Goal: Information Seeking & Learning: Learn about a topic

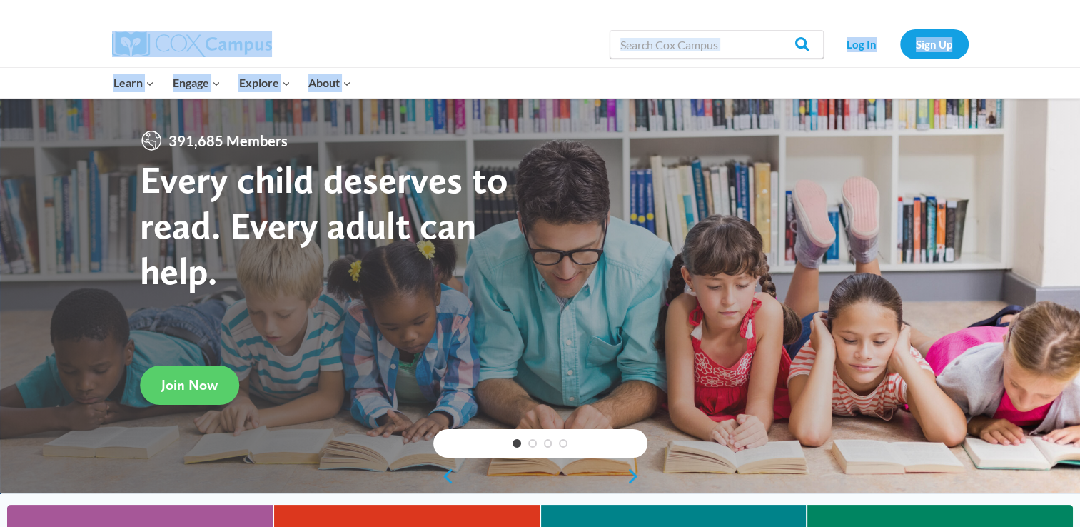
click at [765, 7] on div at bounding box center [755, 10] width 428 height 21
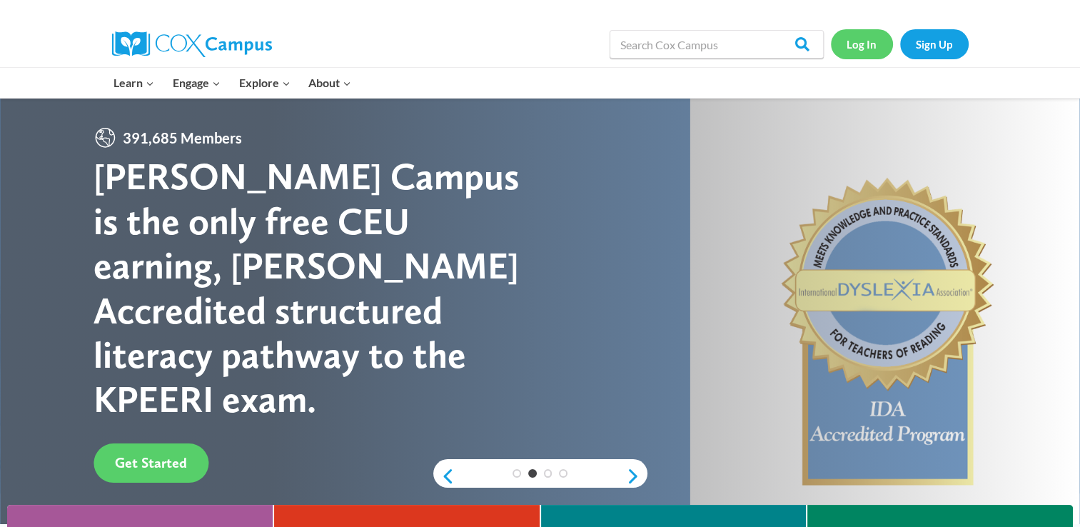
click at [868, 46] on link "Log In" at bounding box center [862, 43] width 62 height 29
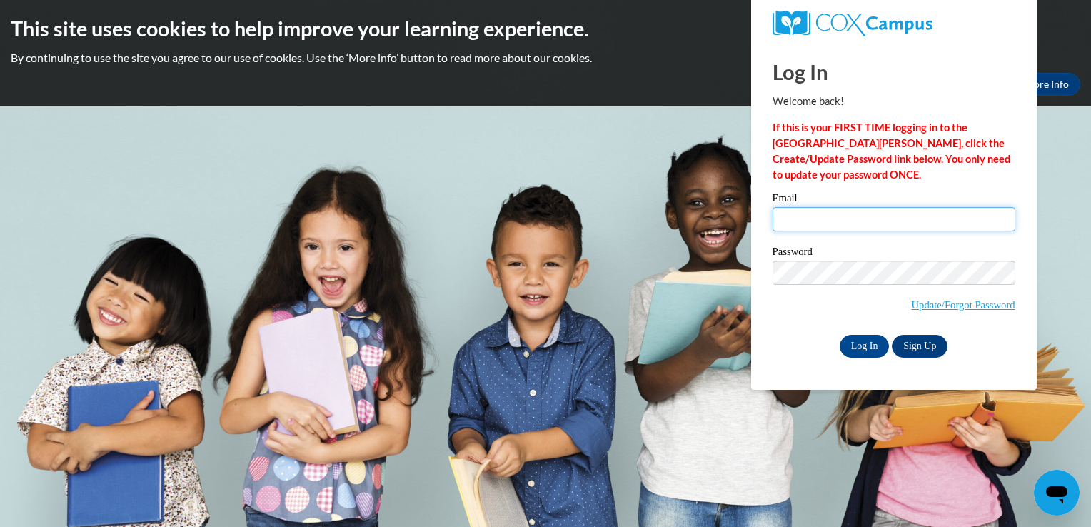
click at [915, 224] on input "Email" at bounding box center [894, 219] width 243 height 24
type input "sakennedy3@hotmail.com"
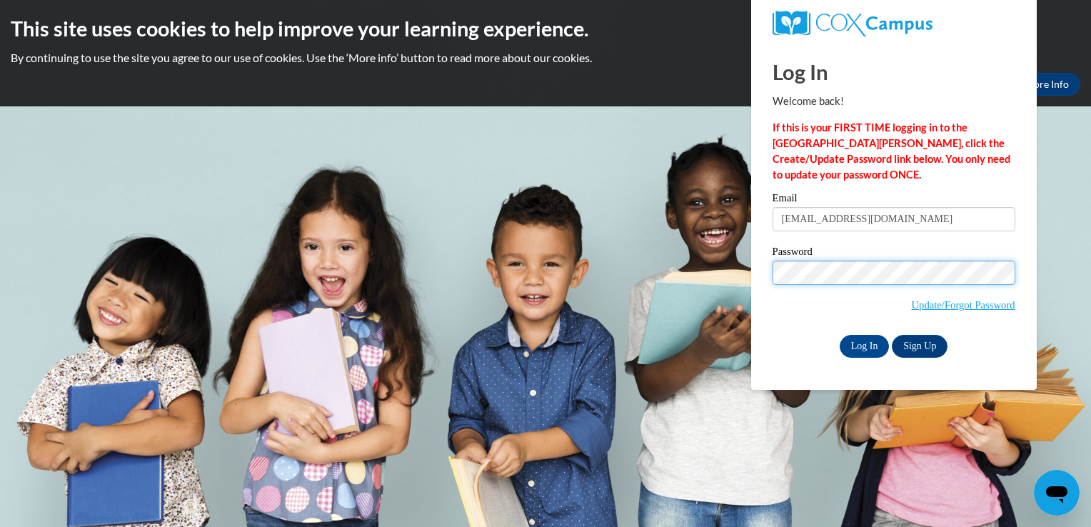
click at [840, 335] on input "Log In" at bounding box center [865, 346] width 50 height 23
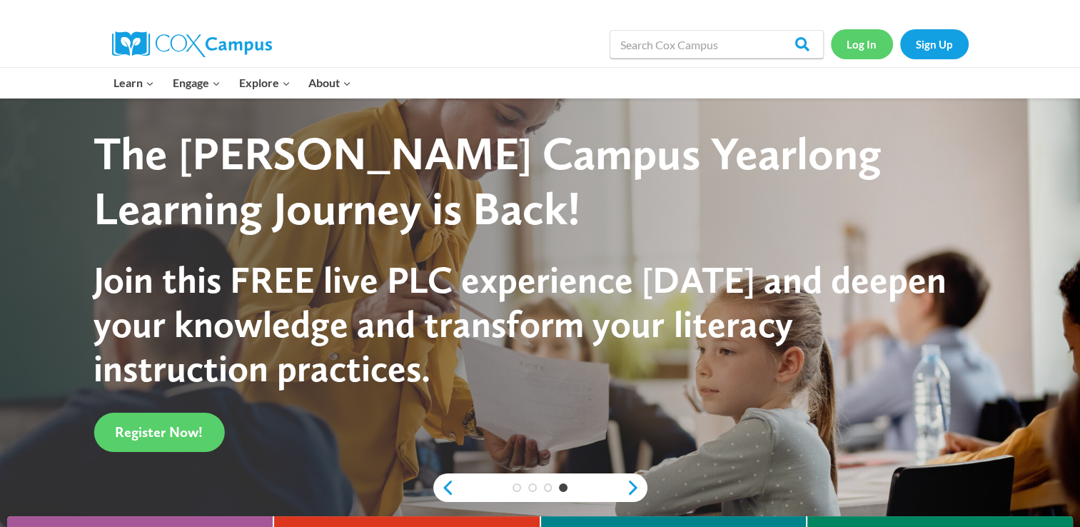
click at [859, 45] on link "Log In" at bounding box center [862, 43] width 62 height 29
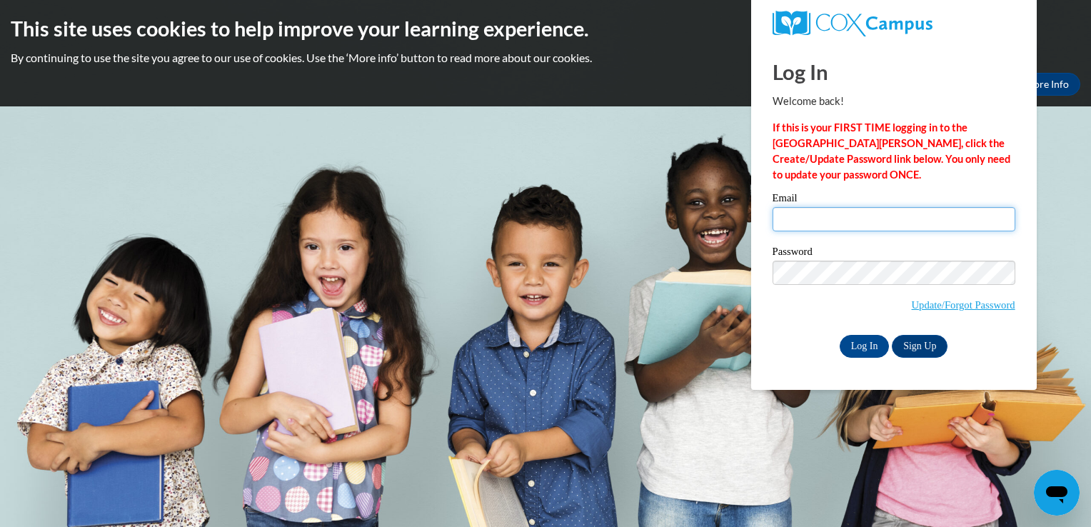
click at [833, 215] on input "Email" at bounding box center [894, 219] width 243 height 24
type input "sakennedy3@hotmail.com"
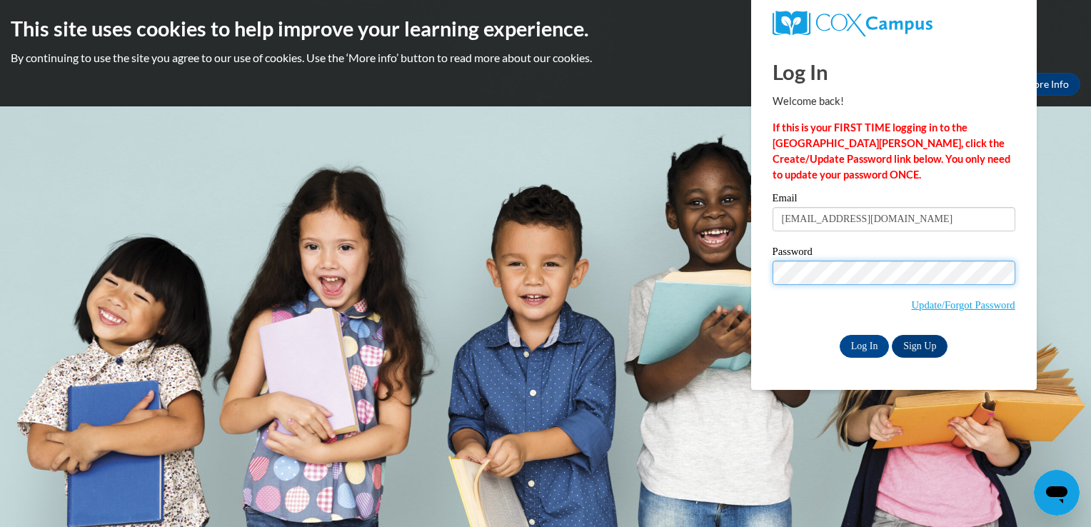
click at [840, 335] on input "Log In" at bounding box center [865, 346] width 50 height 23
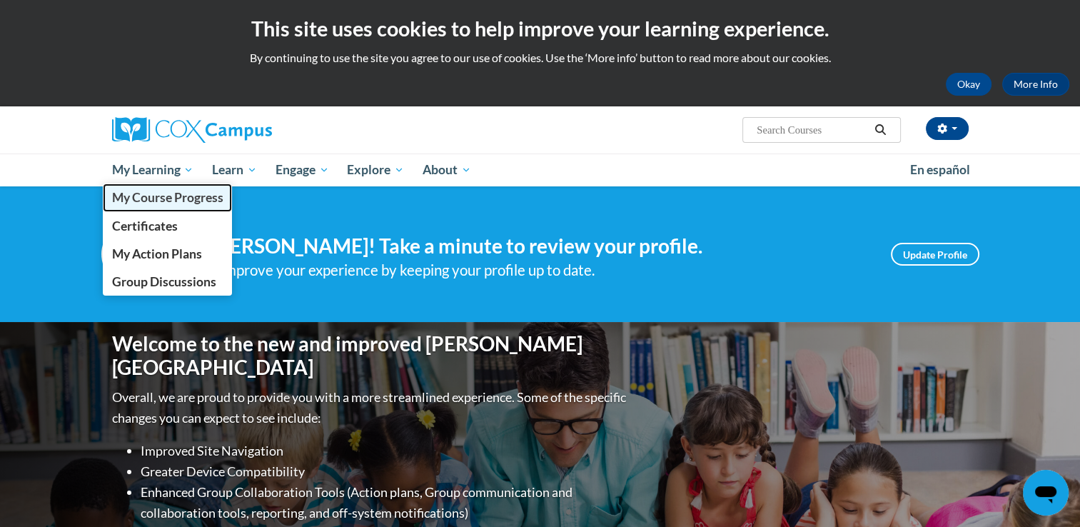
click at [184, 204] on span "My Course Progress" at bounding box center [166, 197] width 111 height 15
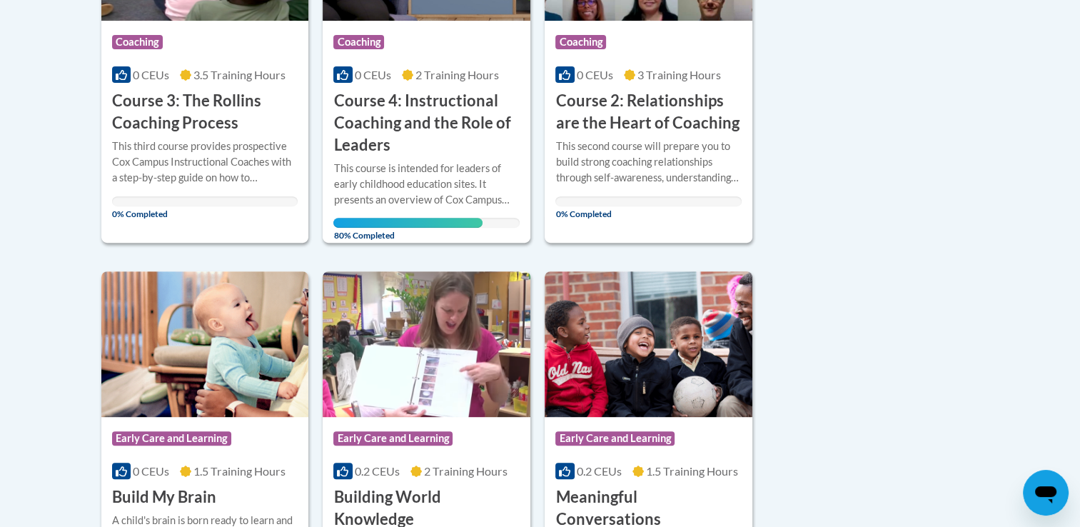
scroll to position [488, 0]
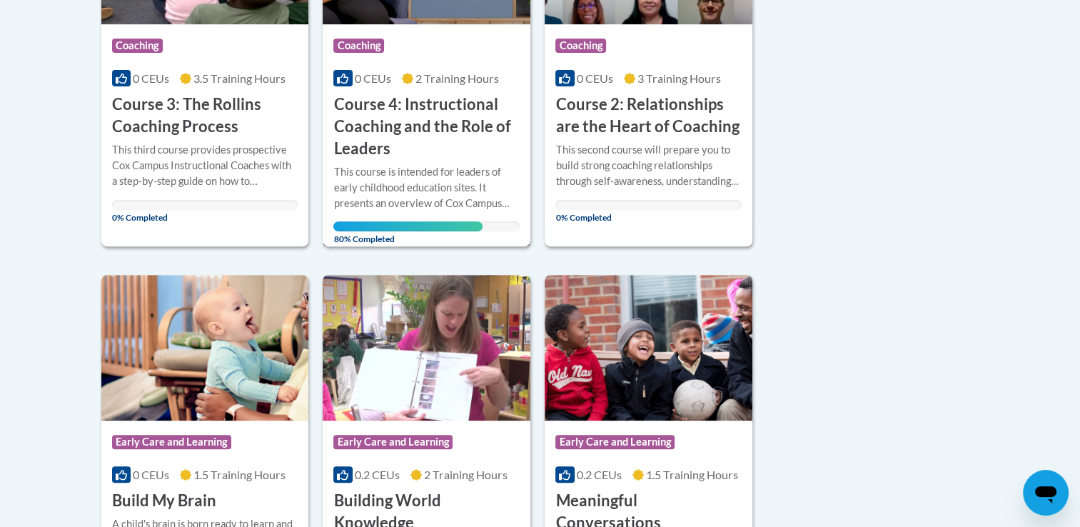
click at [432, 146] on h3 "Course 4: Instructional Coaching and the Role of Leaders" at bounding box center [426, 127] width 186 height 66
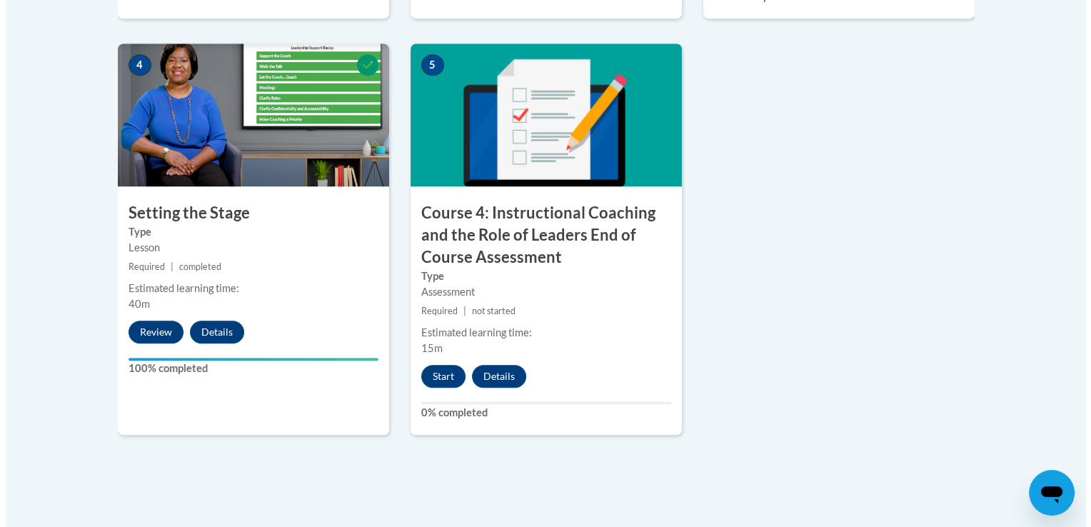
scroll to position [887, 0]
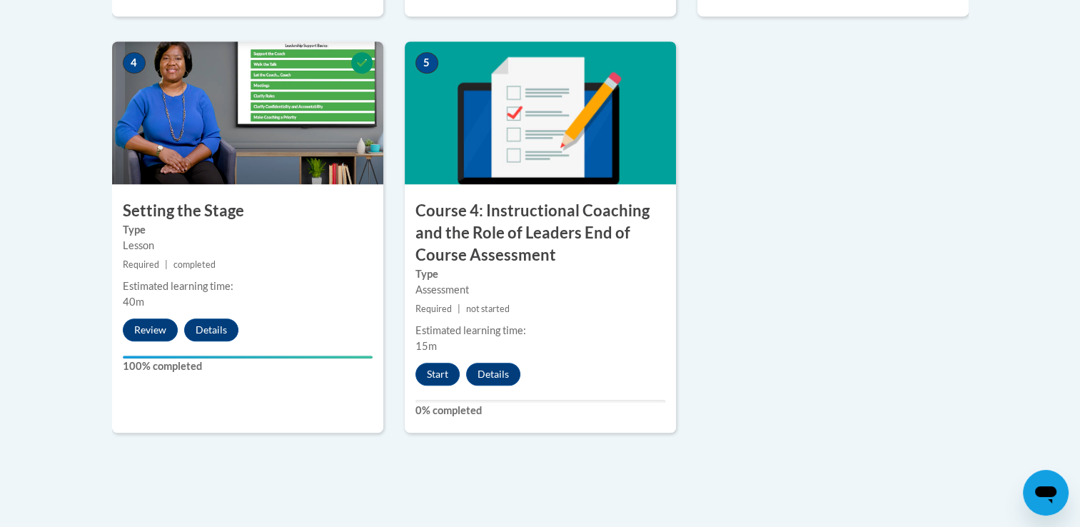
click at [533, 169] on img at bounding box center [540, 112] width 271 height 143
click at [431, 370] on button "Start" at bounding box center [438, 374] width 44 height 23
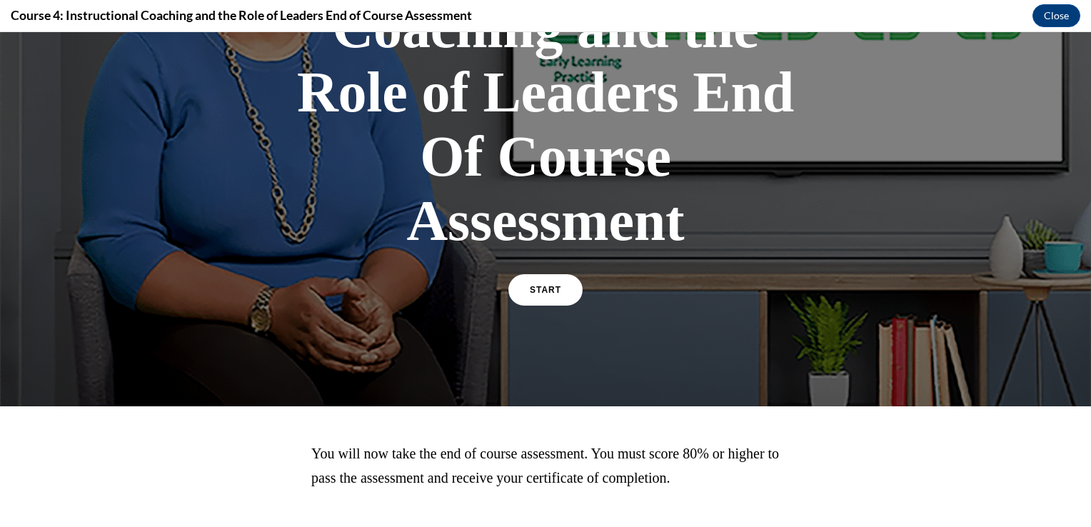
scroll to position [233, 0]
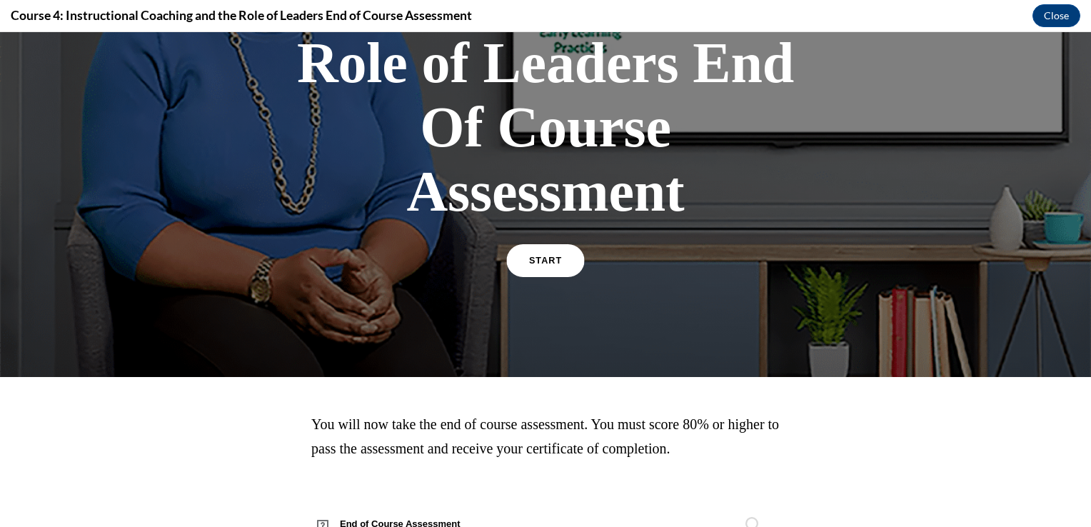
click at [543, 270] on link "START" at bounding box center [545, 260] width 78 height 33
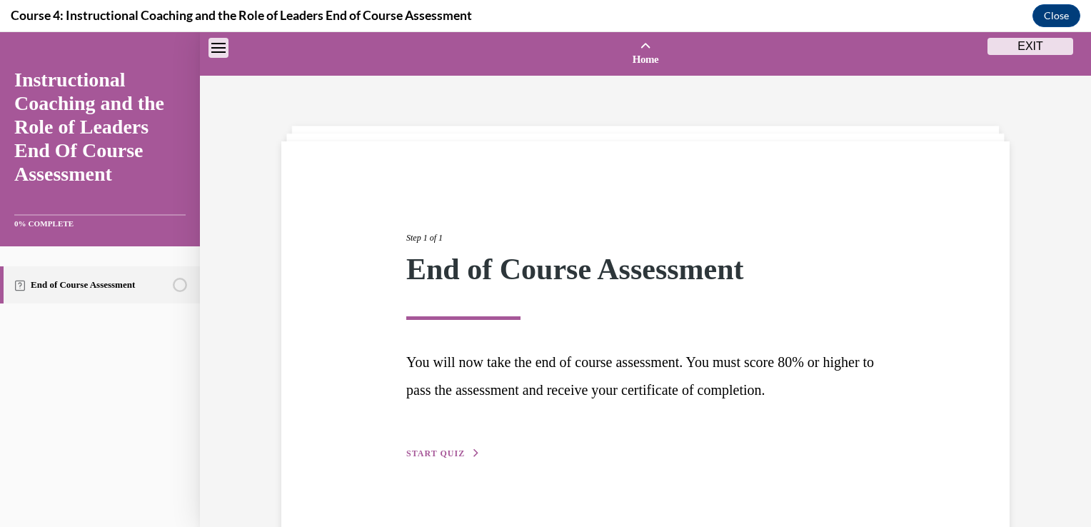
scroll to position [44, 0]
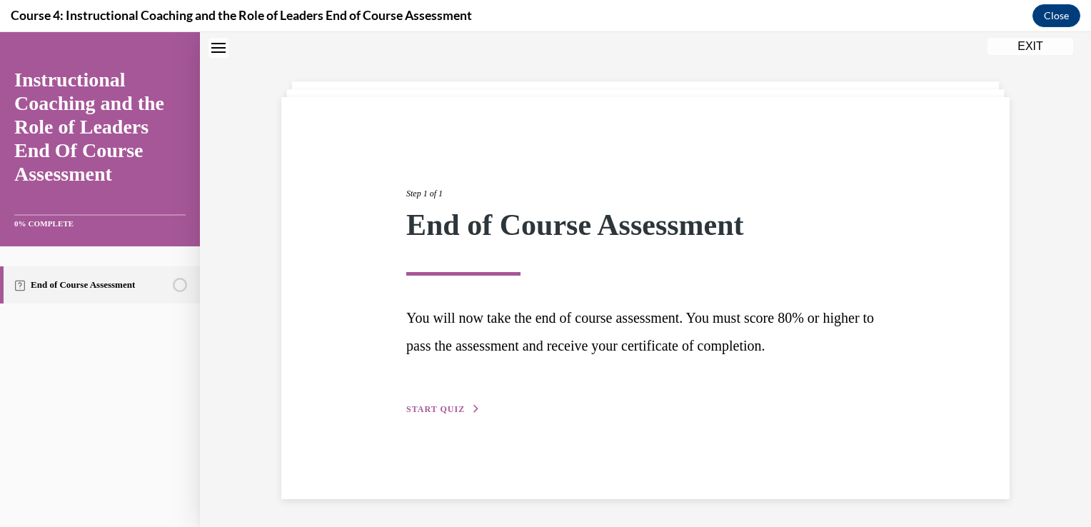
click at [424, 409] on span "START QUIZ" at bounding box center [435, 409] width 59 height 10
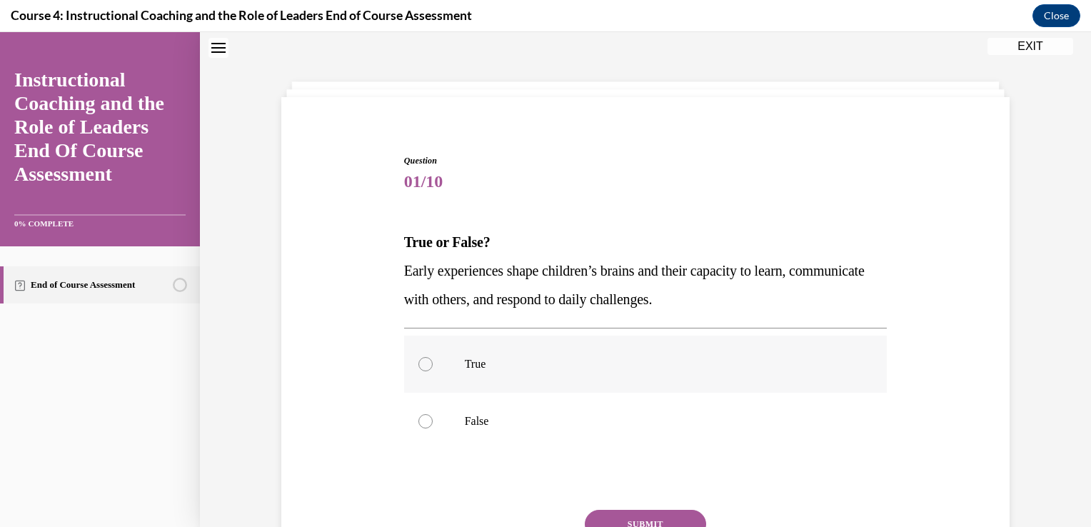
click at [411, 353] on label "True" at bounding box center [645, 364] width 483 height 57
click at [418, 357] on input "True" at bounding box center [425, 364] width 14 height 14
radio input "true"
click at [630, 521] on button "SUBMIT" at bounding box center [645, 524] width 121 height 29
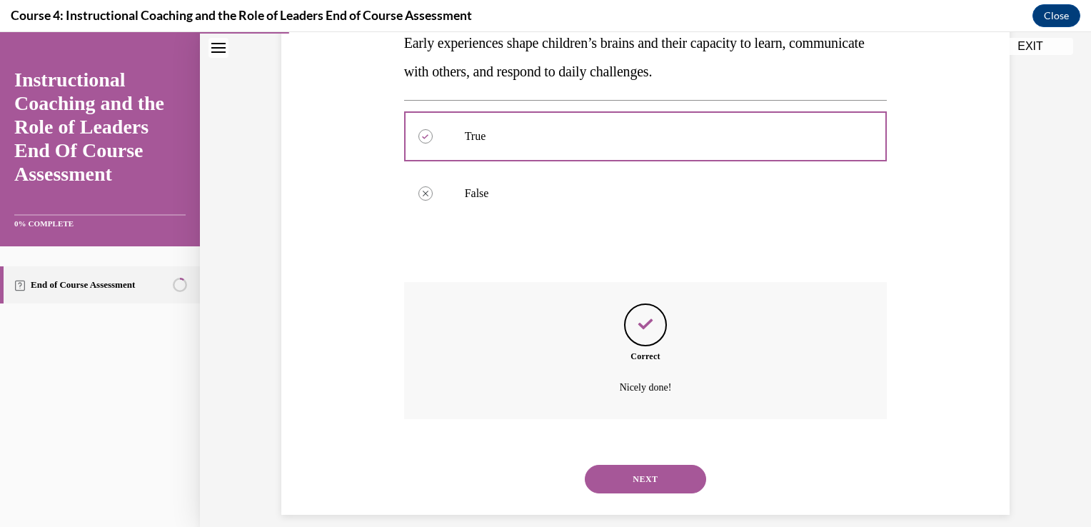
scroll to position [288, 0]
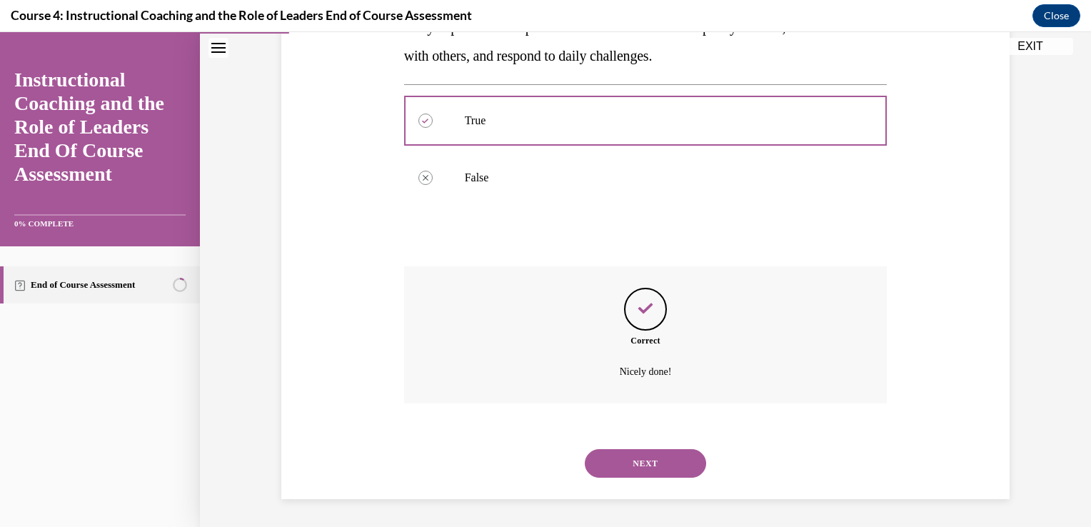
click at [658, 453] on button "NEXT" at bounding box center [645, 463] width 121 height 29
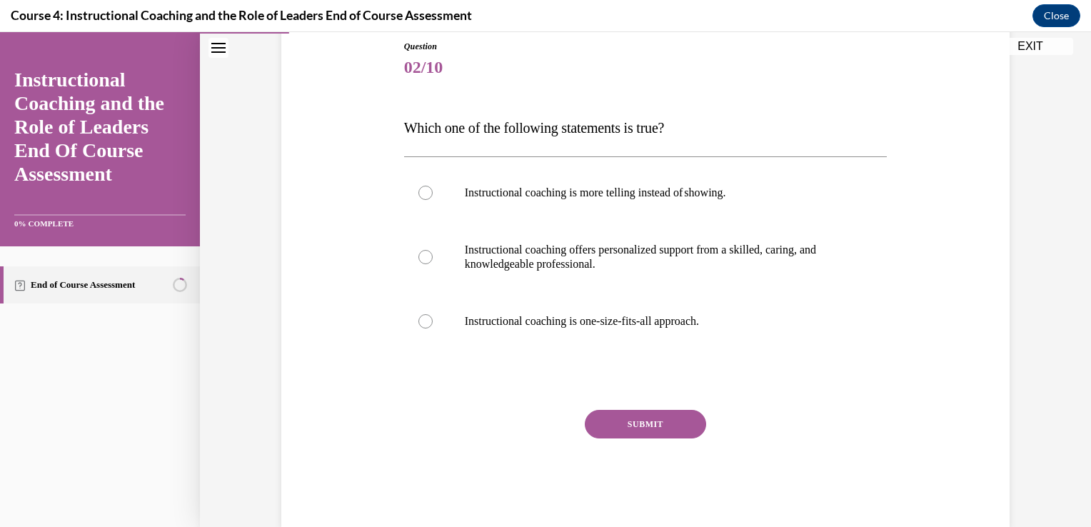
scroll to position [186, 0]
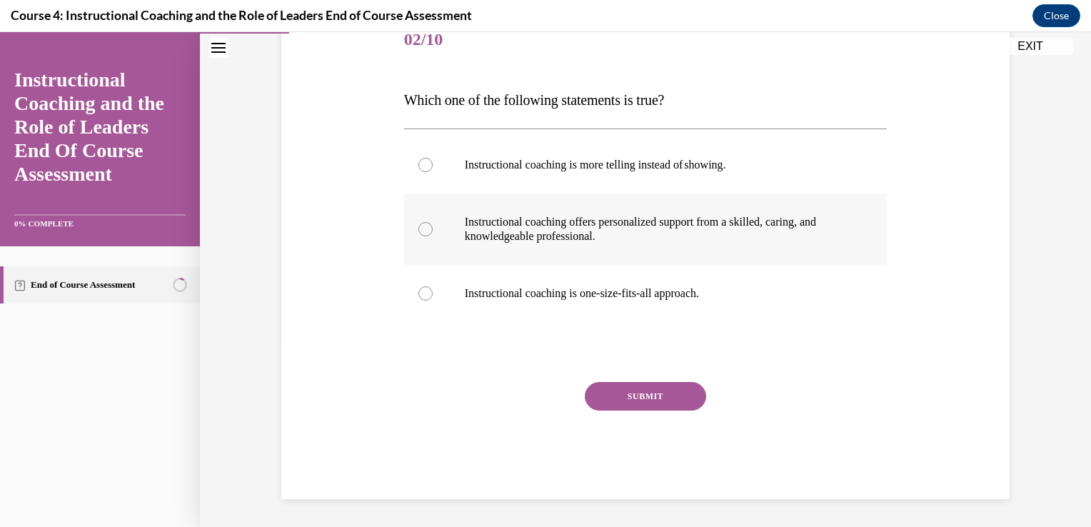
click at [725, 230] on p "Instructional coaching offers personalized support from a skilled, caring, and …" at bounding box center [658, 229] width 387 height 29
click at [433, 230] on input "Instructional coaching offers personalized support from a skilled, caring, and …" at bounding box center [425, 229] width 14 height 14
radio input "true"
click at [661, 398] on button "SUBMIT" at bounding box center [645, 396] width 121 height 29
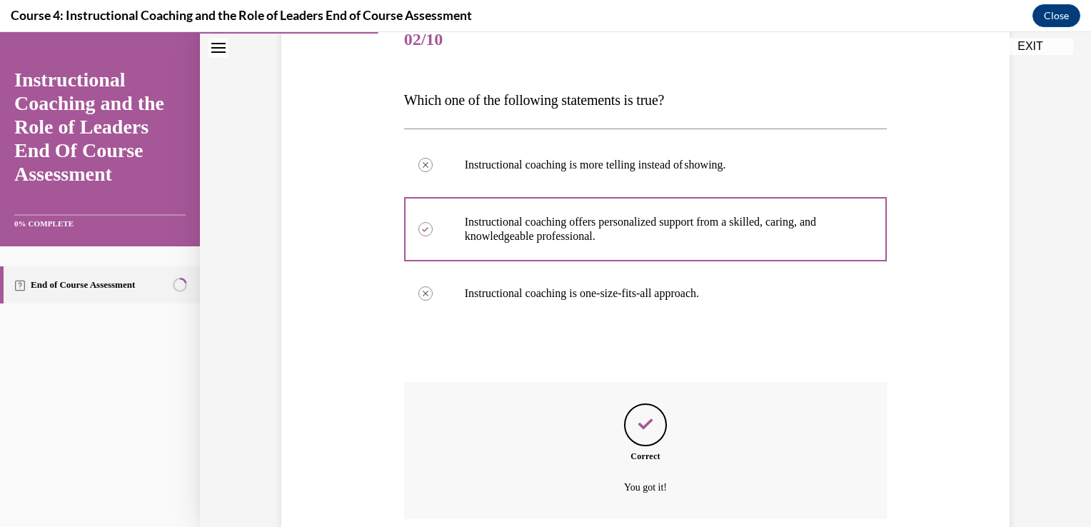
scroll to position [302, 0]
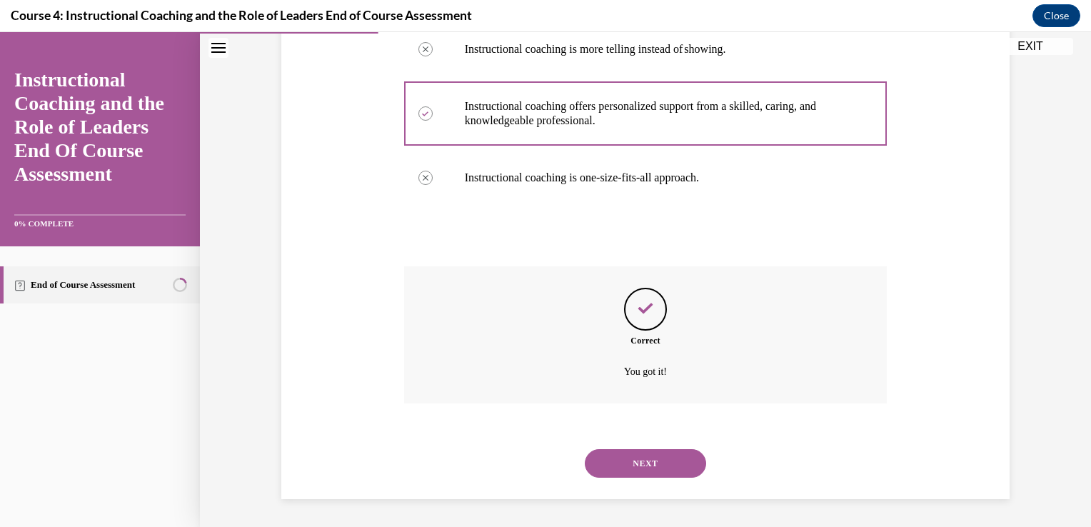
click at [654, 461] on button "NEXT" at bounding box center [645, 463] width 121 height 29
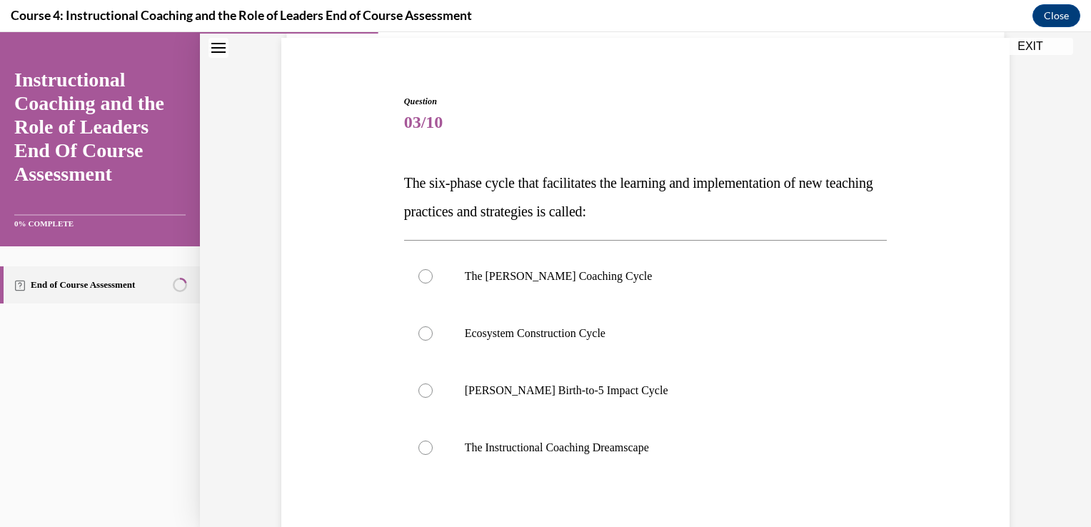
scroll to position [105, 0]
click at [520, 398] on label "Rollins Birth-to-5 Impact Cycle" at bounding box center [645, 389] width 483 height 57
click at [433, 396] on input "Rollins Birth-to-5 Impact Cycle" at bounding box center [425, 389] width 14 height 14
radio input "true"
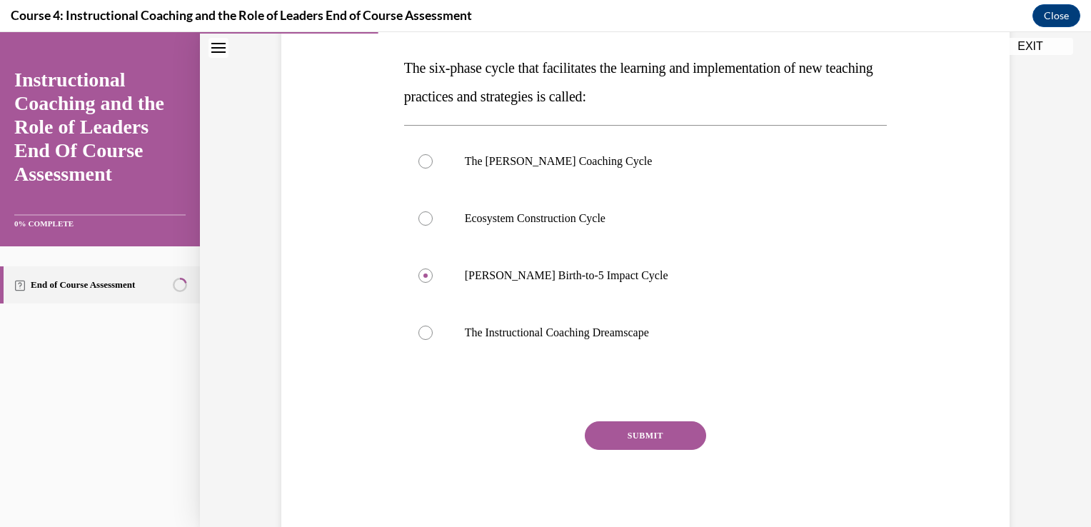
scroll to position [231, 0]
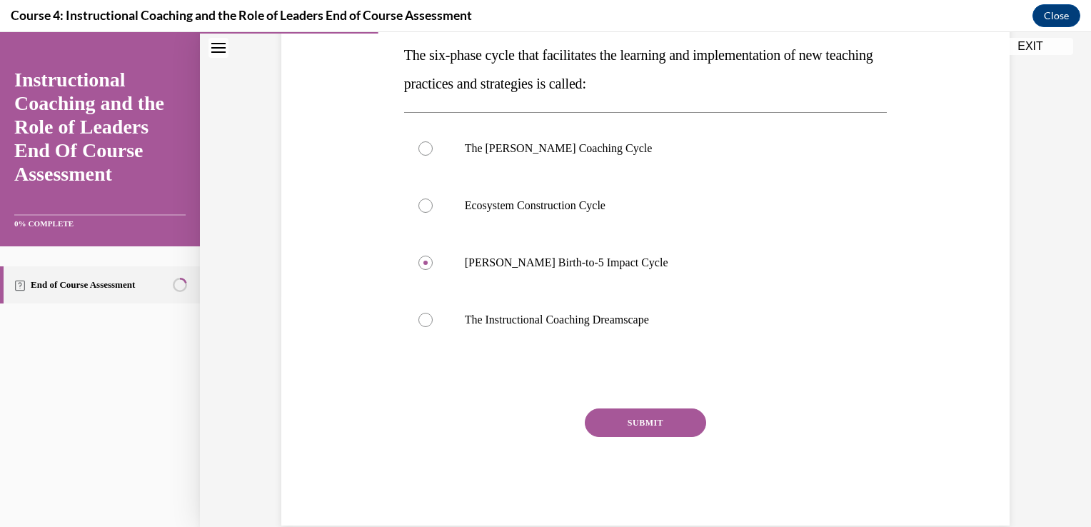
click at [660, 428] on button "SUBMIT" at bounding box center [645, 422] width 121 height 29
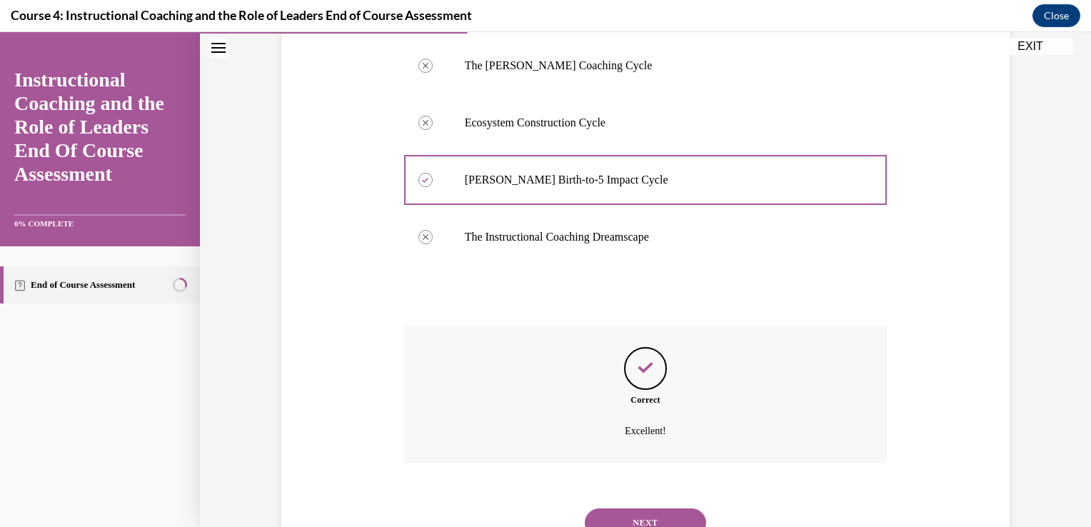
scroll to position [373, 0]
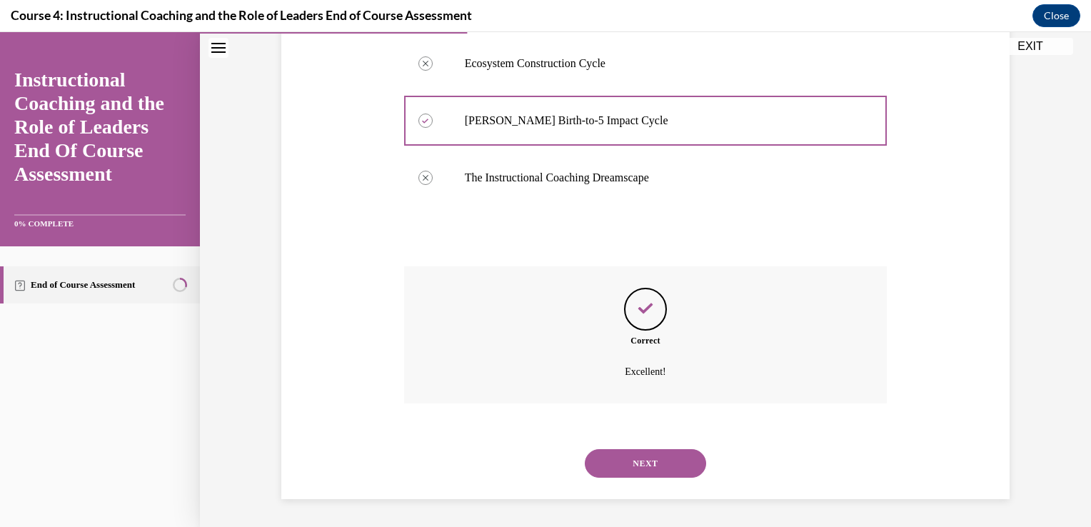
click at [663, 463] on button "NEXT" at bounding box center [645, 463] width 121 height 29
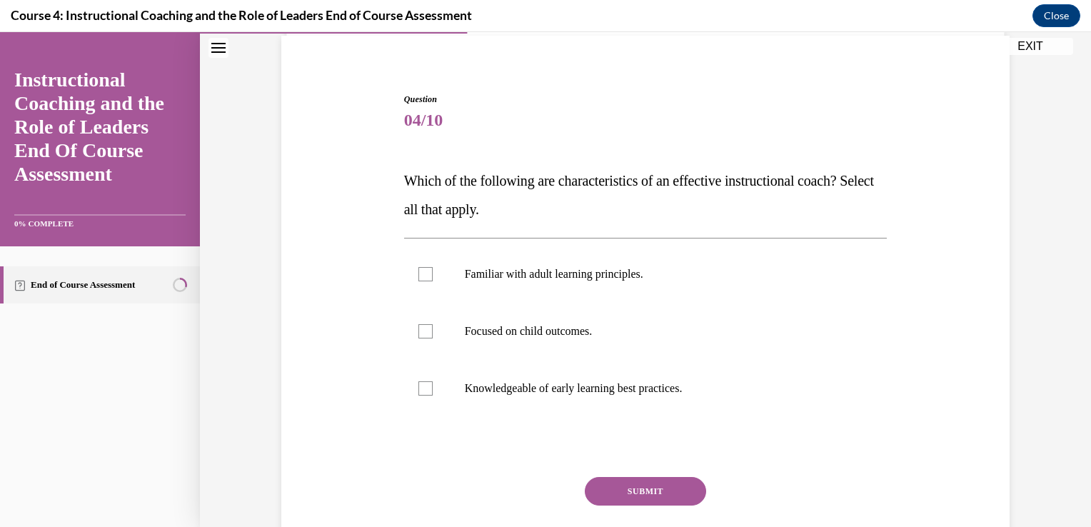
scroll to position [103, 0]
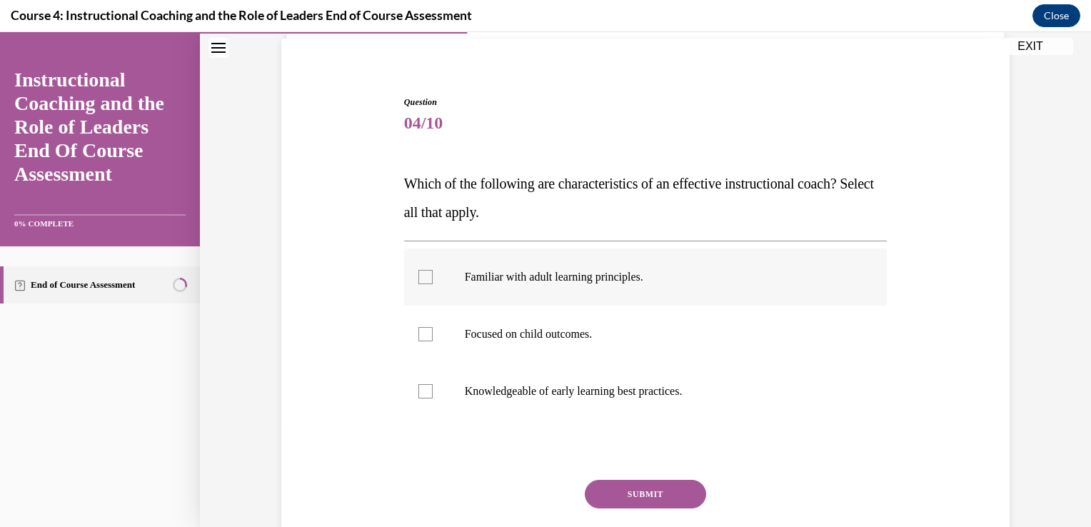
click at [740, 293] on label "Familiar with adult learning principles." at bounding box center [645, 276] width 483 height 57
click at [433, 284] on input "Familiar with adult learning principles." at bounding box center [425, 277] width 14 height 14
checkbox input "true"
click at [717, 348] on label "Focused on child outcomes." at bounding box center [645, 334] width 483 height 57
click at [433, 341] on input "Focused on child outcomes." at bounding box center [425, 334] width 14 height 14
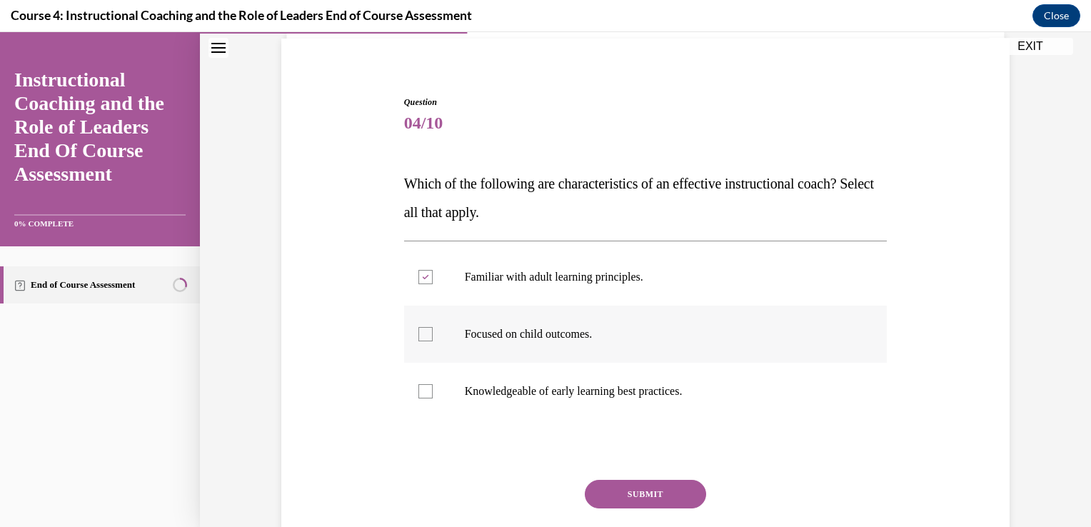
checkbox input "true"
click at [710, 385] on p "Knowledgeable of early learning best practices." at bounding box center [658, 391] width 387 height 14
click at [433, 385] on input "Knowledgeable of early learning best practices." at bounding box center [425, 391] width 14 height 14
checkbox input "true"
click at [665, 499] on button "SUBMIT" at bounding box center [645, 494] width 121 height 29
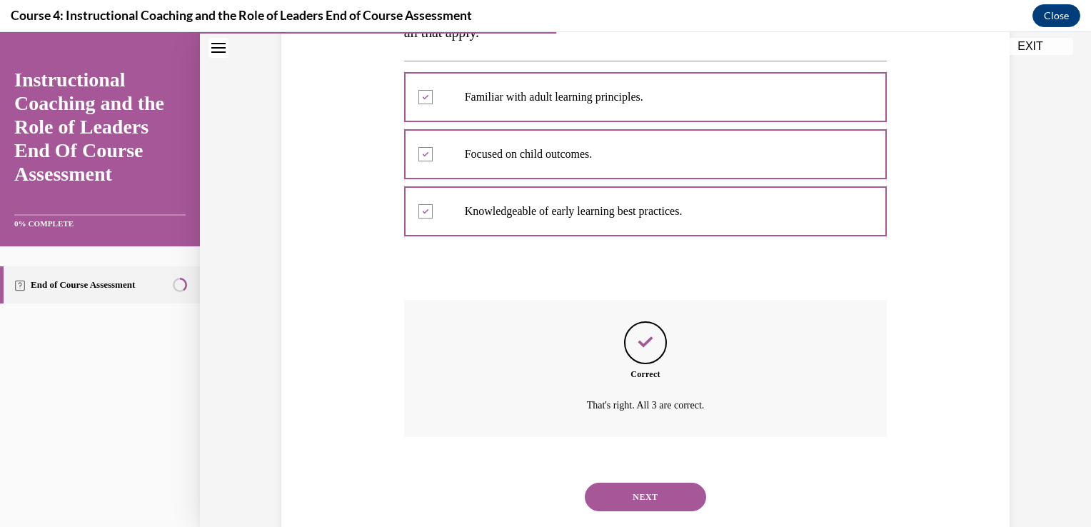
scroll to position [316, 0]
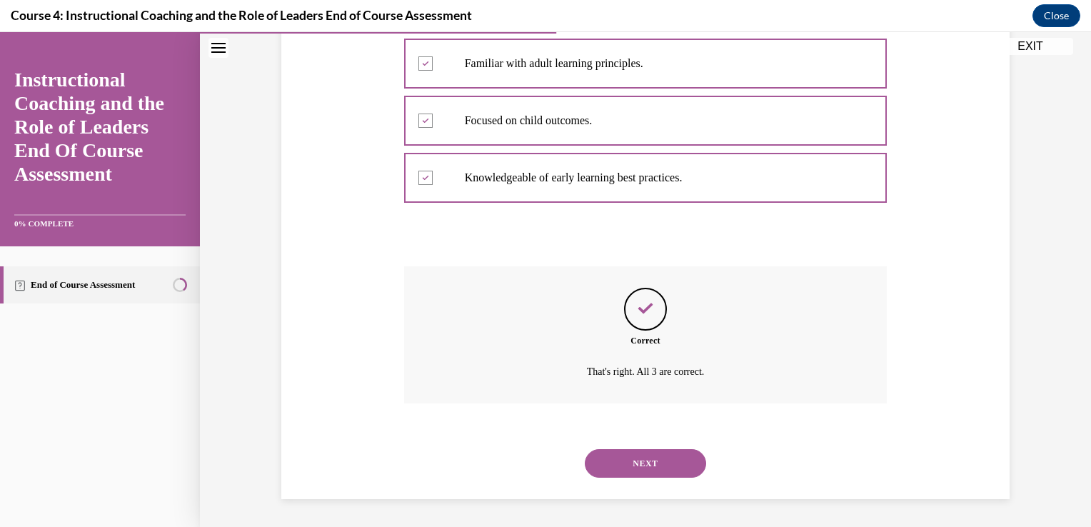
click at [655, 464] on button "NEXT" at bounding box center [645, 463] width 121 height 29
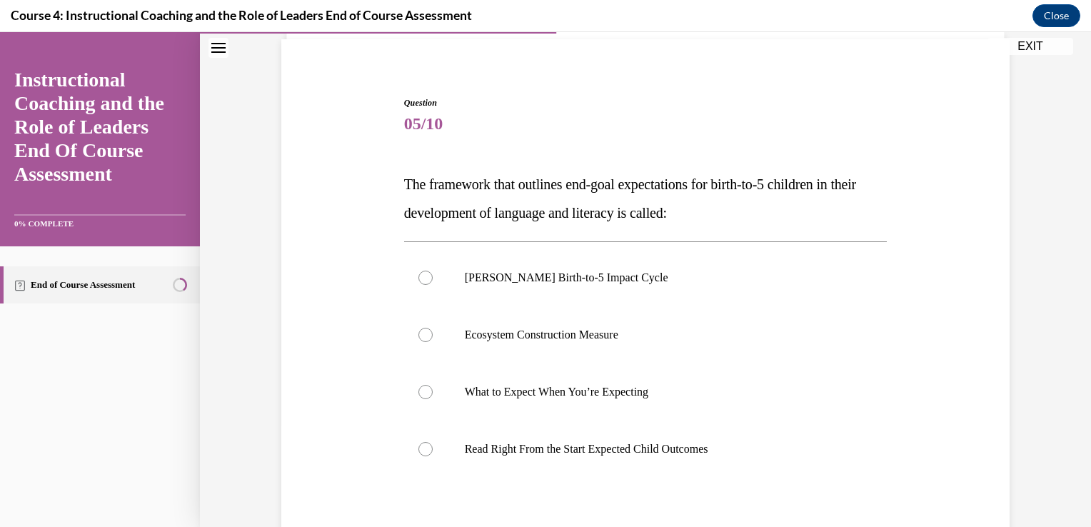
scroll to position [103, 0]
click at [554, 287] on label "Rollins Birth-to-5 Impact Cycle" at bounding box center [645, 276] width 483 height 57
click at [433, 284] on input "Rollins Birth-to-5 Impact Cycle" at bounding box center [425, 277] width 14 height 14
radio input "true"
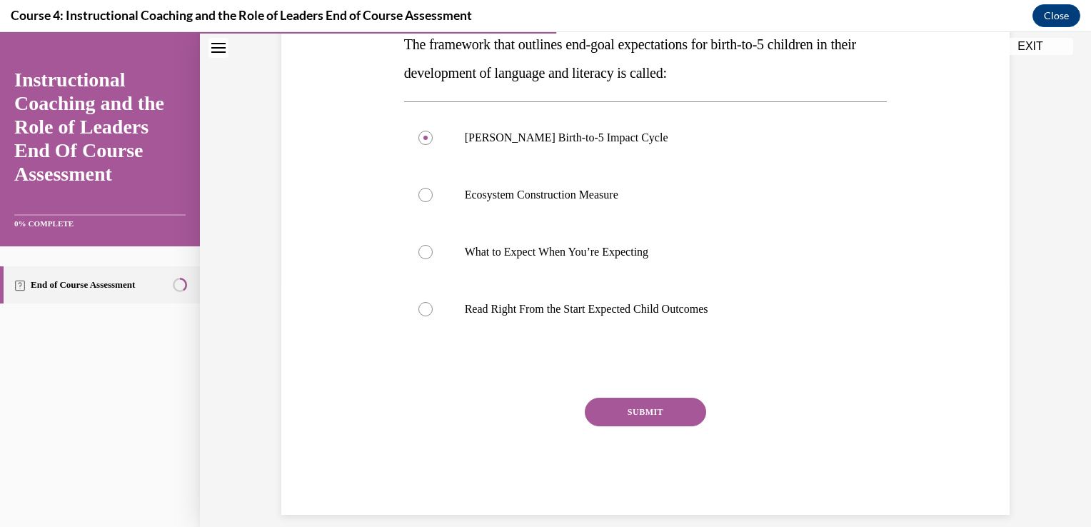
scroll to position [244, 0]
click at [635, 416] on button "SUBMIT" at bounding box center [645, 410] width 121 height 29
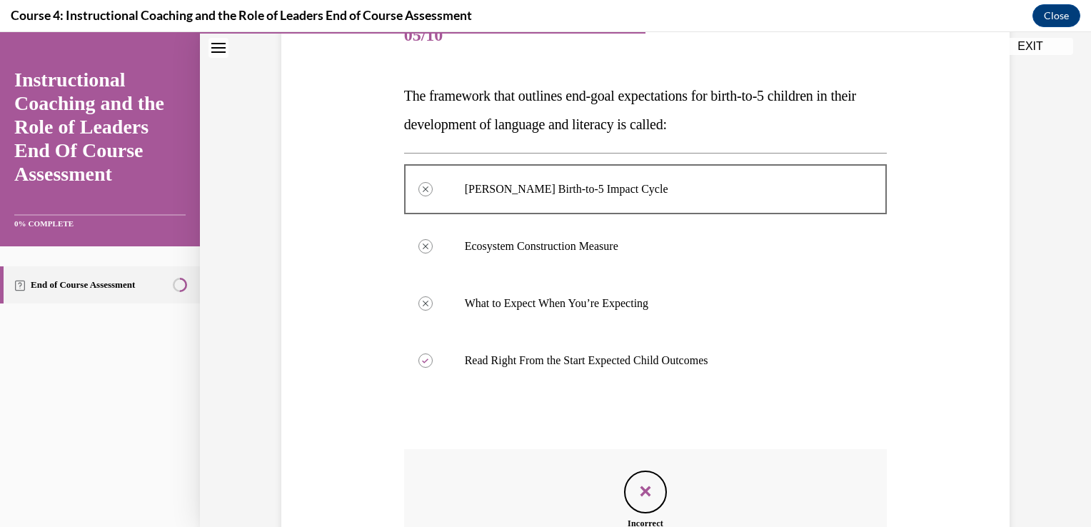
scroll to position [373, 0]
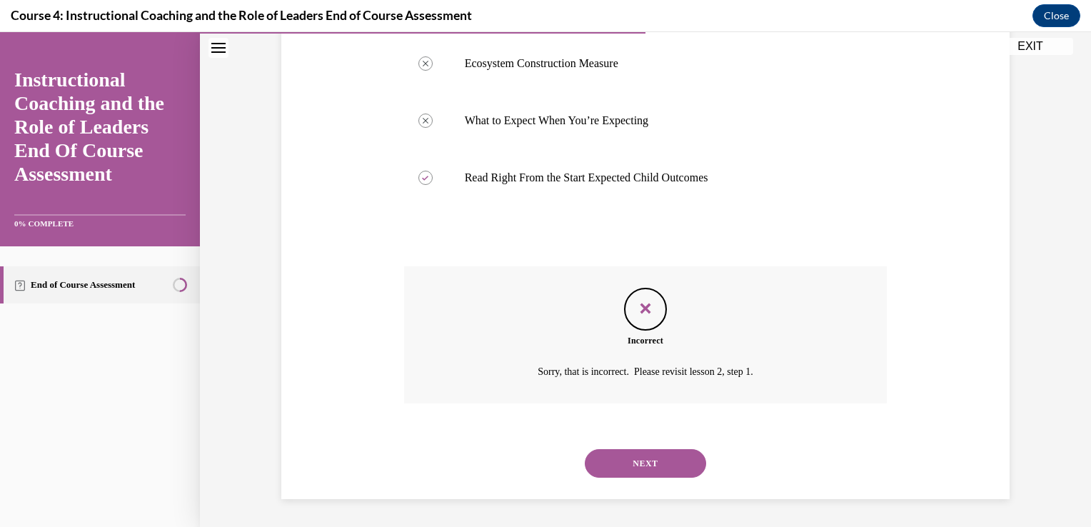
click at [665, 464] on button "NEXT" at bounding box center [645, 463] width 121 height 29
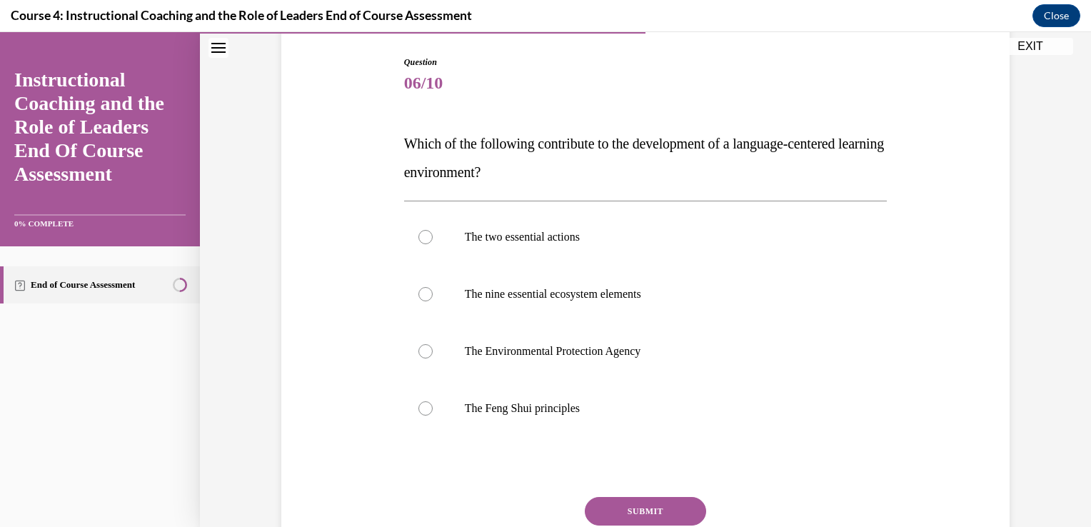
scroll to position [159, 0]
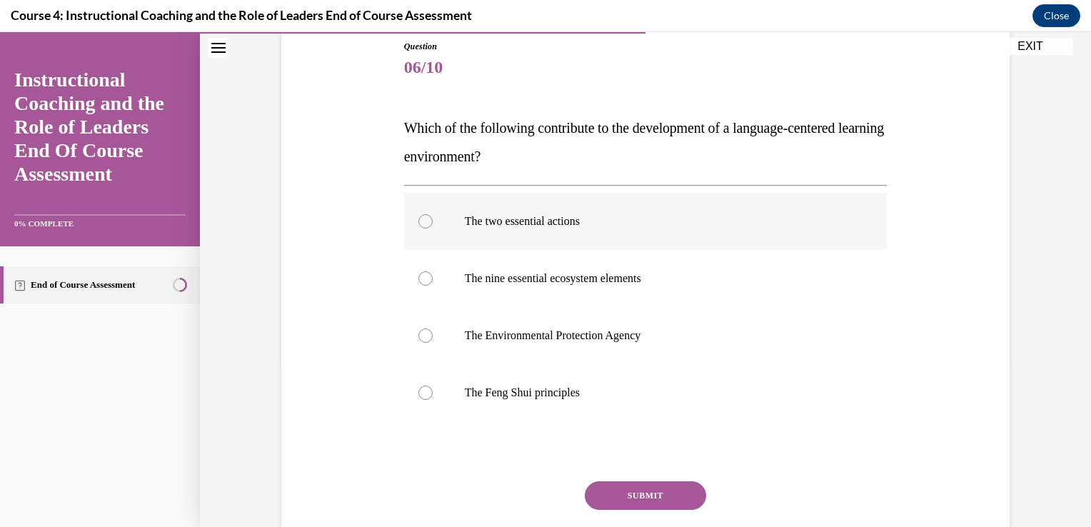
click at [552, 246] on label "The two essential actions" at bounding box center [645, 221] width 483 height 57
click at [433, 228] on input "The two essential actions" at bounding box center [425, 221] width 14 height 14
radio input "true"
click at [619, 493] on button "SUBMIT" at bounding box center [645, 495] width 121 height 29
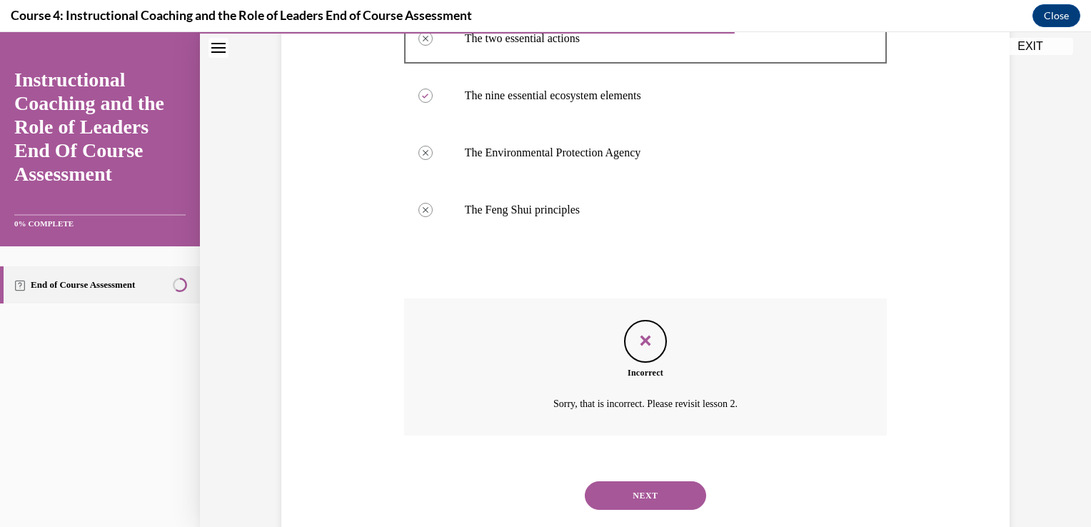
scroll to position [343, 0]
click at [645, 507] on button "NEXT" at bounding box center [645, 494] width 121 height 29
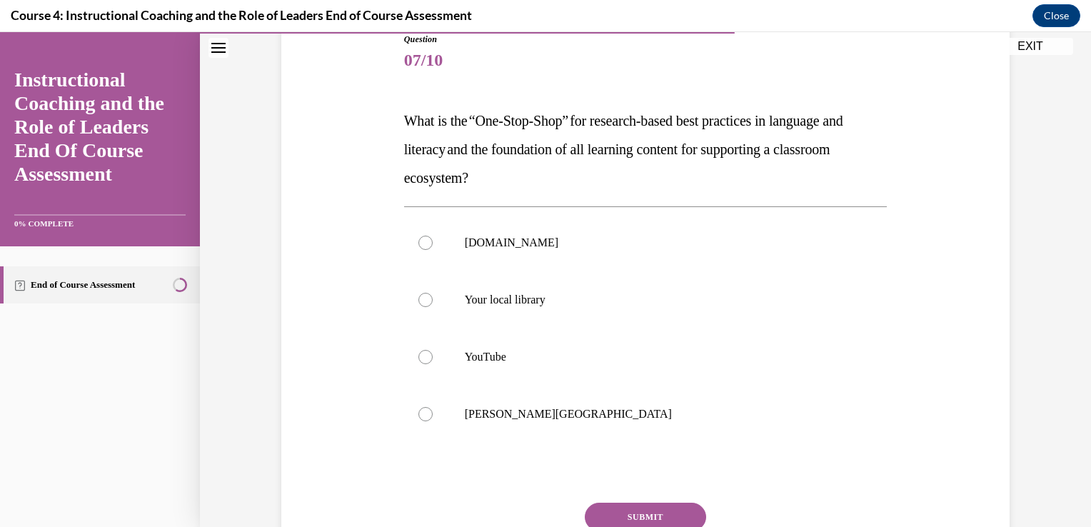
scroll to position [171, 0]
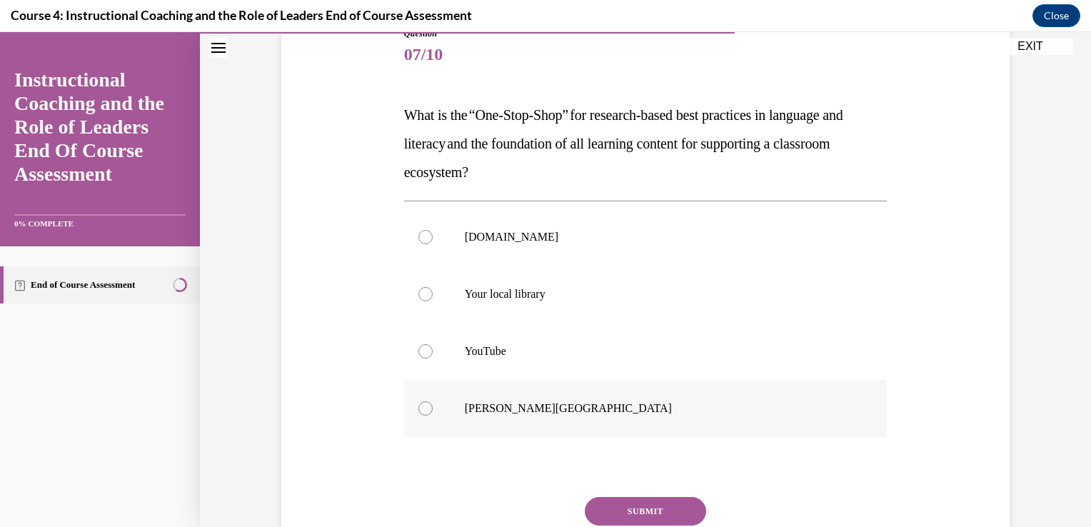
click at [691, 401] on p "[PERSON_NAME][GEOGRAPHIC_DATA]" at bounding box center [658, 408] width 387 height 14
click at [433, 401] on input "[PERSON_NAME][GEOGRAPHIC_DATA]" at bounding box center [425, 408] width 14 height 14
radio input "true"
click at [655, 513] on button "SUBMIT" at bounding box center [645, 511] width 121 height 29
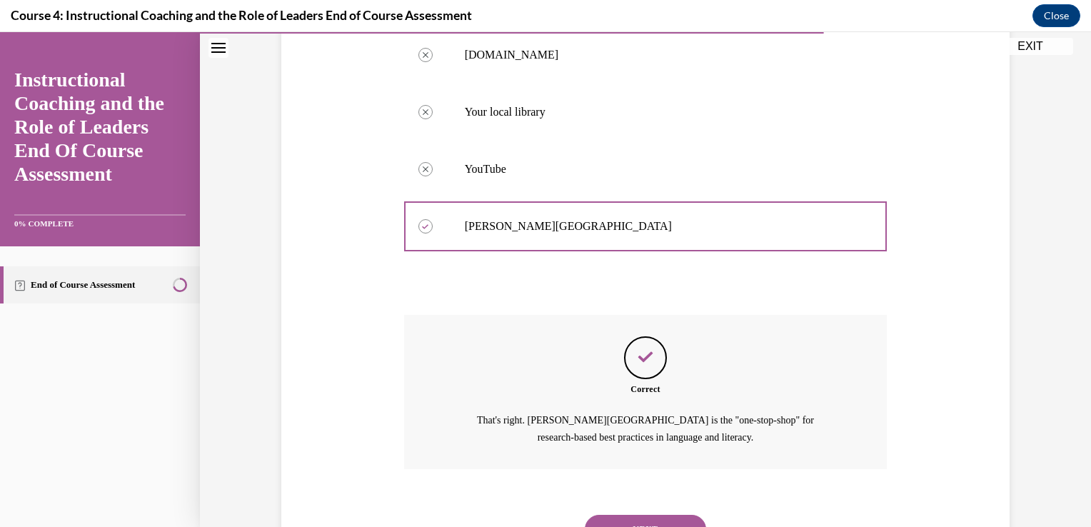
scroll to position [360, 0]
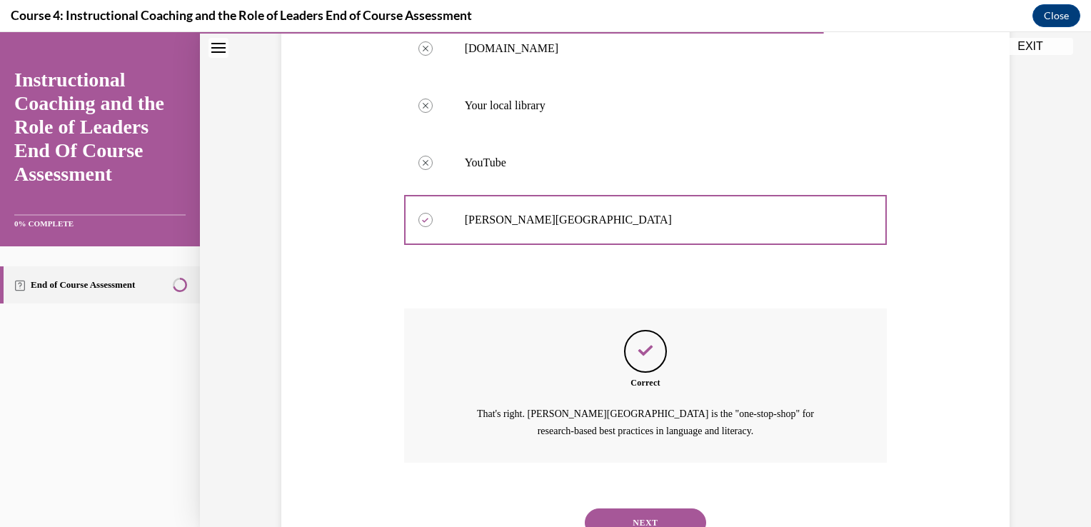
click at [645, 508] on button "NEXT" at bounding box center [645, 522] width 121 height 29
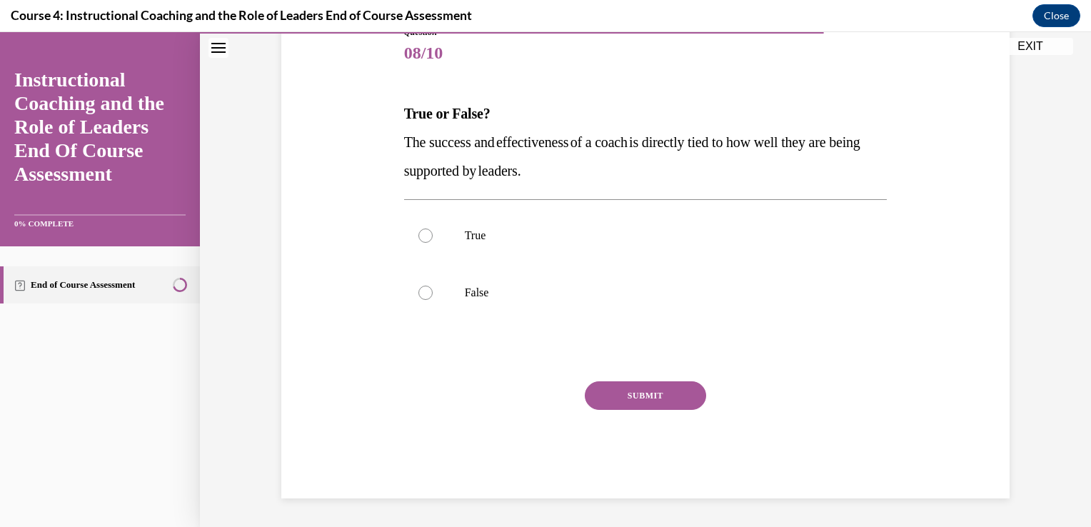
scroll to position [159, 0]
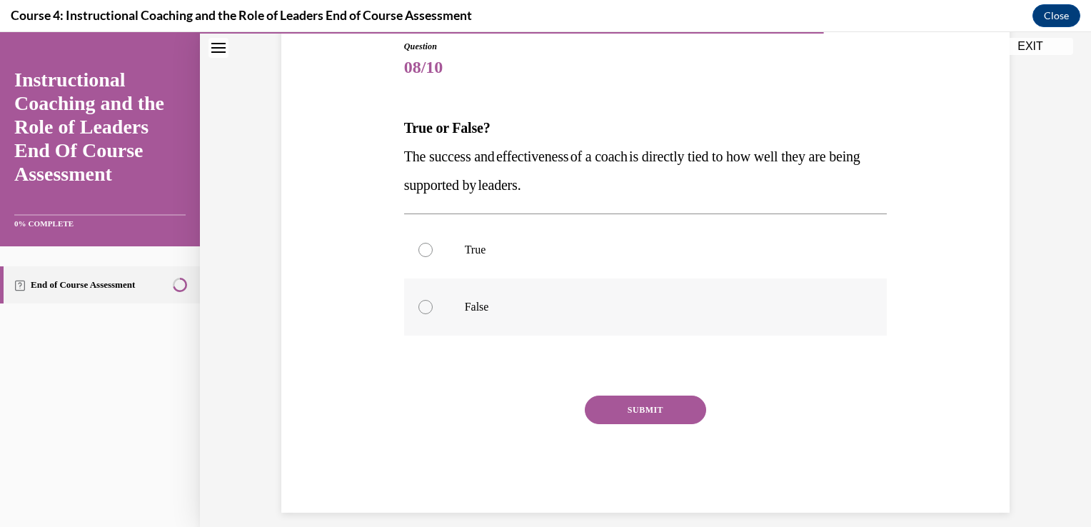
click at [610, 322] on label "False" at bounding box center [645, 306] width 483 height 57
click at [433, 314] on input "False" at bounding box center [425, 307] width 14 height 14
radio input "true"
click at [648, 421] on button "SUBMIT" at bounding box center [645, 410] width 121 height 29
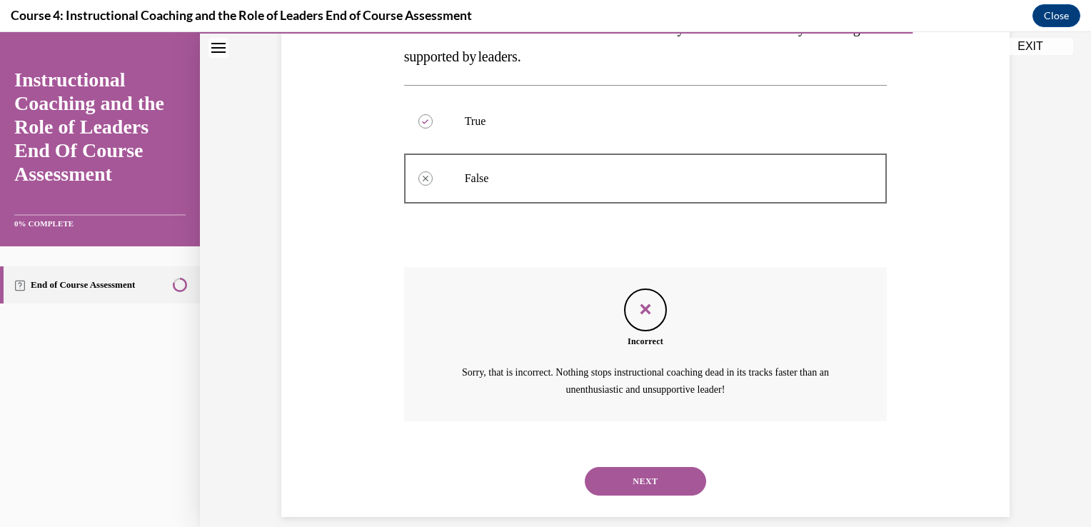
scroll to position [305, 0]
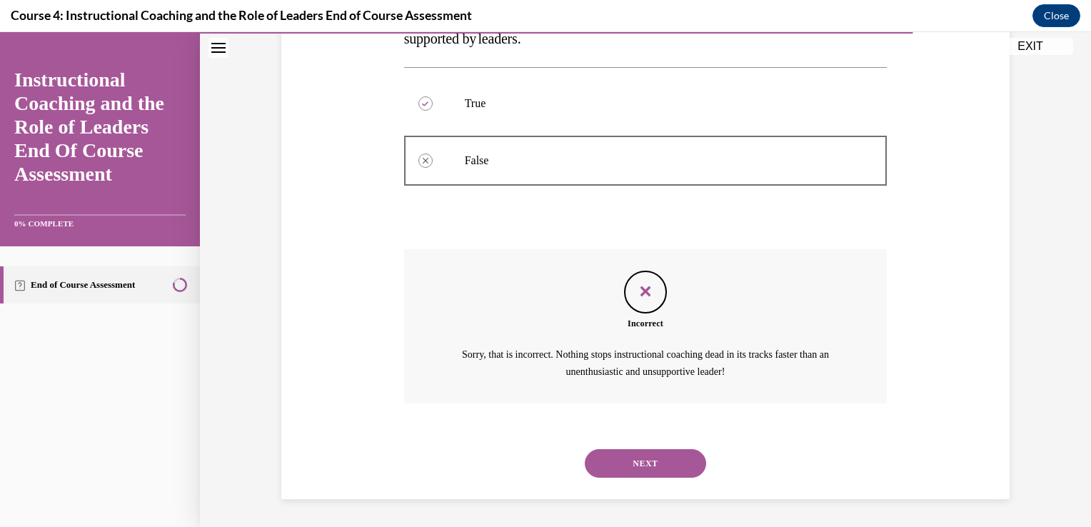
click at [640, 462] on button "NEXT" at bounding box center [645, 463] width 121 height 29
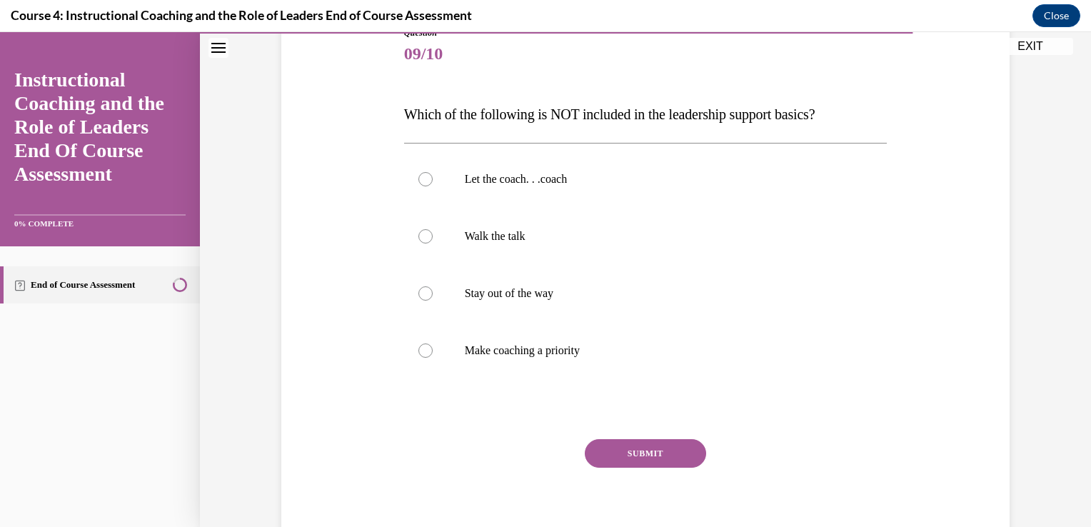
scroll to position [174, 0]
click at [511, 274] on label "Stay out of the way" at bounding box center [645, 291] width 483 height 57
click at [433, 285] on input "Stay out of the way" at bounding box center [425, 292] width 14 height 14
radio input "true"
click at [636, 456] on button "SUBMIT" at bounding box center [645, 452] width 121 height 29
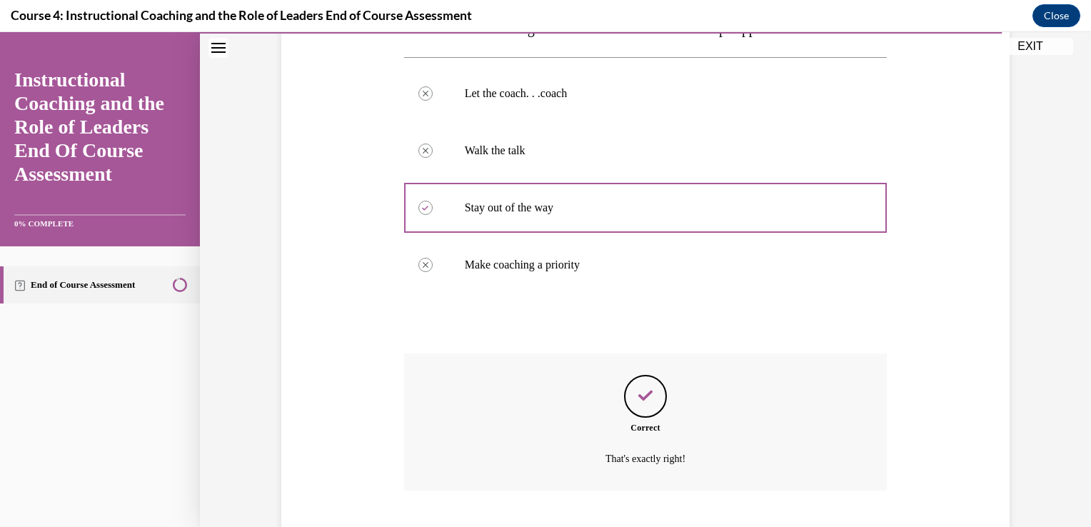
scroll to position [345, 0]
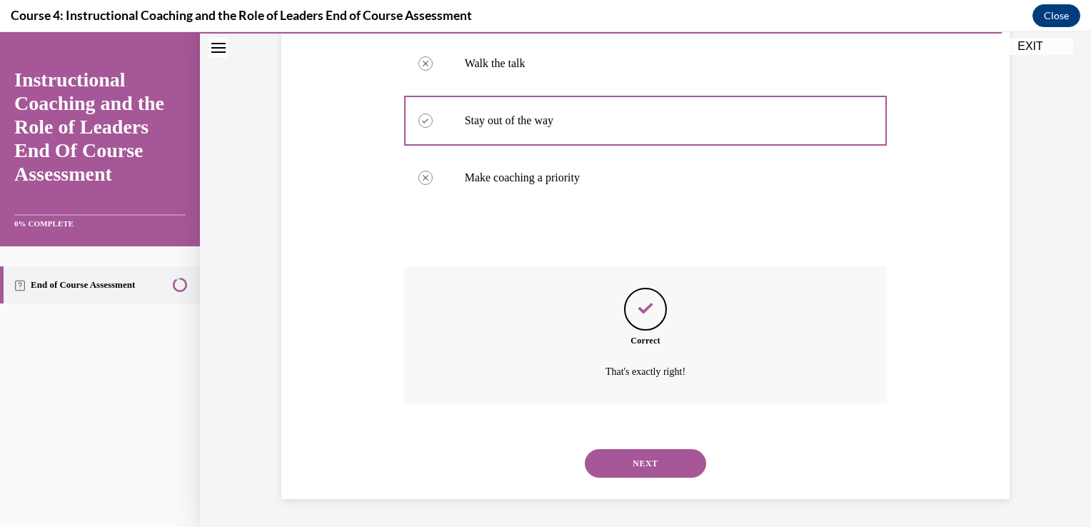
click at [648, 464] on button "NEXT" at bounding box center [645, 463] width 121 height 29
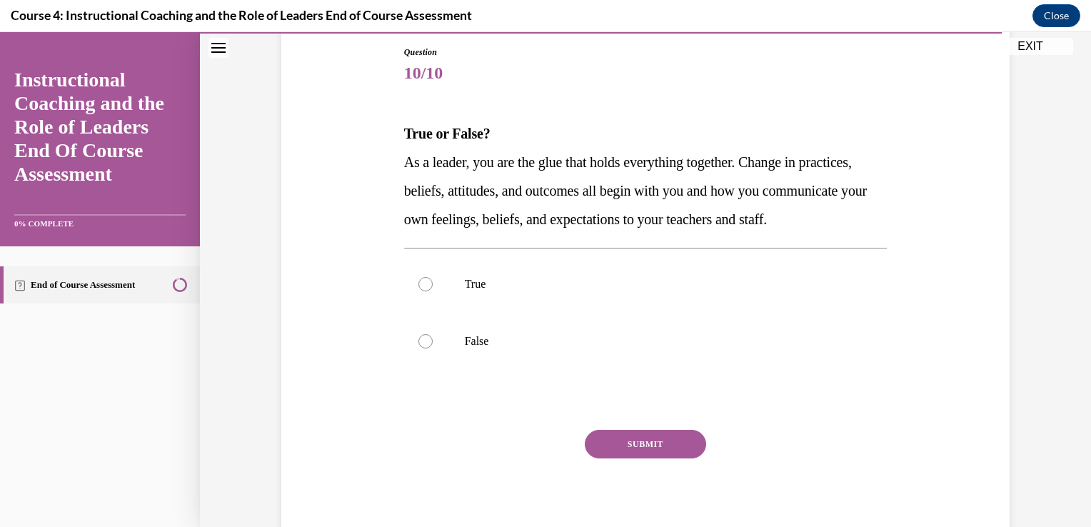
scroll to position [154, 0]
click at [728, 291] on p "True" at bounding box center [658, 283] width 387 height 14
click at [433, 291] on input "True" at bounding box center [425, 283] width 14 height 14
radio input "true"
click at [658, 458] on button "SUBMIT" at bounding box center [645, 443] width 121 height 29
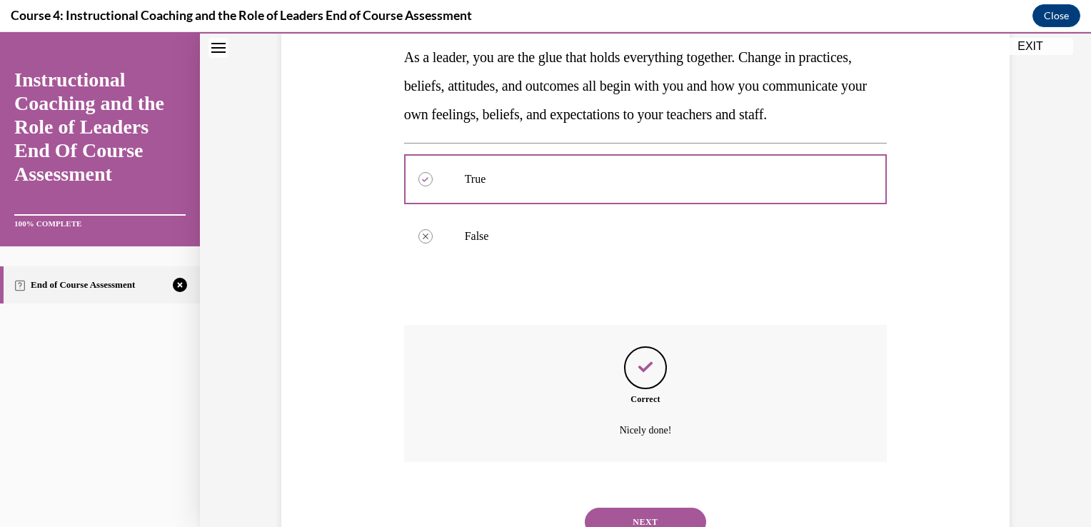
scroll to position [345, 0]
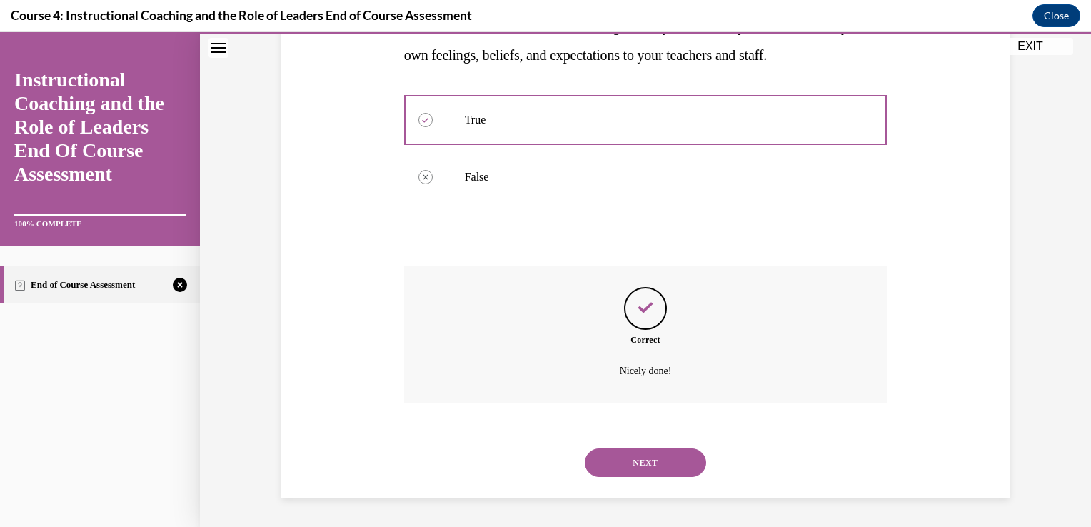
click at [658, 478] on div "NEXT" at bounding box center [645, 462] width 483 height 57
click at [654, 470] on button "NEXT" at bounding box center [645, 462] width 121 height 29
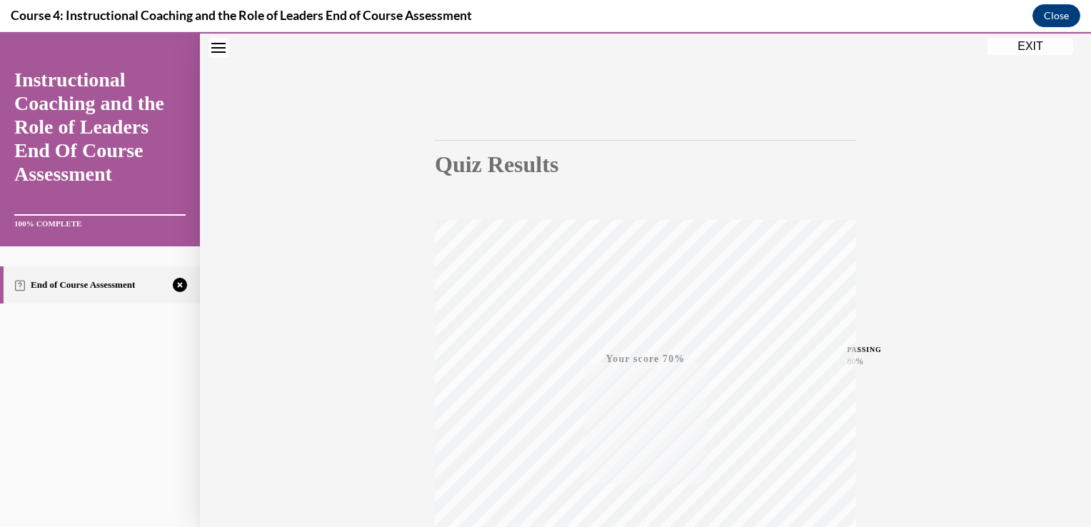
scroll to position [236, 0]
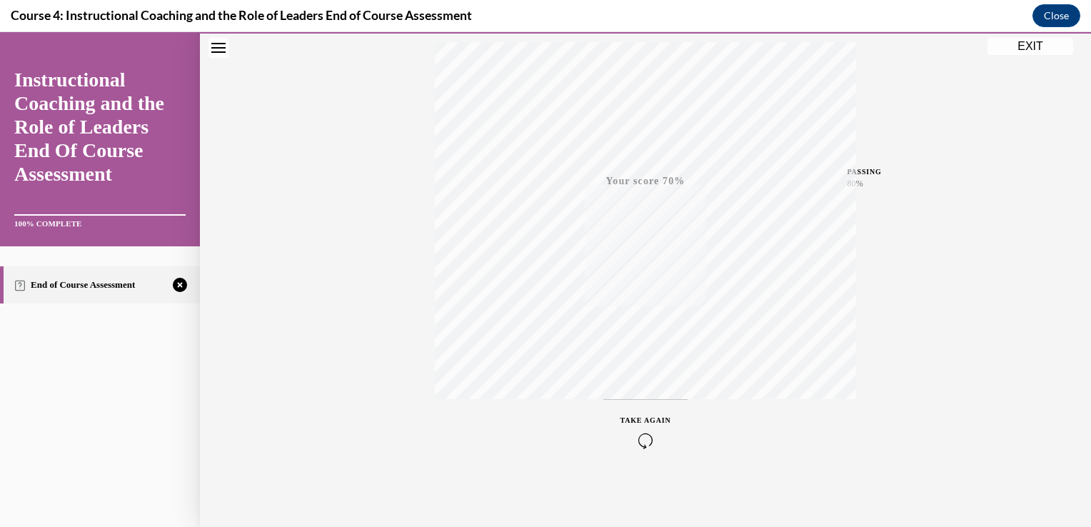
click at [640, 441] on icon "button" at bounding box center [645, 441] width 51 height 16
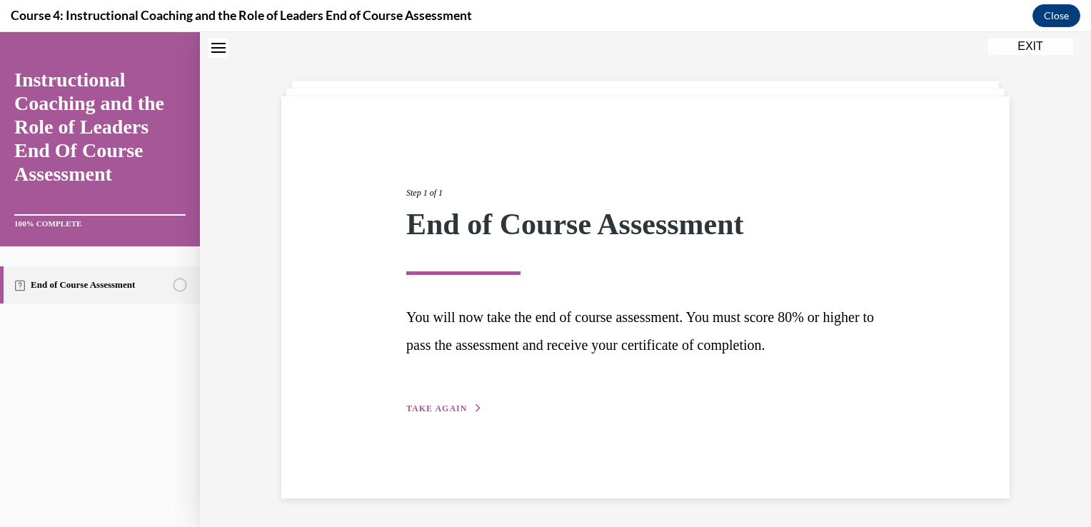
scroll to position [45, 0]
click at [426, 408] on span "TAKE AGAIN" at bounding box center [436, 408] width 61 height 10
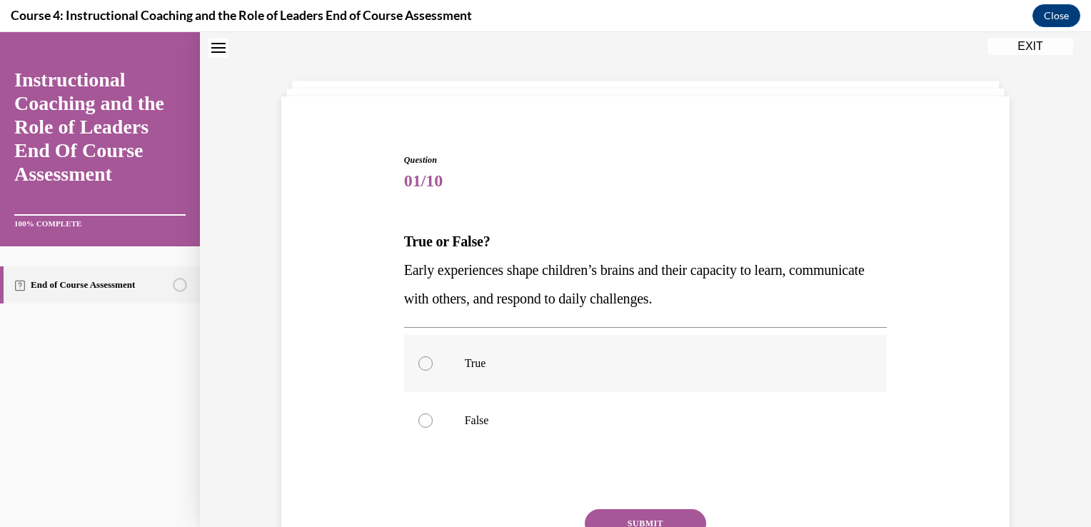
click at [458, 374] on label "True" at bounding box center [645, 363] width 483 height 57
click at [433, 371] on input "True" at bounding box center [425, 363] width 14 height 14
radio input "true"
click at [621, 521] on button "SUBMIT" at bounding box center [645, 523] width 121 height 29
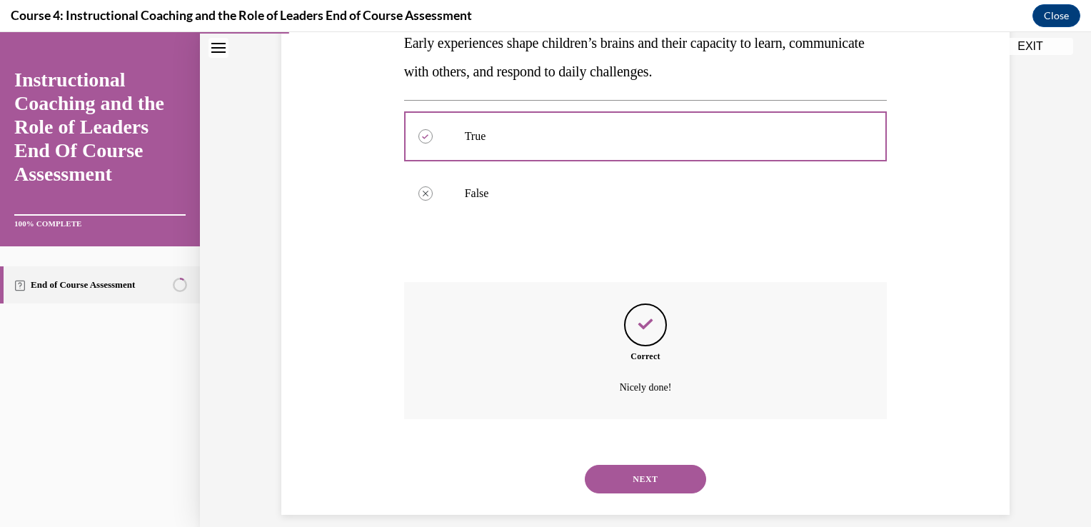
scroll to position [288, 0]
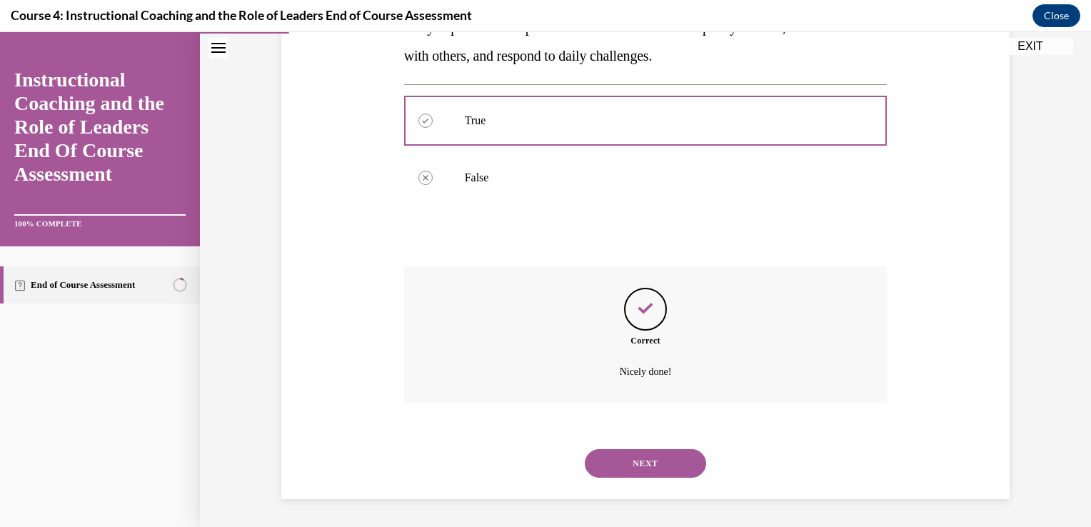
click at [625, 466] on button "NEXT" at bounding box center [645, 463] width 121 height 29
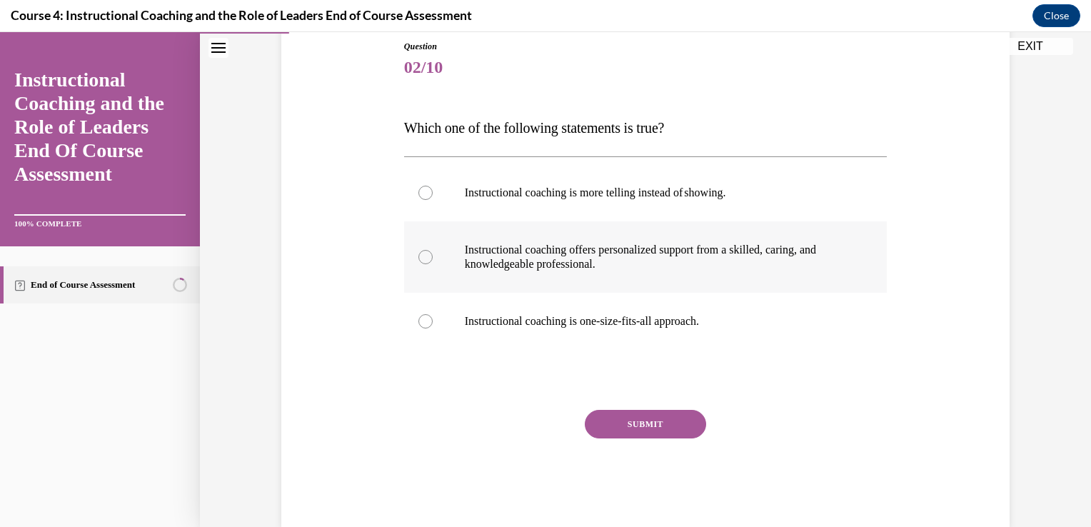
click at [574, 273] on label "Instructional coaching offers personalized support from a skilled, caring, and …" at bounding box center [645, 256] width 483 height 71
click at [433, 264] on input "Instructional coaching offers personalized support from a skilled, caring, and …" at bounding box center [425, 257] width 14 height 14
radio input "true"
click at [634, 419] on button "SUBMIT" at bounding box center [645, 424] width 121 height 29
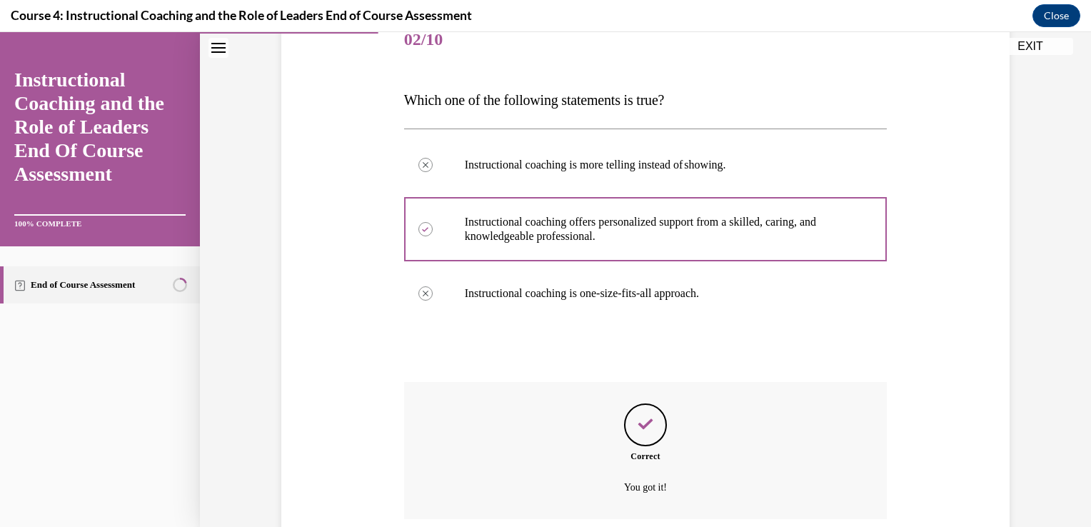
scroll to position [302, 0]
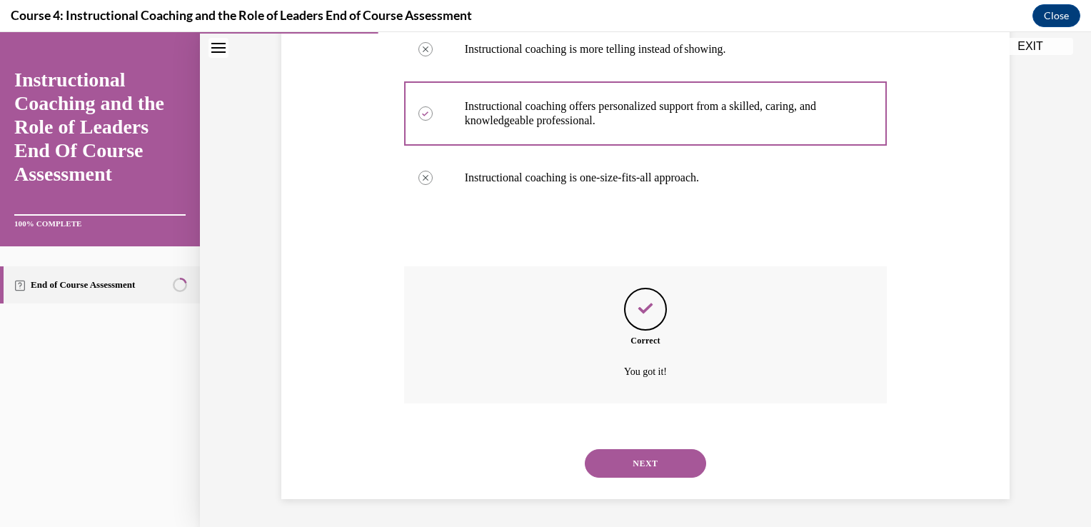
click at [649, 462] on button "NEXT" at bounding box center [645, 463] width 121 height 29
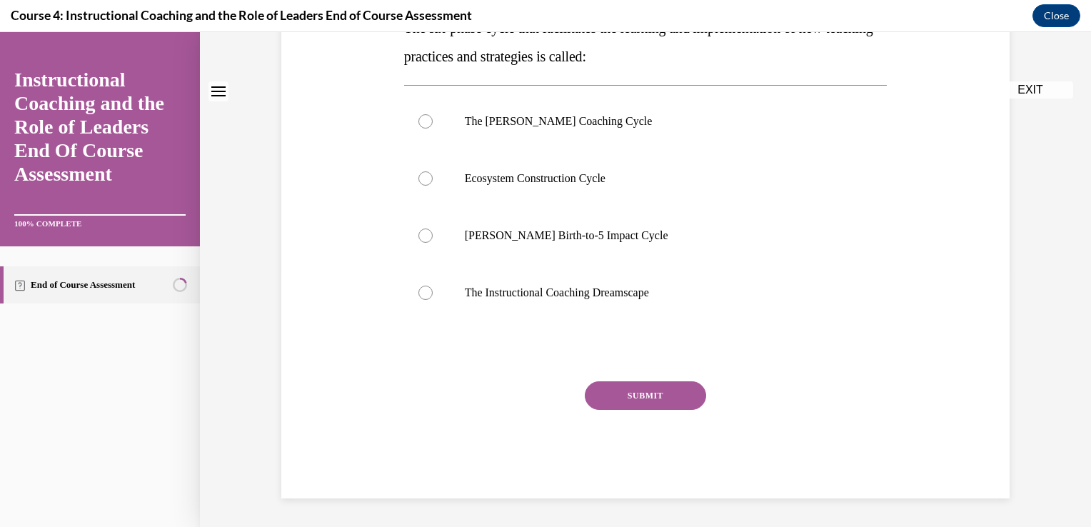
scroll to position [0, 0]
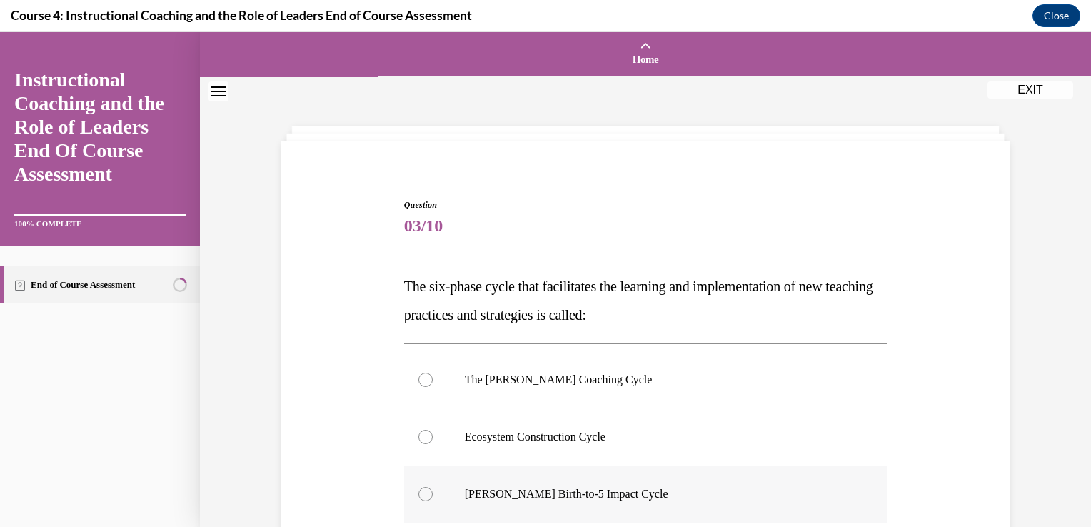
click at [631, 493] on p "Rollins Birth-to-5 Impact Cycle" at bounding box center [658, 494] width 387 height 14
click at [433, 493] on input "Rollins Birth-to-5 Impact Cycle" at bounding box center [425, 494] width 14 height 14
radio input "true"
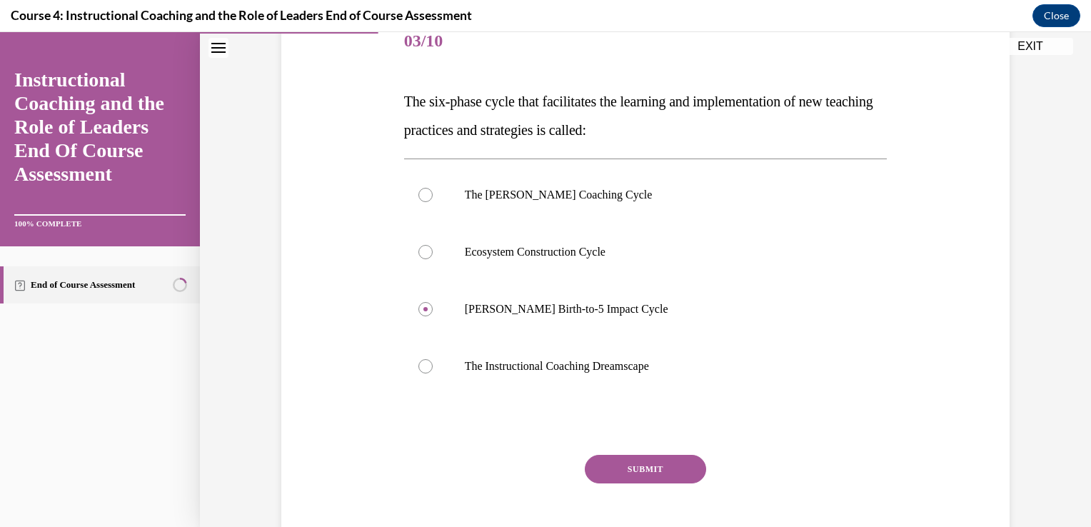
scroll to position [203, 0]
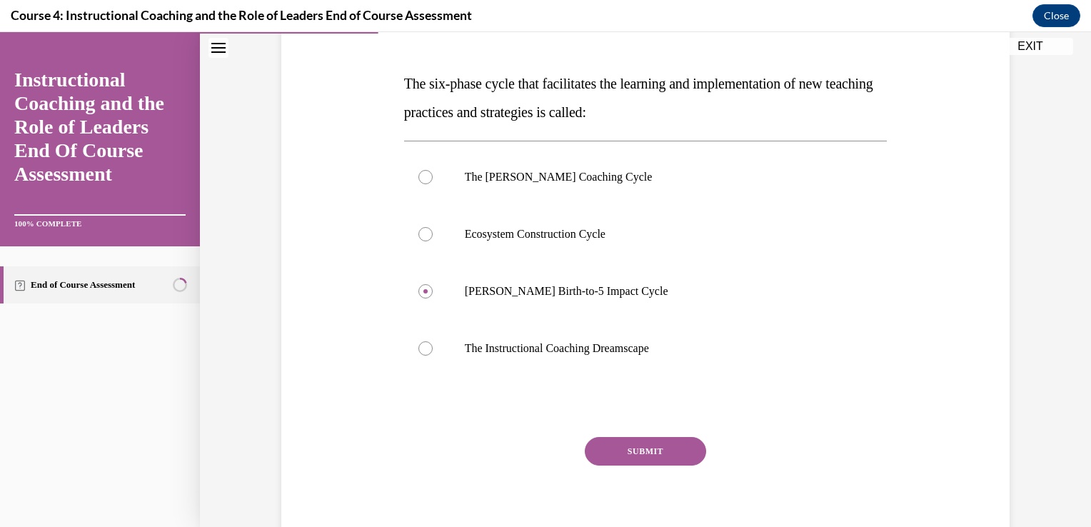
click at [657, 444] on button "SUBMIT" at bounding box center [645, 451] width 121 height 29
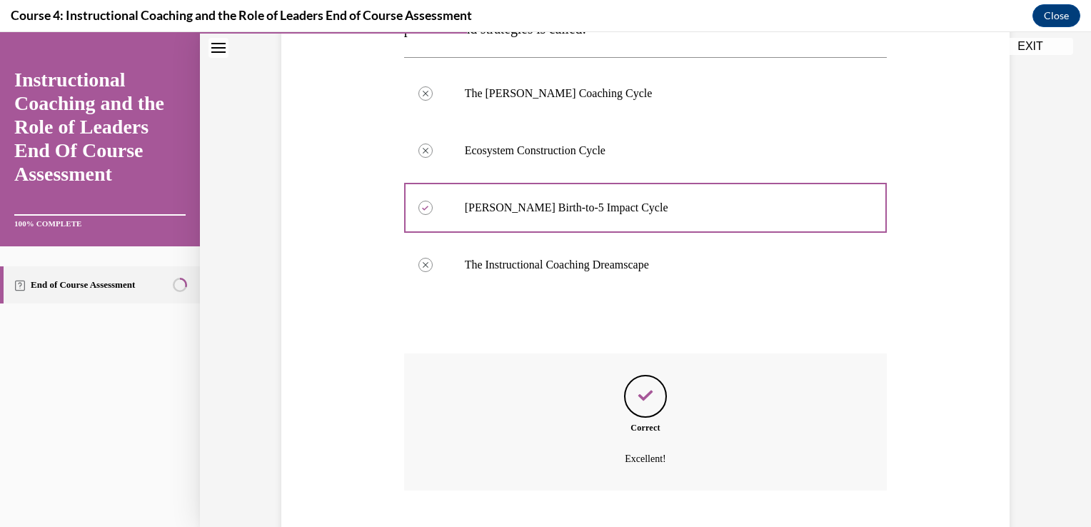
scroll to position [373, 0]
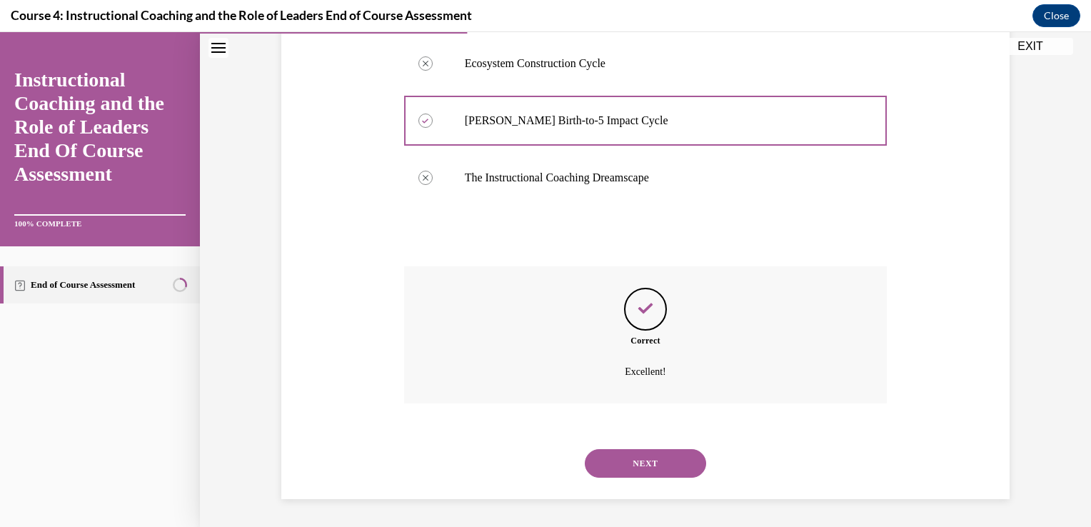
click at [657, 462] on button "NEXT" at bounding box center [645, 463] width 121 height 29
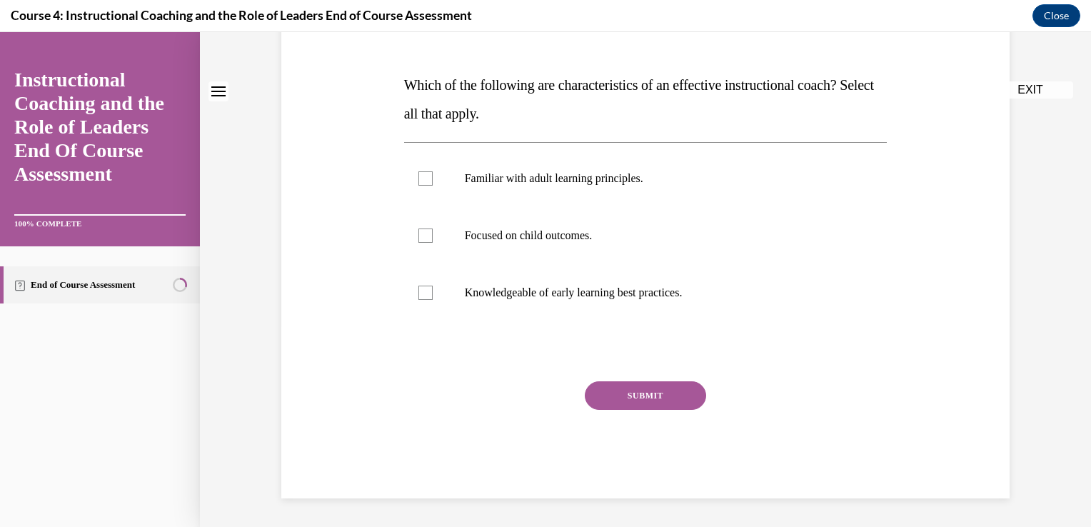
scroll to position [0, 0]
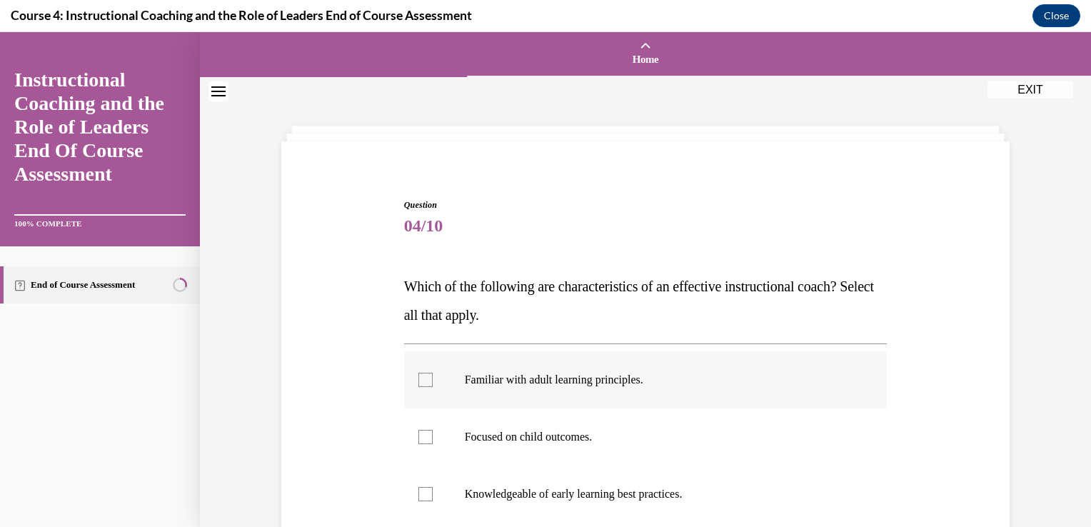
click at [613, 398] on label "Familiar with adult learning principles." at bounding box center [645, 379] width 483 height 57
click at [433, 387] on input "Familiar with adult learning principles." at bounding box center [425, 380] width 14 height 14
checkbox input "true"
click at [605, 438] on p "Focused on child outcomes." at bounding box center [658, 437] width 387 height 14
click at [433, 438] on input "Focused on child outcomes." at bounding box center [425, 437] width 14 height 14
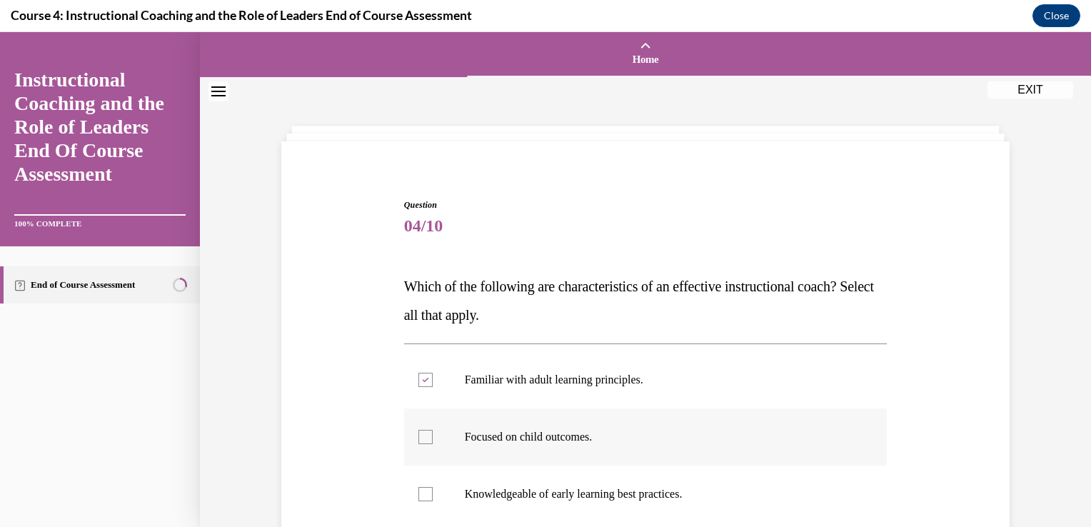
checkbox input "true"
click at [620, 493] on p "Knowledgeable of early learning best practices." at bounding box center [658, 494] width 387 height 14
click at [433, 493] on input "Knowledgeable of early learning best practices." at bounding box center [425, 494] width 14 height 14
checkbox input "true"
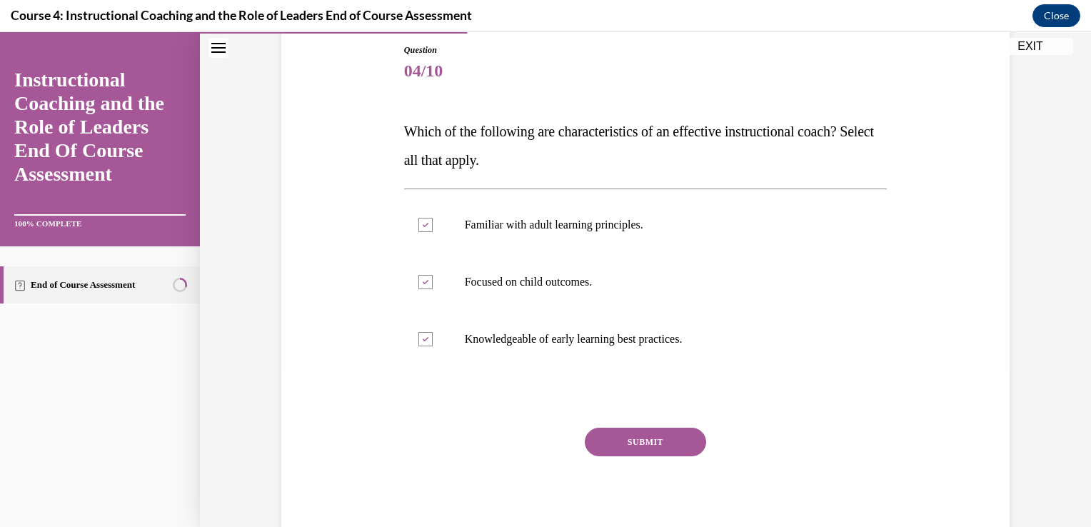
scroll to position [181, 0]
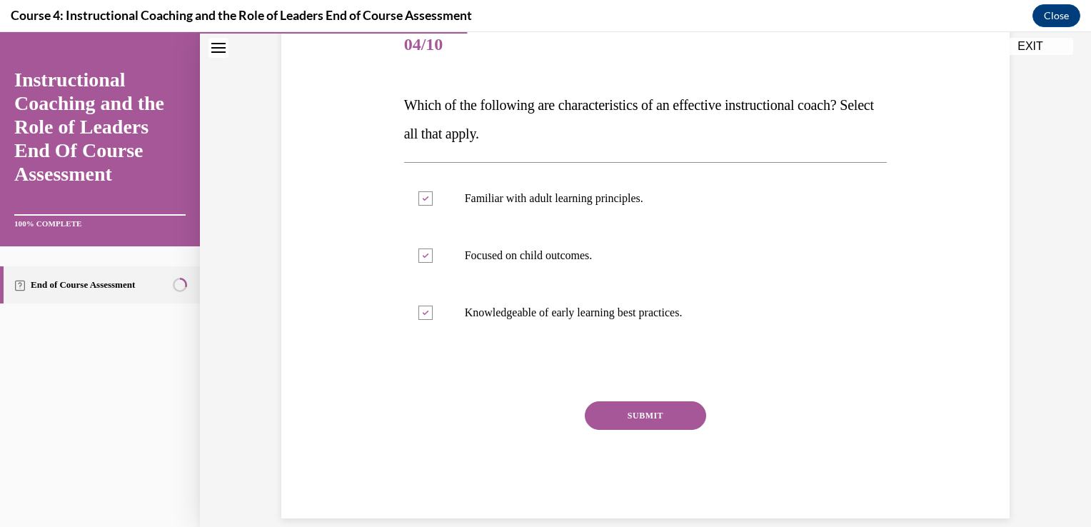
click at [652, 410] on button "SUBMIT" at bounding box center [645, 415] width 121 height 29
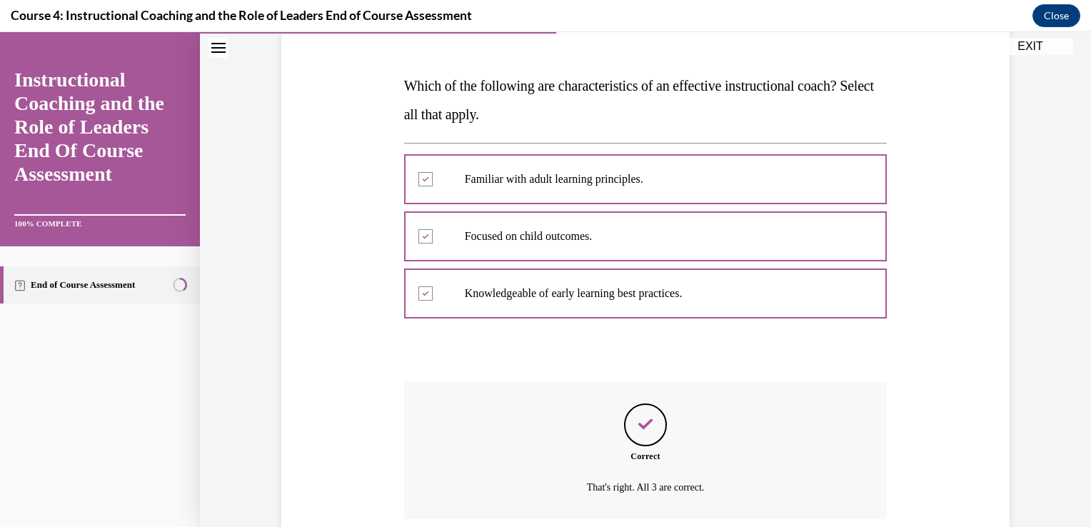
scroll to position [316, 0]
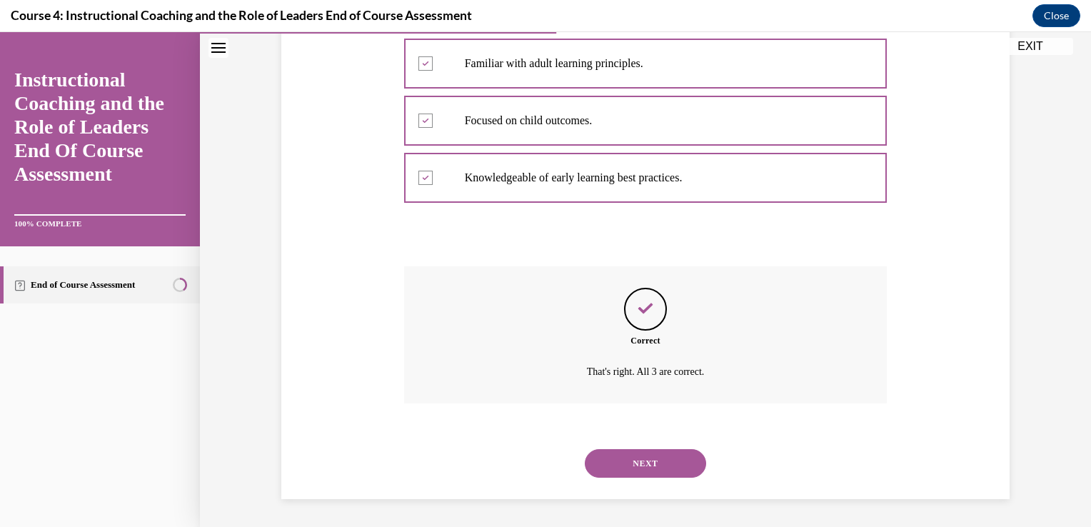
click at [649, 455] on button "NEXT" at bounding box center [645, 463] width 121 height 29
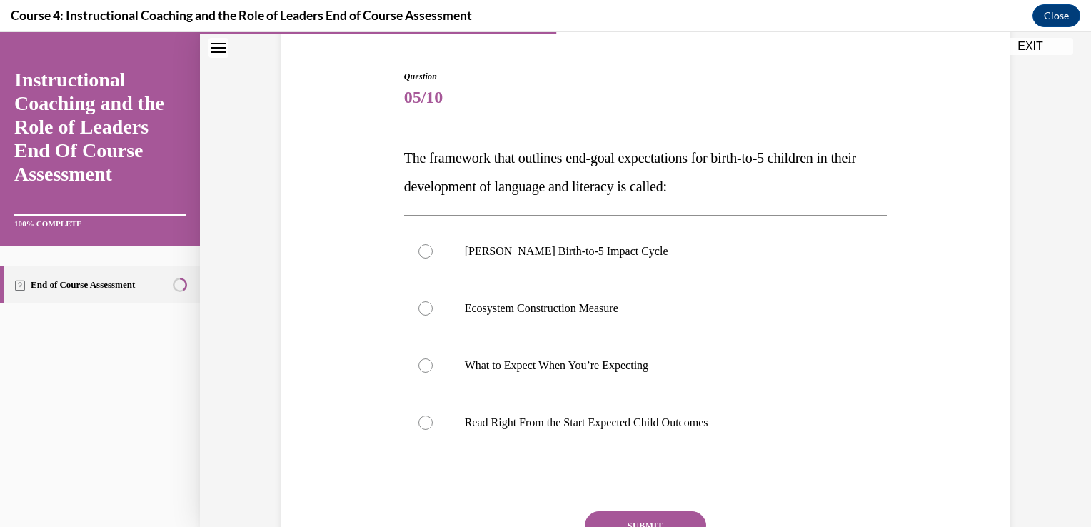
scroll to position [131, 0]
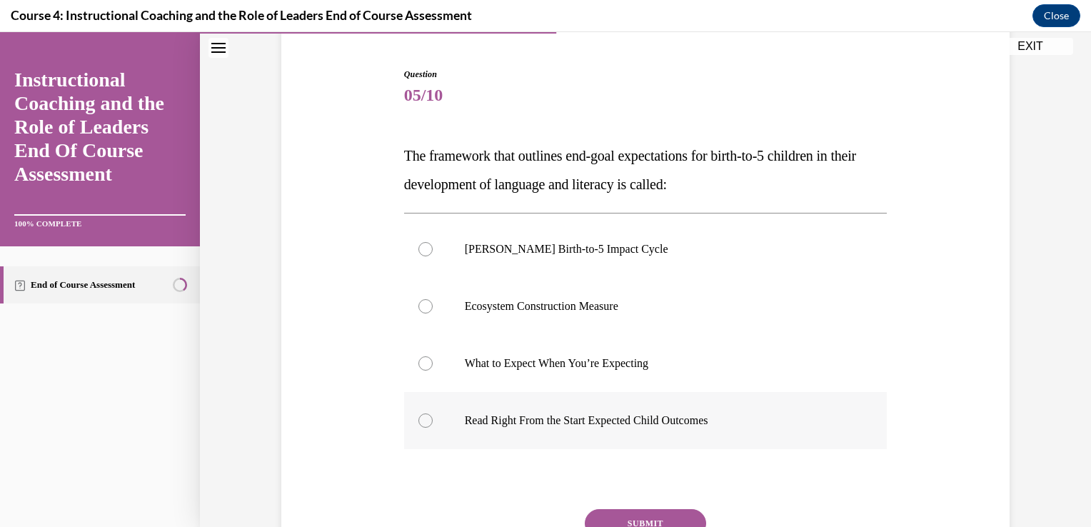
click at [706, 430] on label "Read Right From the Start Expected Child Outcomes" at bounding box center [645, 420] width 483 height 57
click at [433, 428] on input "Read Right From the Start Expected Child Outcomes" at bounding box center [425, 420] width 14 height 14
radio input "true"
click at [668, 515] on button "SUBMIT" at bounding box center [645, 523] width 121 height 29
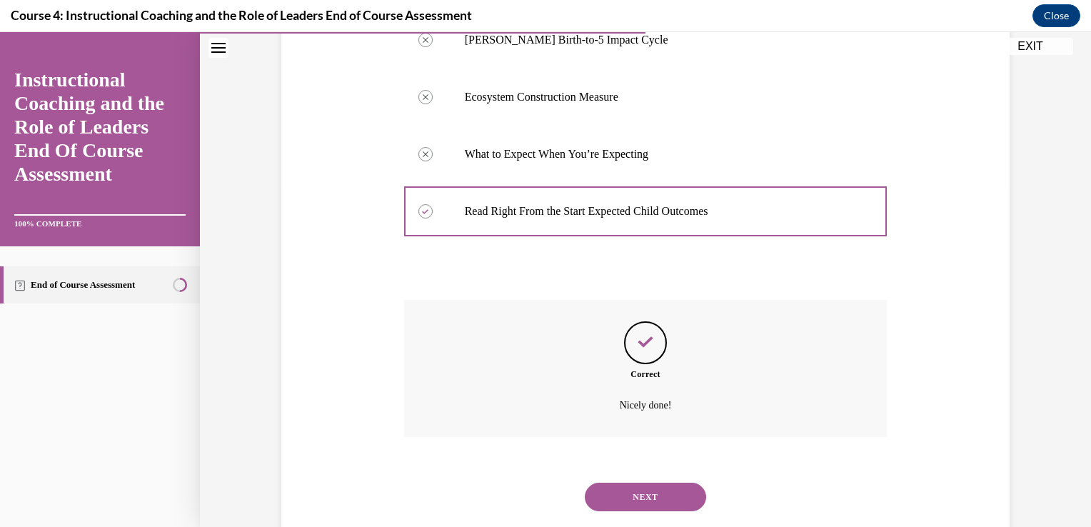
scroll to position [373, 0]
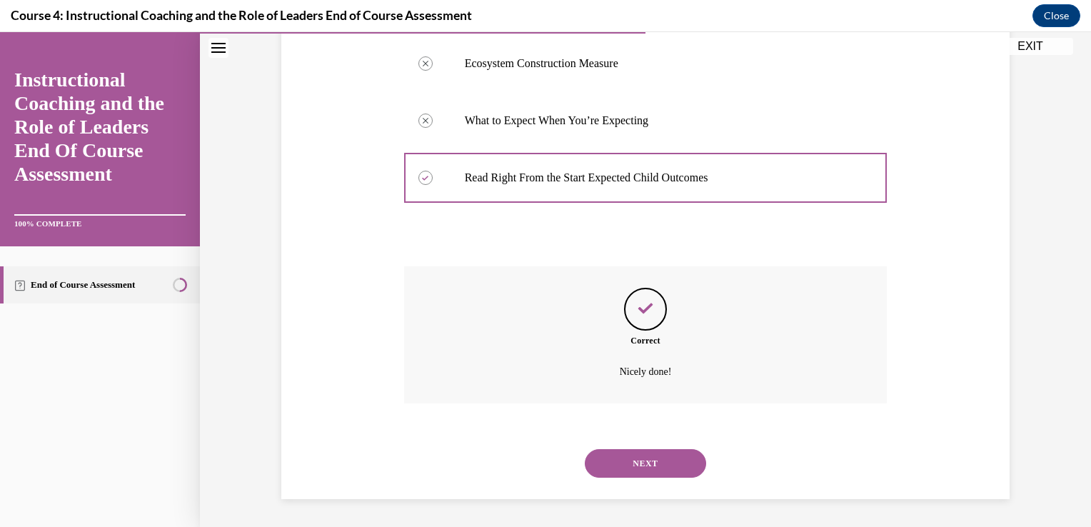
click at [643, 470] on button "NEXT" at bounding box center [645, 463] width 121 height 29
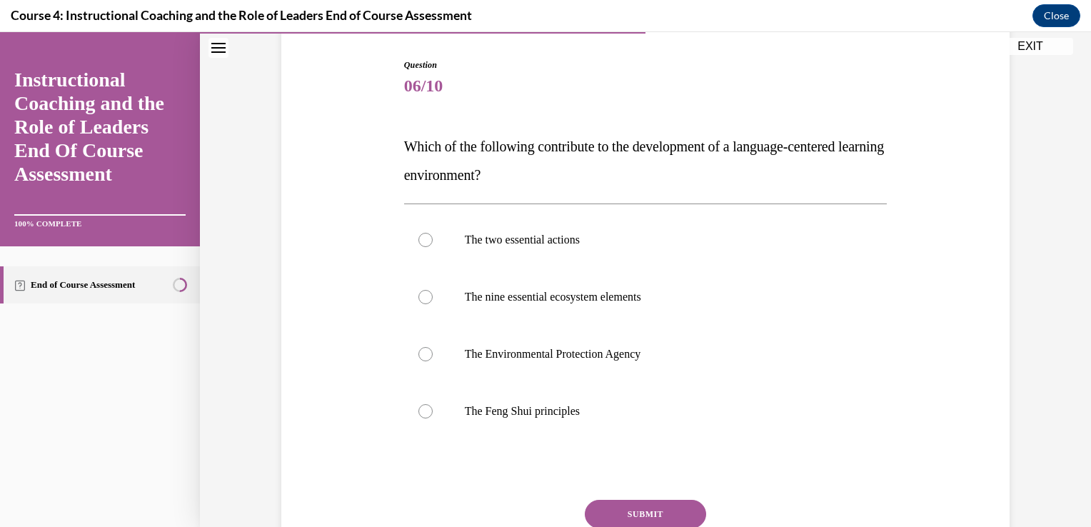
scroll to position [141, 0]
click at [739, 309] on label "The nine essential ecosystem elements" at bounding box center [645, 296] width 483 height 57
click at [433, 303] on input "The nine essential ecosystem elements" at bounding box center [425, 296] width 14 height 14
radio input "true"
click at [673, 512] on button "SUBMIT" at bounding box center [645, 513] width 121 height 29
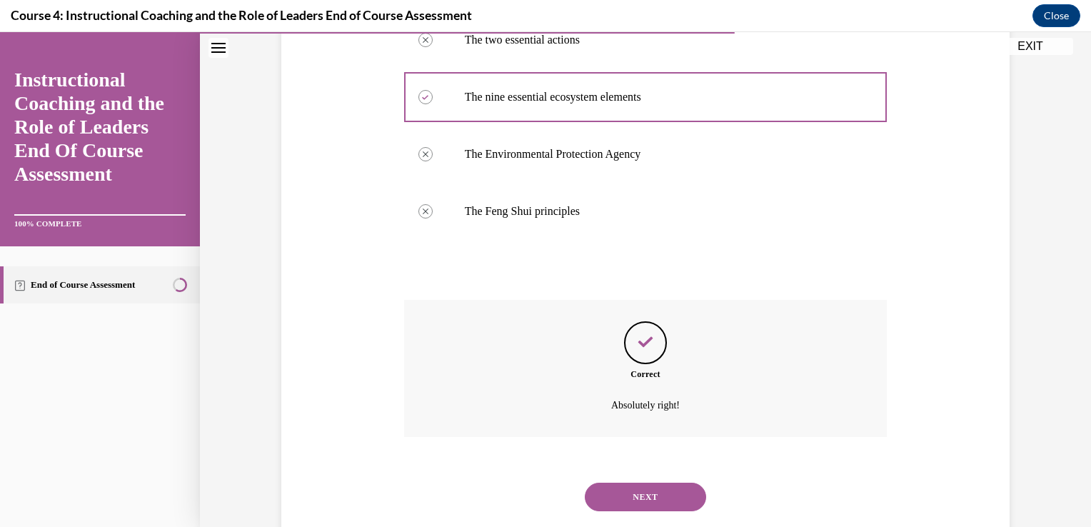
scroll to position [373, 0]
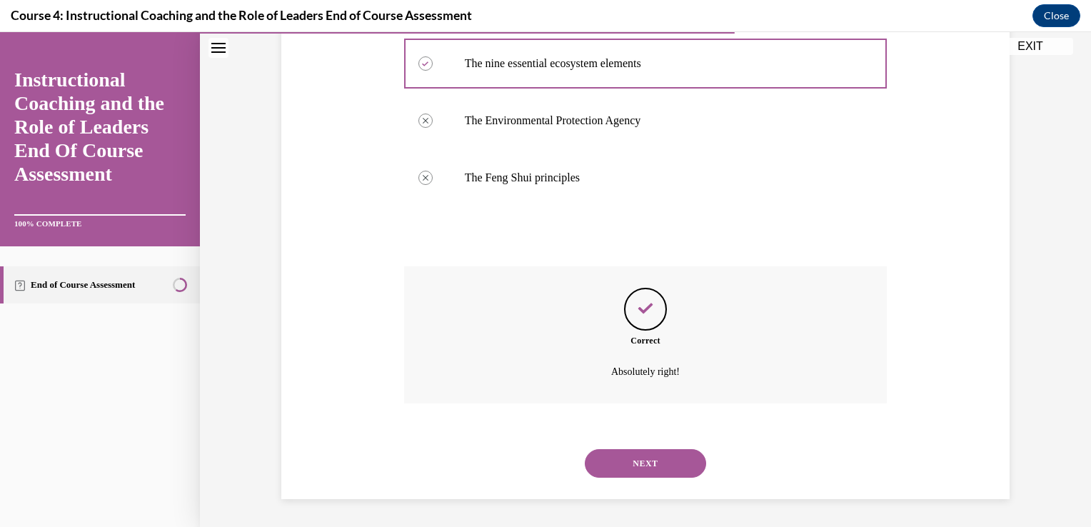
click at [638, 466] on button "NEXT" at bounding box center [645, 463] width 121 height 29
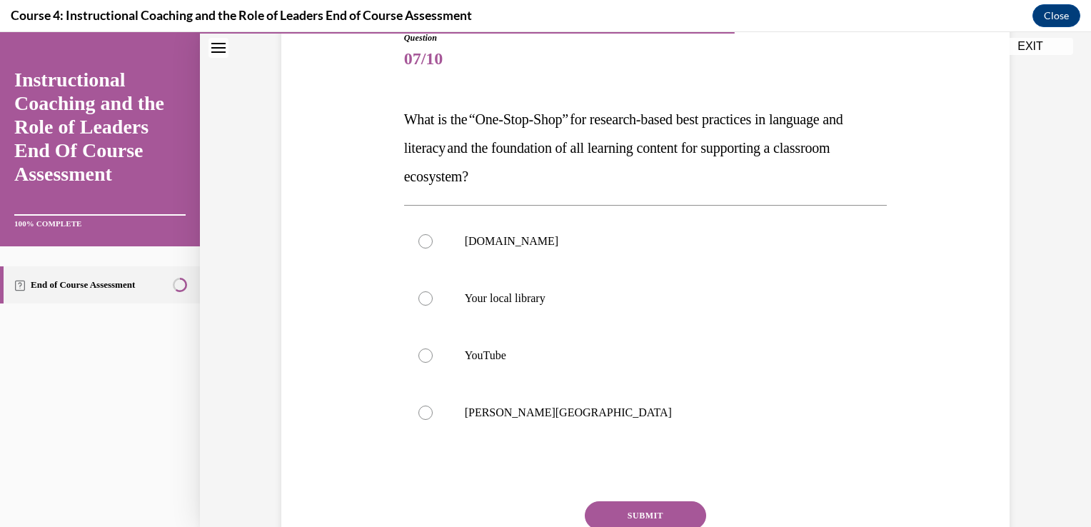
scroll to position [183, 0]
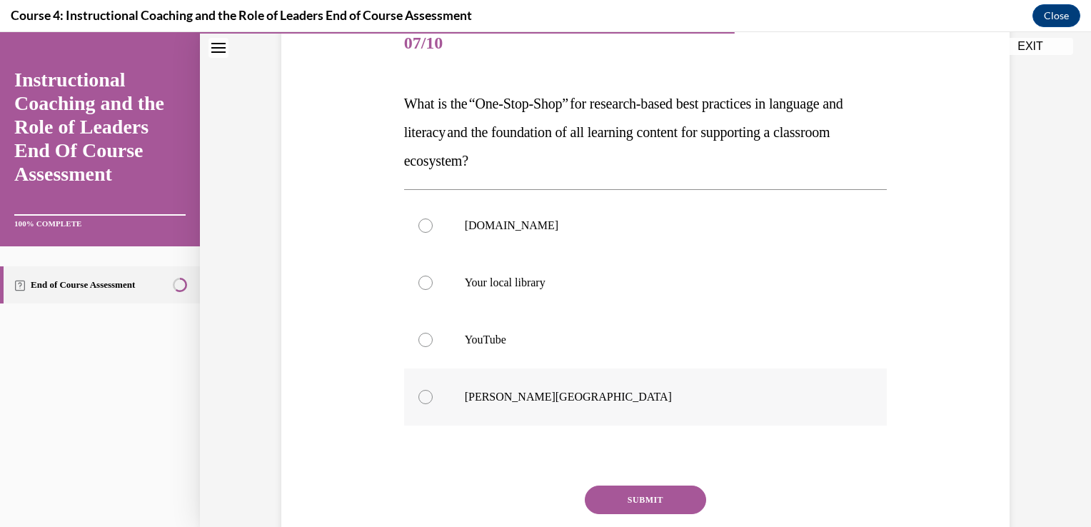
click at [669, 397] on p "[PERSON_NAME][GEOGRAPHIC_DATA]" at bounding box center [658, 397] width 387 height 14
click at [433, 397] on input "[PERSON_NAME][GEOGRAPHIC_DATA]" at bounding box center [425, 397] width 14 height 14
radio input "true"
click at [643, 505] on button "SUBMIT" at bounding box center [645, 500] width 121 height 29
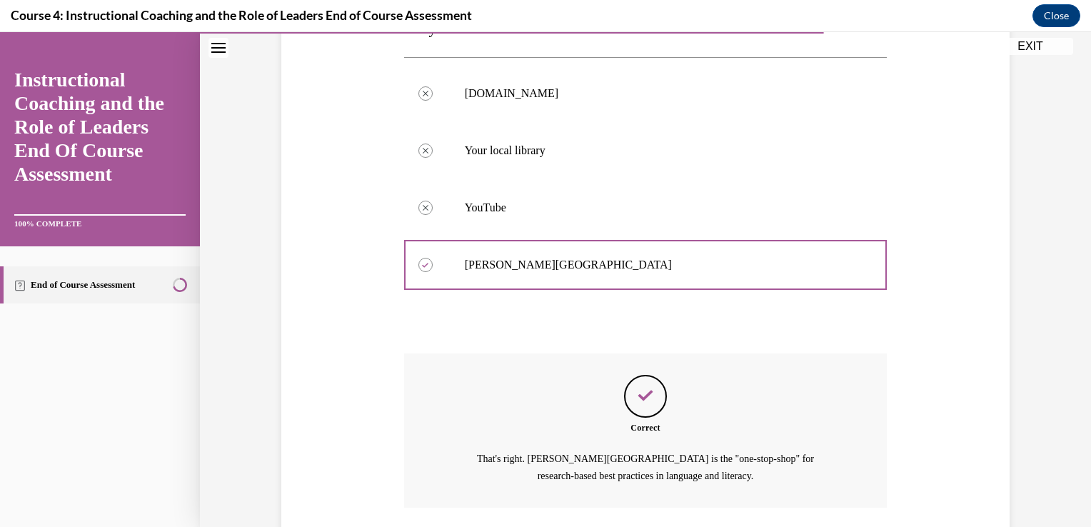
scroll to position [419, 0]
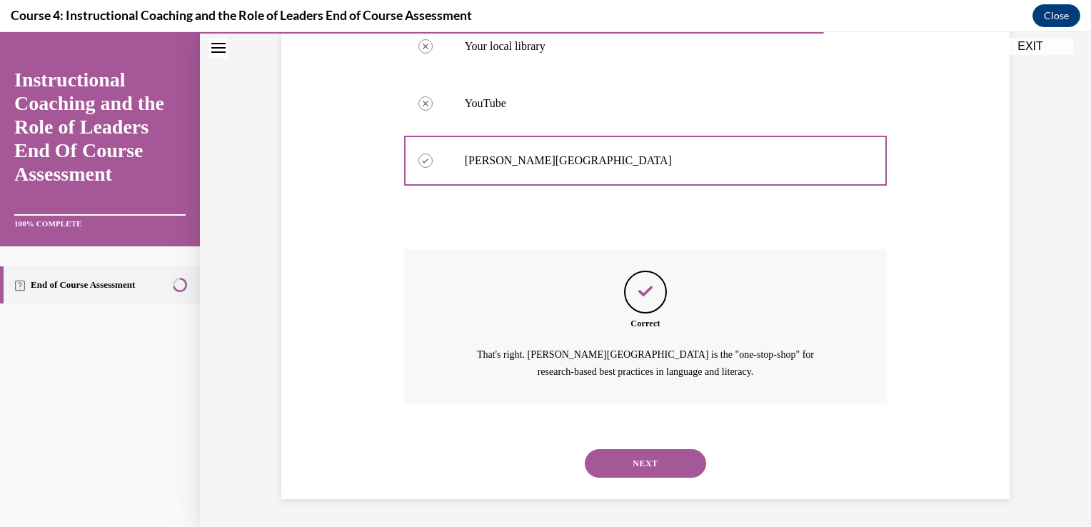
click at [657, 470] on button "NEXT" at bounding box center [645, 463] width 121 height 29
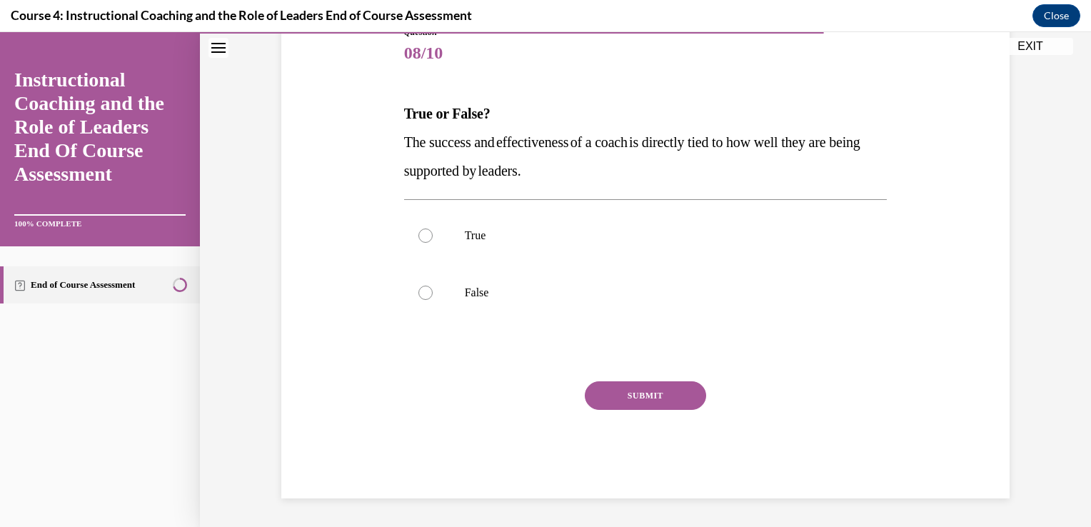
scroll to position [159, 0]
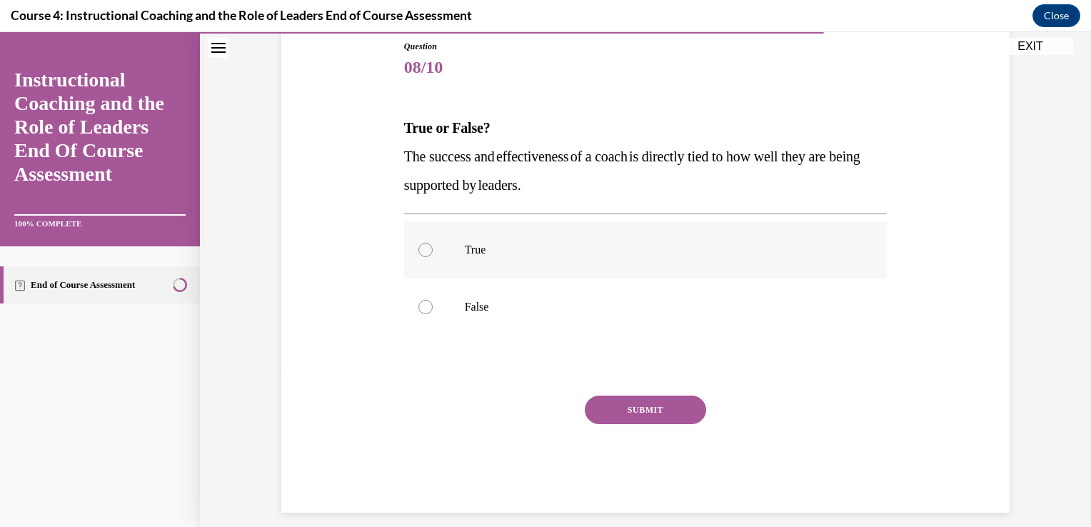
click at [593, 269] on label "True" at bounding box center [645, 249] width 483 height 57
click at [433, 257] on input "True" at bounding box center [425, 250] width 14 height 14
radio input "true"
click at [624, 404] on button "SUBMIT" at bounding box center [645, 410] width 121 height 29
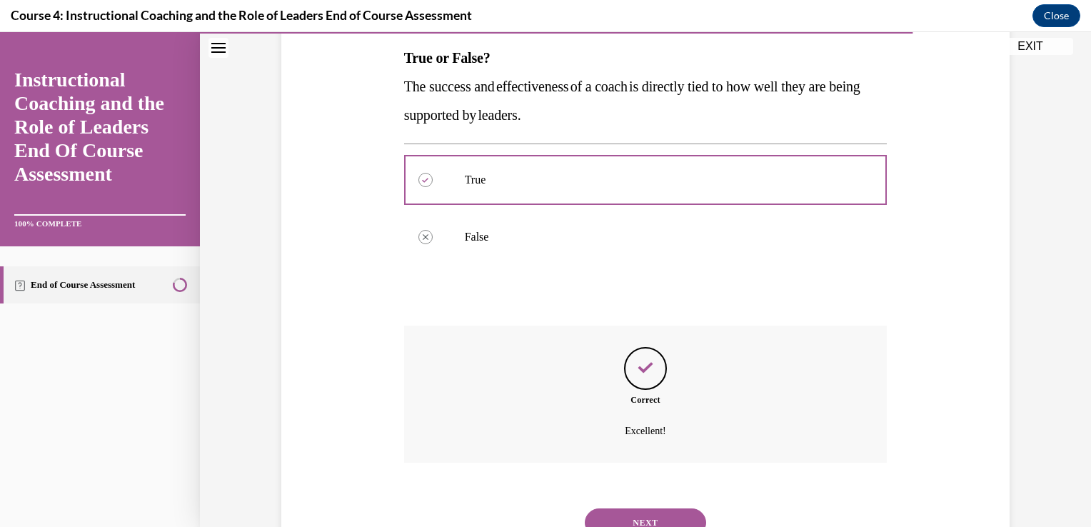
scroll to position [288, 0]
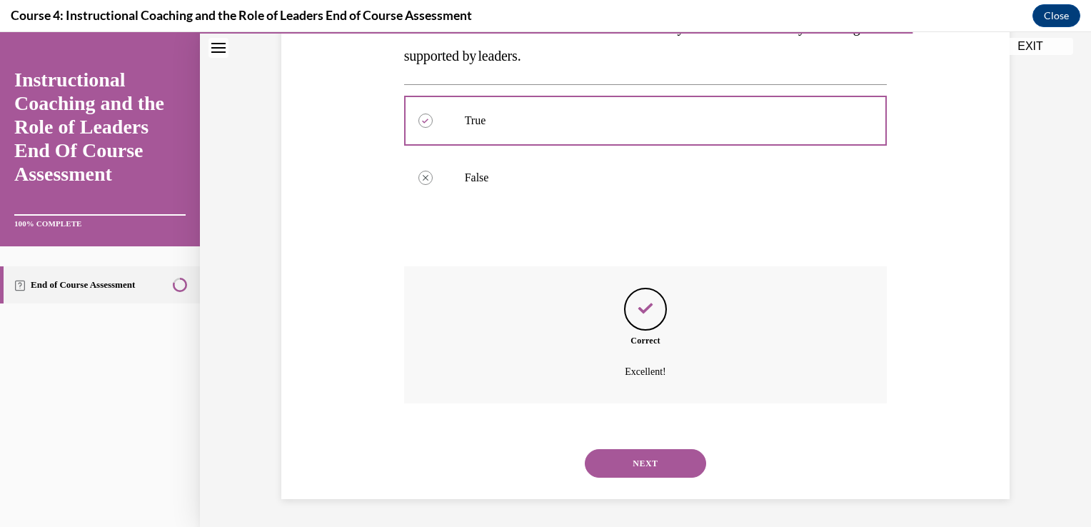
click at [645, 465] on button "NEXT" at bounding box center [645, 463] width 121 height 29
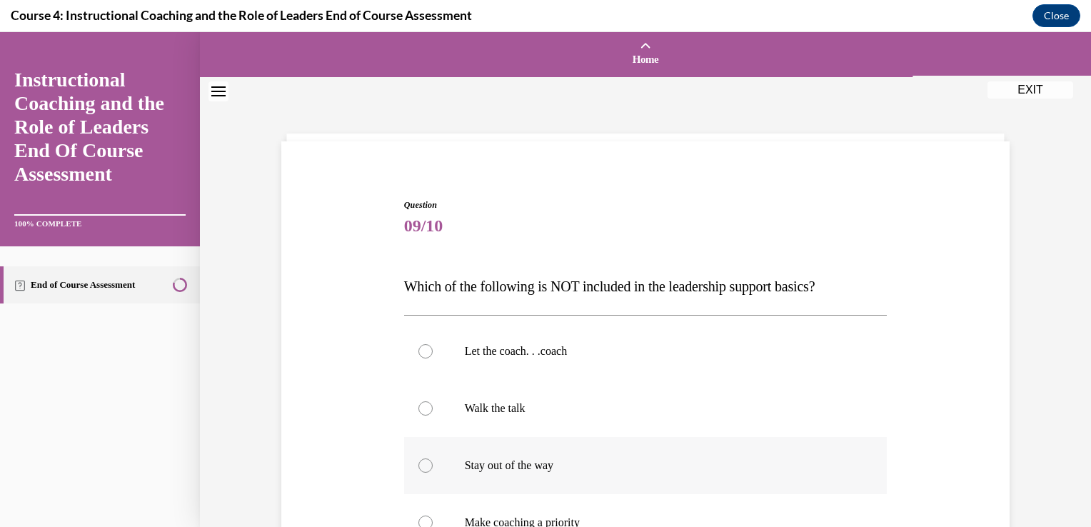
click at [718, 460] on p "Stay out of the way" at bounding box center [658, 465] width 387 height 14
click at [433, 460] on input "Stay out of the way" at bounding box center [425, 465] width 14 height 14
radio input "true"
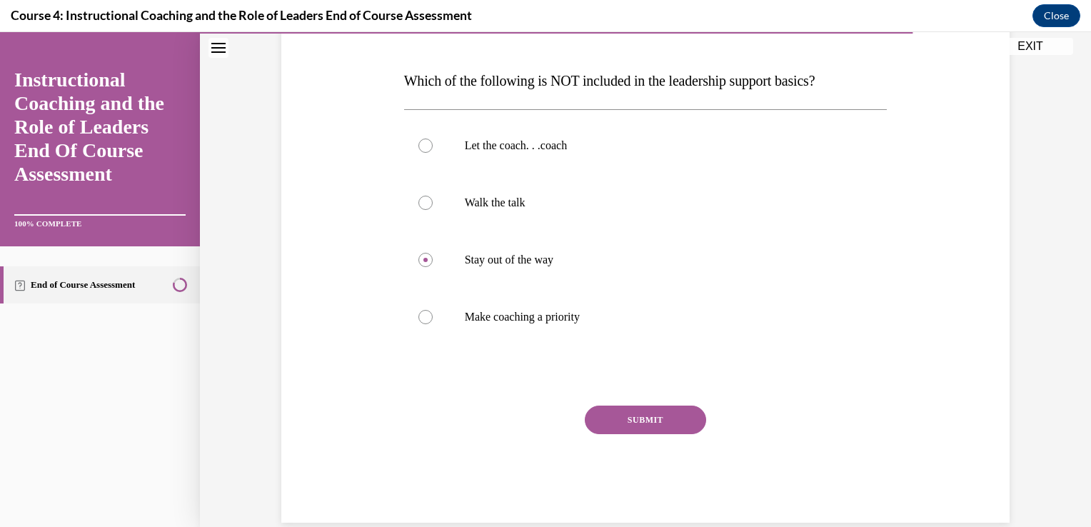
scroll to position [208, 0]
click at [682, 413] on button "SUBMIT" at bounding box center [645, 417] width 121 height 29
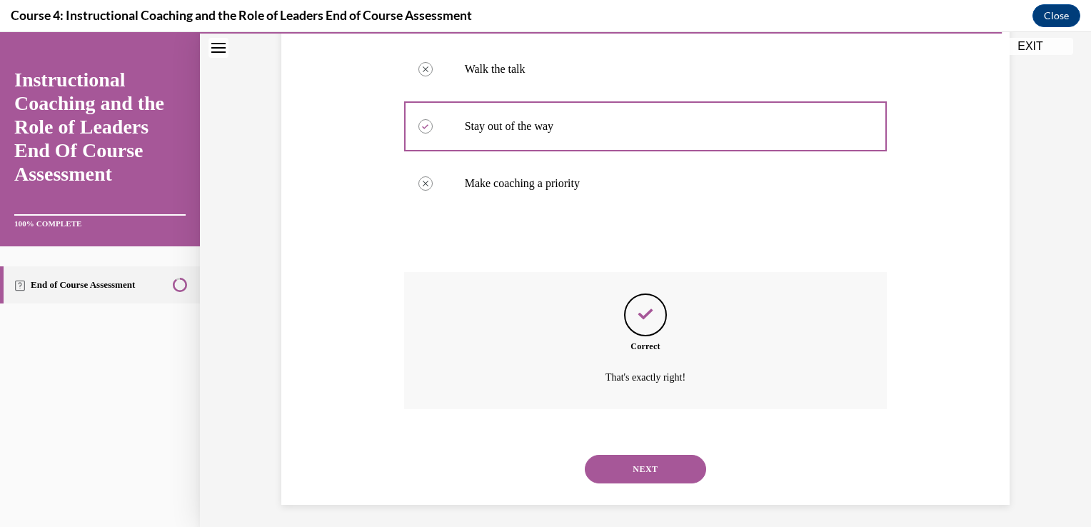
scroll to position [345, 0]
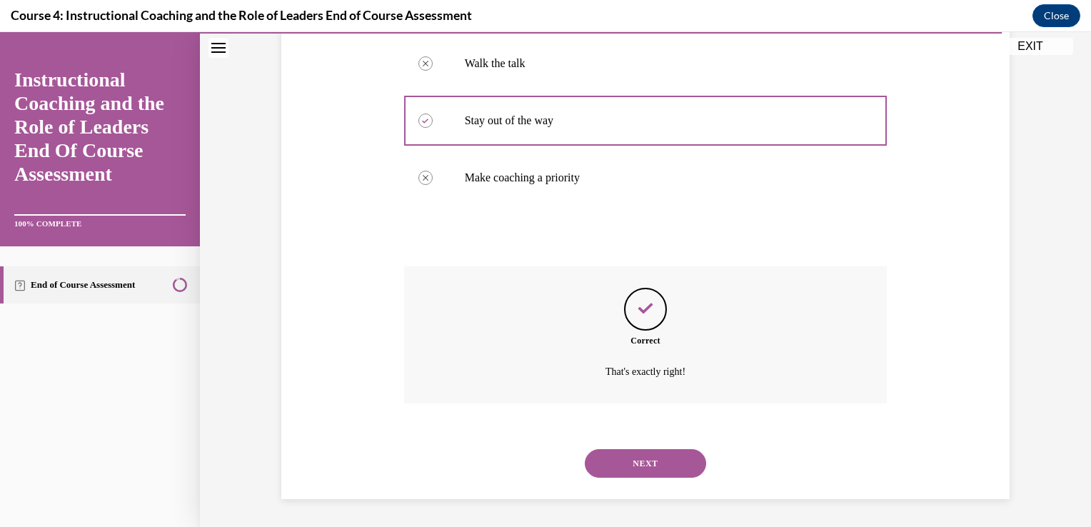
click at [634, 468] on button "NEXT" at bounding box center [645, 463] width 121 height 29
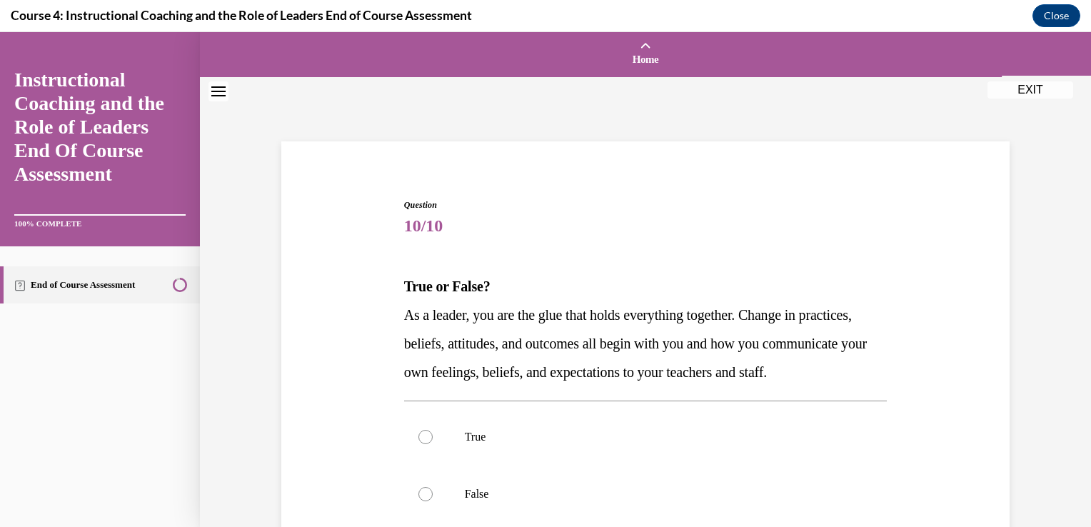
click at [634, 444] on p "True" at bounding box center [658, 437] width 387 height 14
click at [433, 444] on input "True" at bounding box center [425, 437] width 14 height 14
radio input "true"
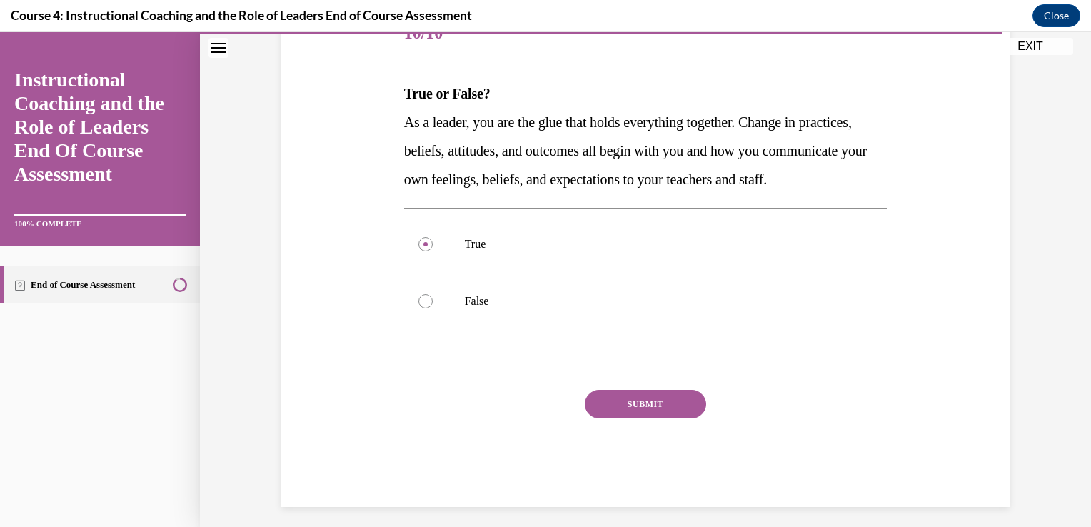
scroll to position [197, 0]
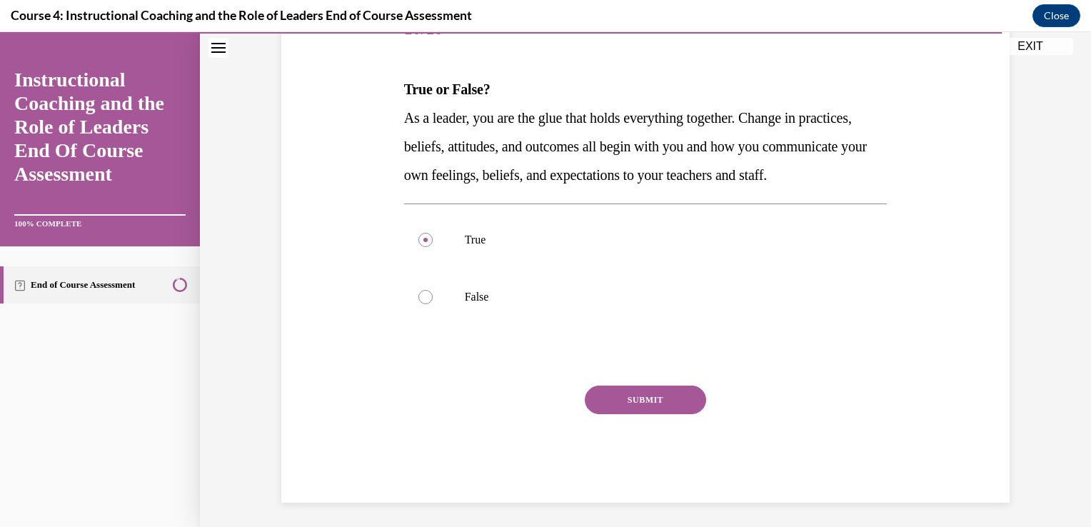
click at [675, 414] on button "SUBMIT" at bounding box center [645, 400] width 121 height 29
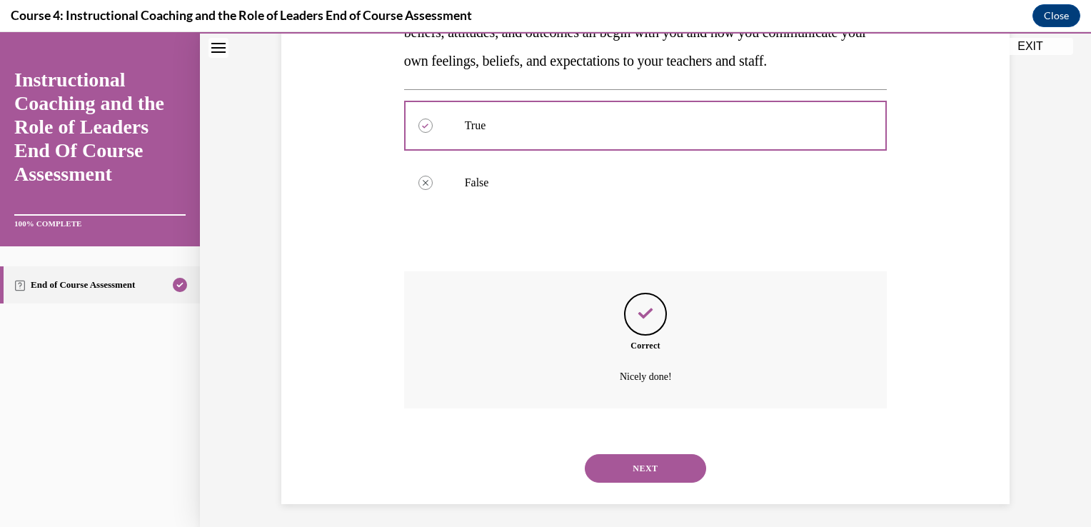
scroll to position [345, 0]
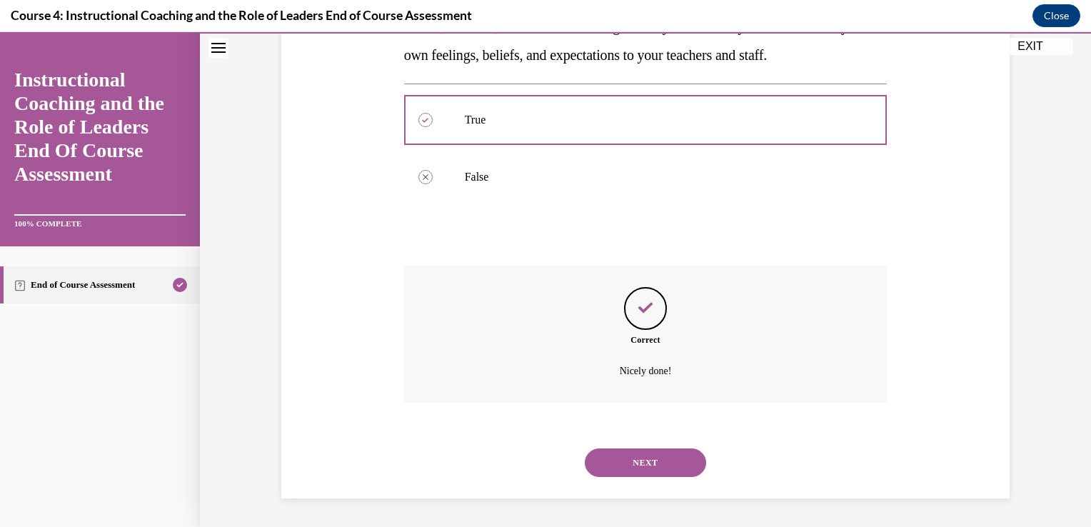
click at [657, 470] on button "NEXT" at bounding box center [645, 462] width 121 height 29
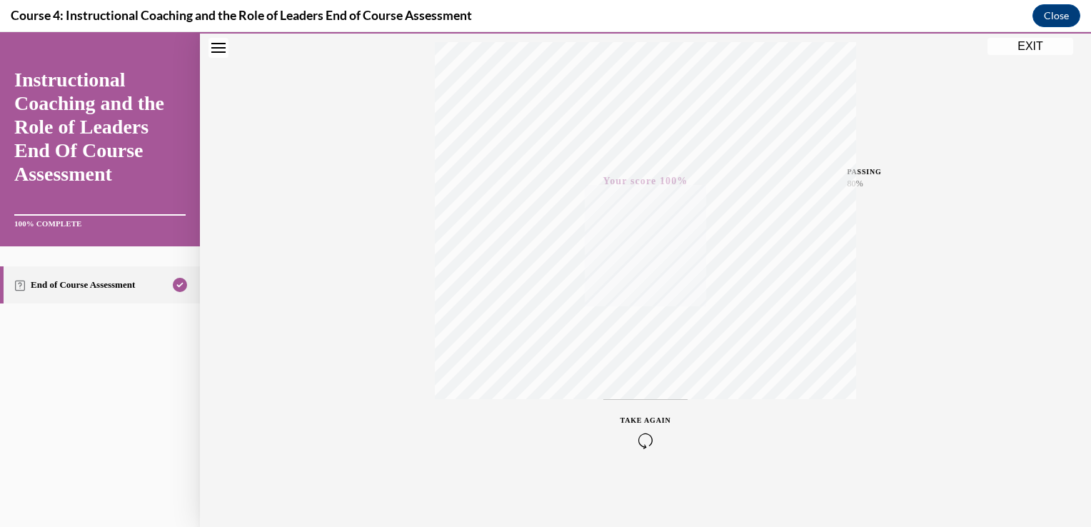
scroll to position [0, 0]
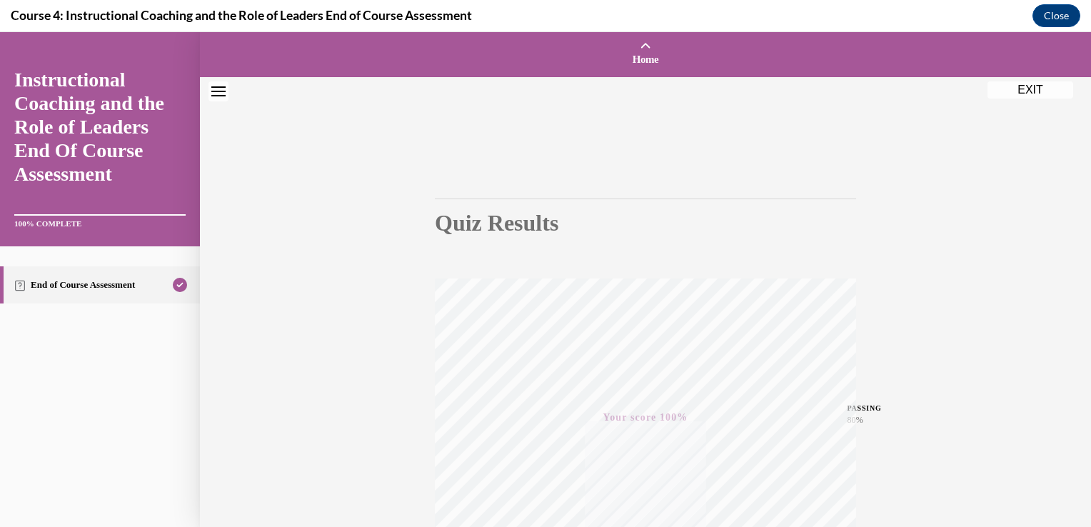
click at [1027, 91] on button "EXIT" at bounding box center [1030, 89] width 86 height 17
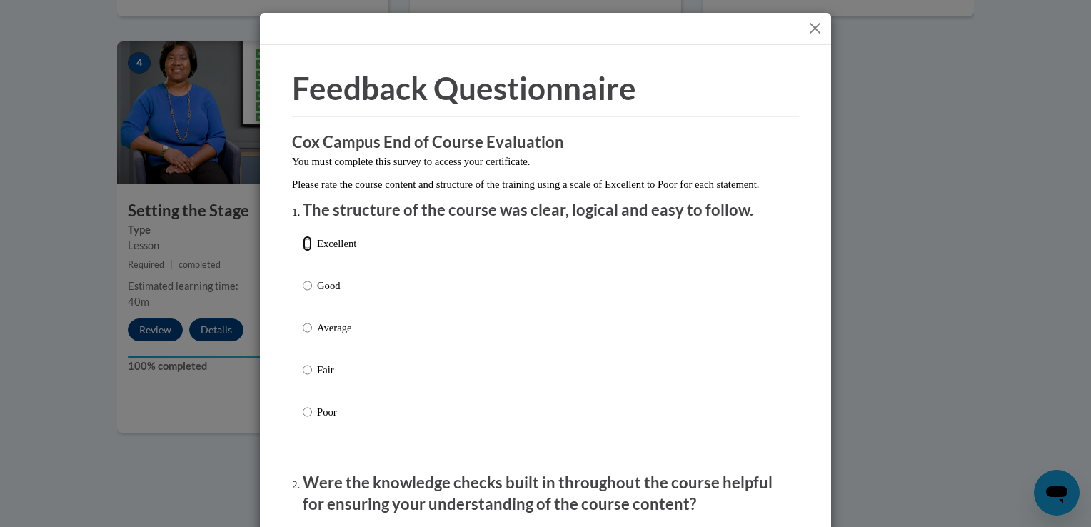
click at [304, 251] on input "Excellent" at bounding box center [307, 244] width 9 height 16
radio input "true"
click at [579, 334] on div "Excellent Good Average Fair Poor" at bounding box center [546, 344] width 486 height 233
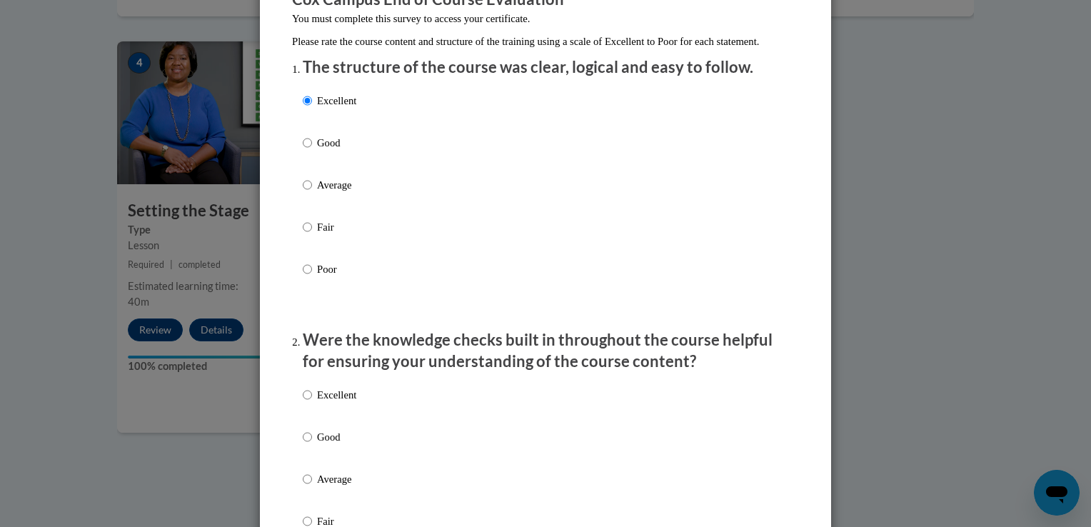
scroll to position [171, 0]
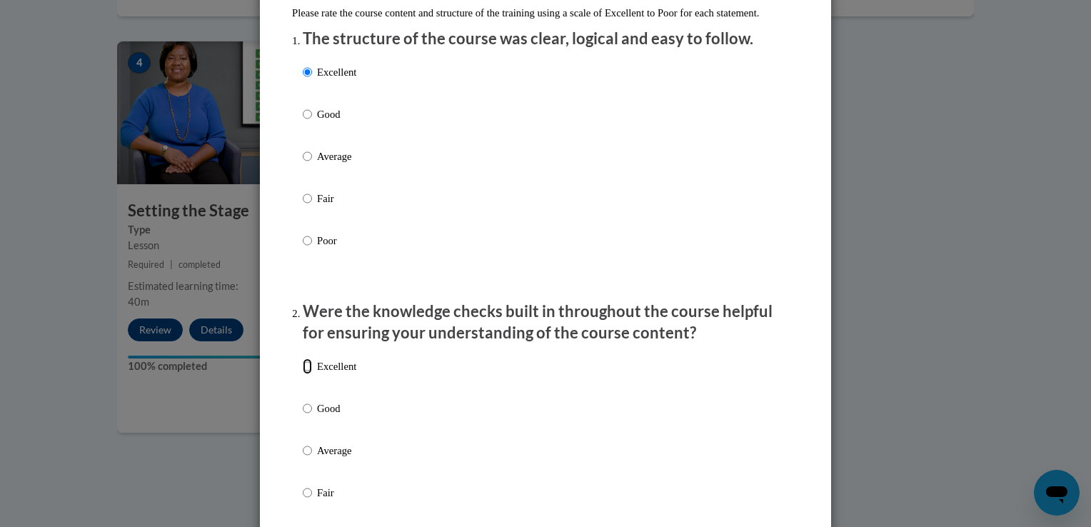
click at [303, 374] on input "Excellent" at bounding box center [307, 366] width 9 height 16
radio input "true"
click at [606, 444] on div "Excellent Good Average Fair Poor" at bounding box center [546, 467] width 486 height 233
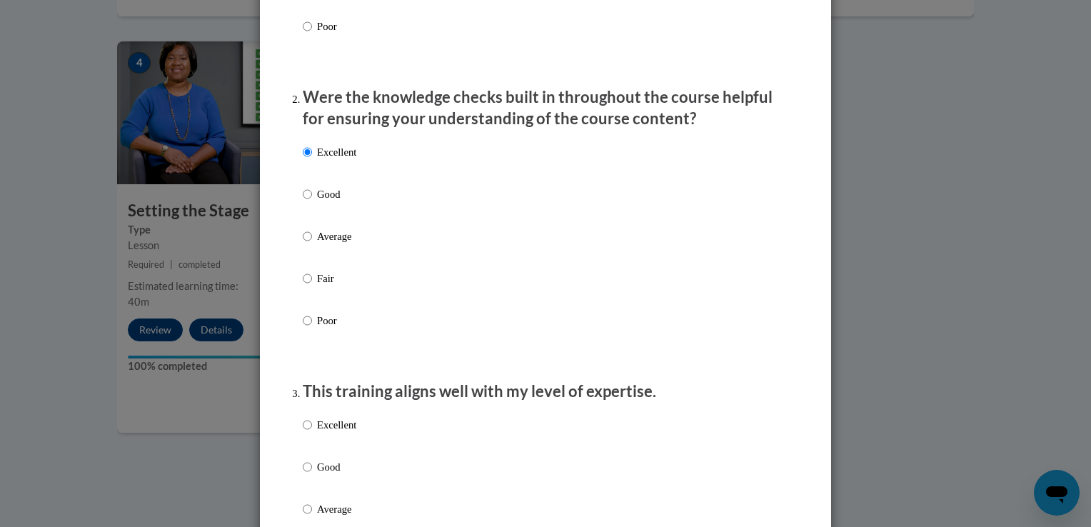
scroll to position [543, 0]
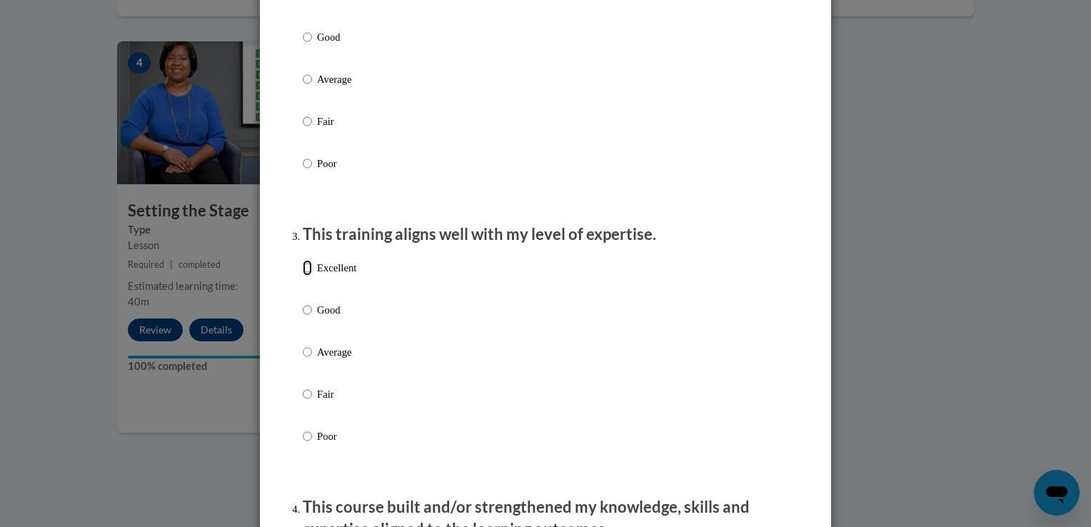
click at [303, 276] on input "Excellent" at bounding box center [307, 268] width 9 height 16
radio input "true"
click at [737, 356] on div "Excellent Good Average Fair Poor" at bounding box center [546, 369] width 486 height 233
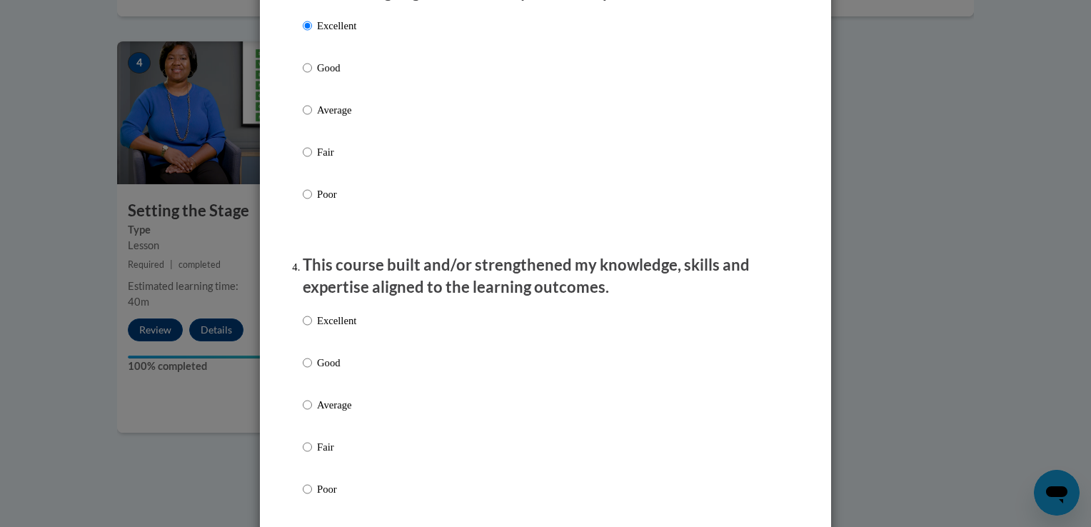
scroll to position [828, 0]
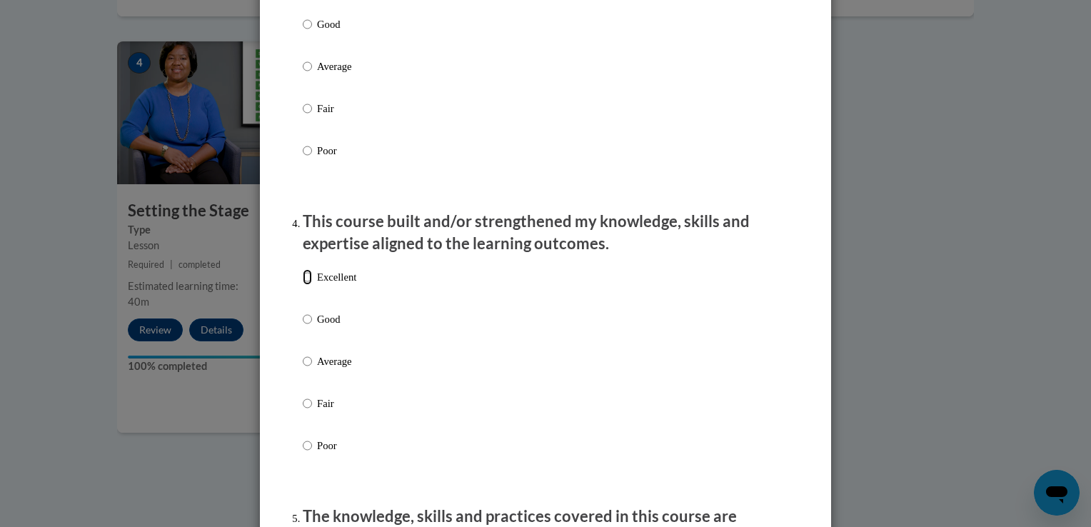
click at [303, 285] on input "Excellent" at bounding box center [307, 277] width 9 height 16
radio input "true"
click at [743, 376] on div "Excellent Good Average Fair Poor" at bounding box center [546, 378] width 486 height 233
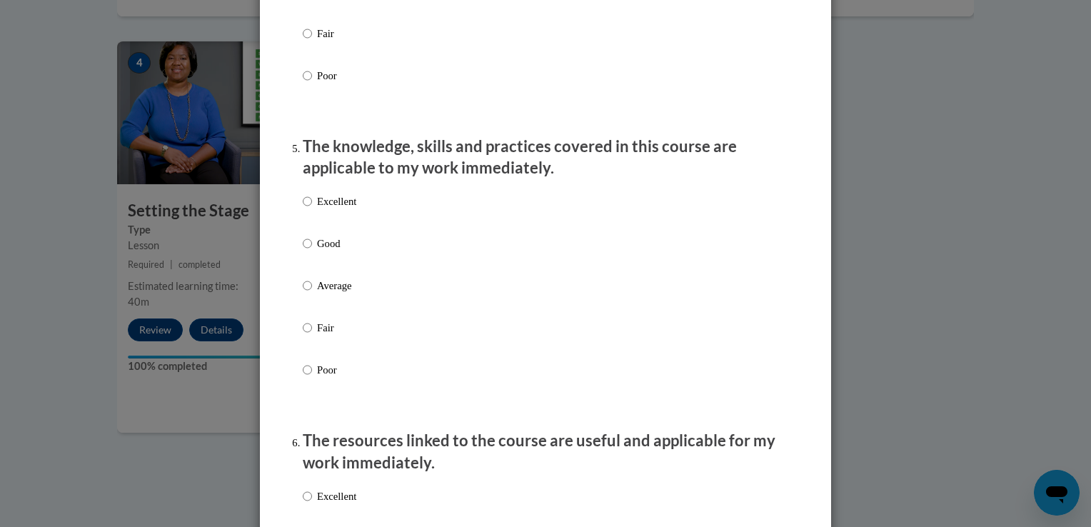
scroll to position [1200, 0]
click at [303, 208] on input "Excellent" at bounding box center [307, 200] width 9 height 16
radio input "true"
click at [705, 356] on div "Excellent Good Average Fair Poor" at bounding box center [546, 301] width 486 height 233
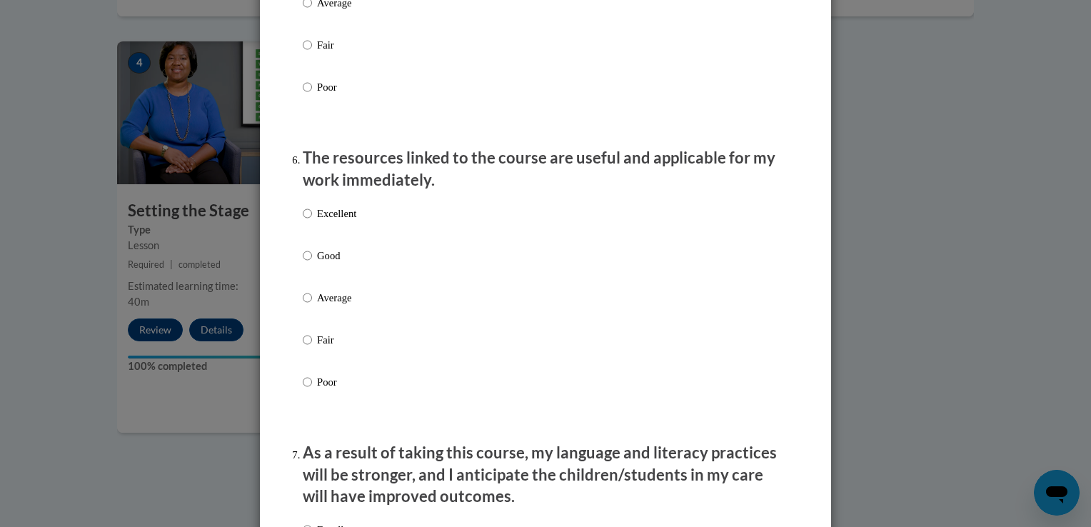
scroll to position [1485, 0]
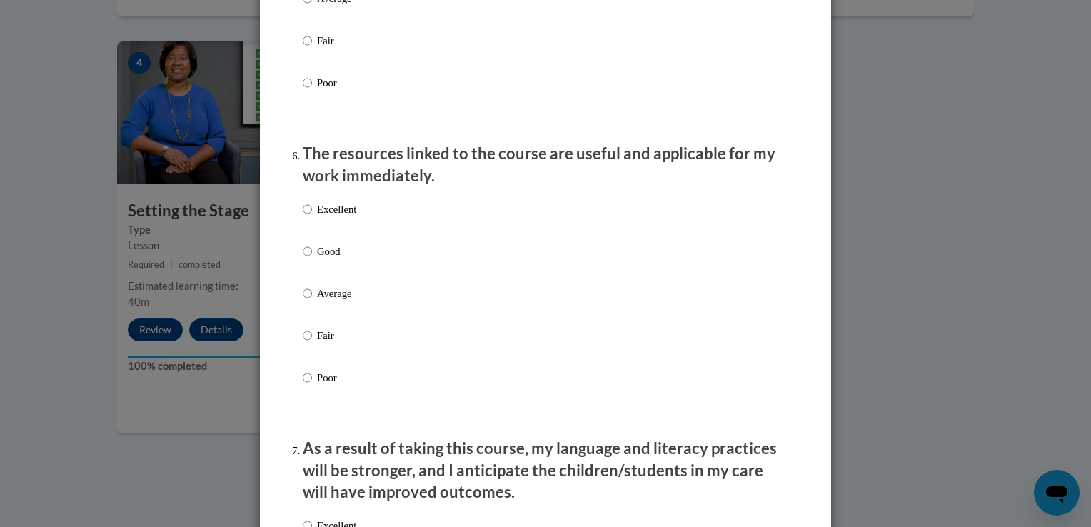
click at [318, 217] on p "Excellent" at bounding box center [336, 209] width 39 height 16
click at [312, 217] on input "Excellent" at bounding box center [307, 209] width 9 height 16
radio input "true"
click at [708, 356] on div "Excellent Good Average Fair Poor" at bounding box center [546, 310] width 486 height 233
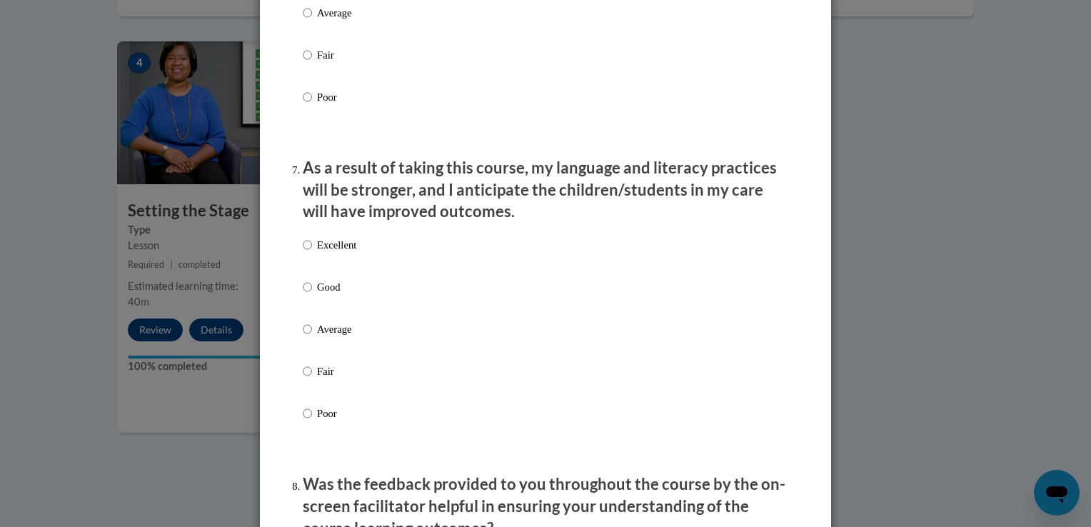
scroll to position [1771, 0]
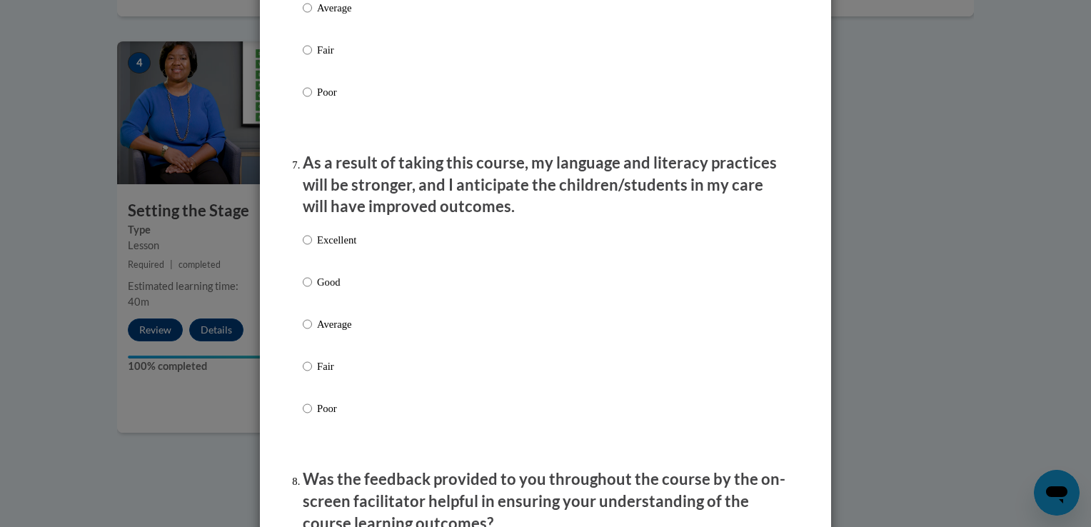
click at [326, 248] on p "Excellent" at bounding box center [336, 240] width 39 height 16
click at [312, 248] on input "Excellent" at bounding box center [307, 240] width 9 height 16
radio input "true"
click at [654, 315] on div "Excellent Good Average Fair Poor" at bounding box center [546, 341] width 486 height 233
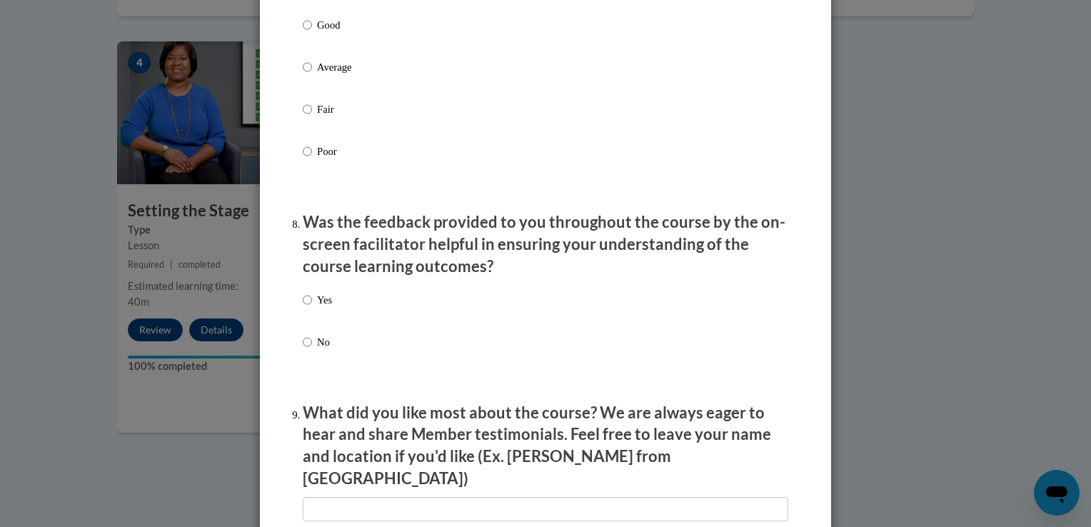
scroll to position [2056, 0]
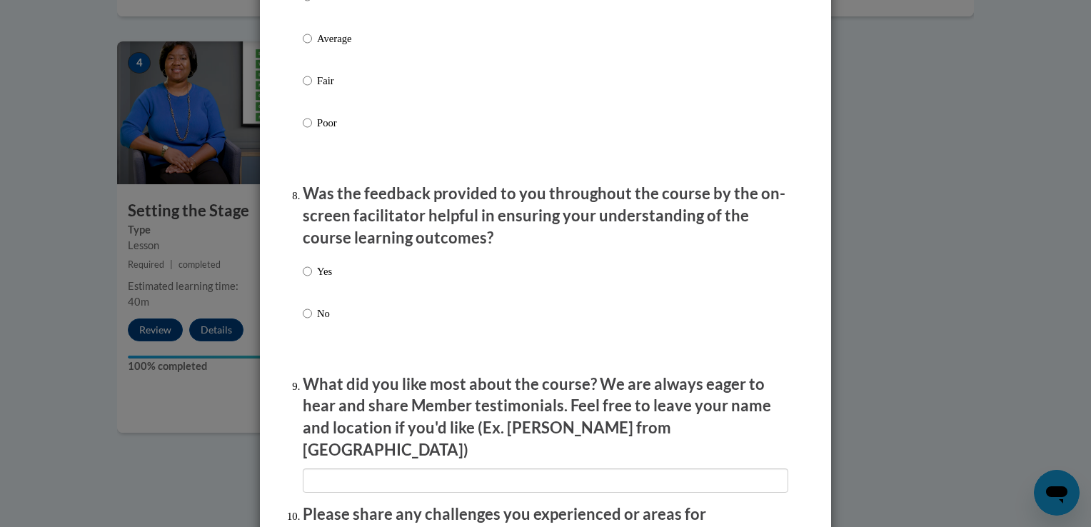
click at [317, 279] on p "Yes" at bounding box center [324, 271] width 15 height 16
click at [312, 279] on input "Yes" at bounding box center [307, 271] width 9 height 16
radio input "true"
click at [463, 346] on div "Yes No" at bounding box center [546, 309] width 486 height 106
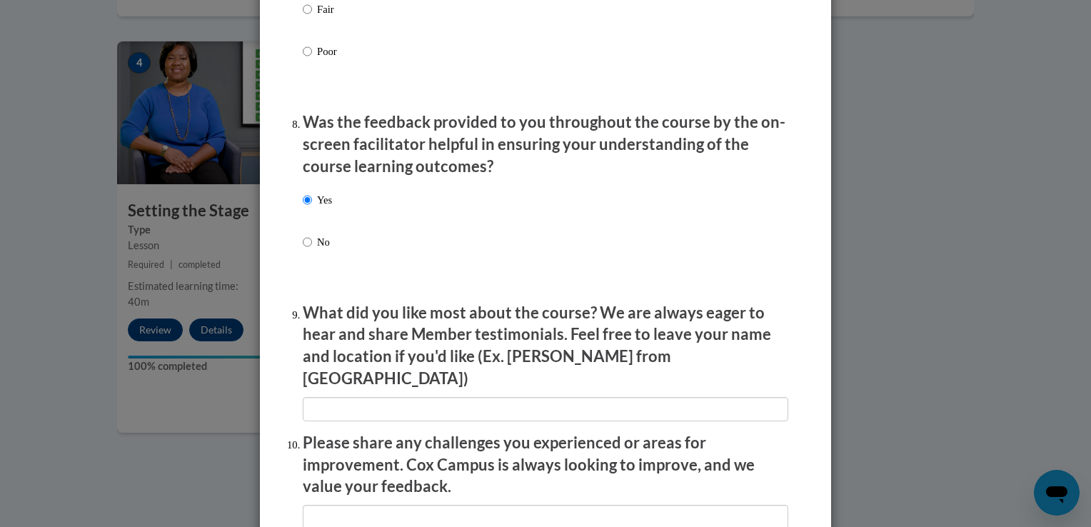
scroll to position [2199, 0]
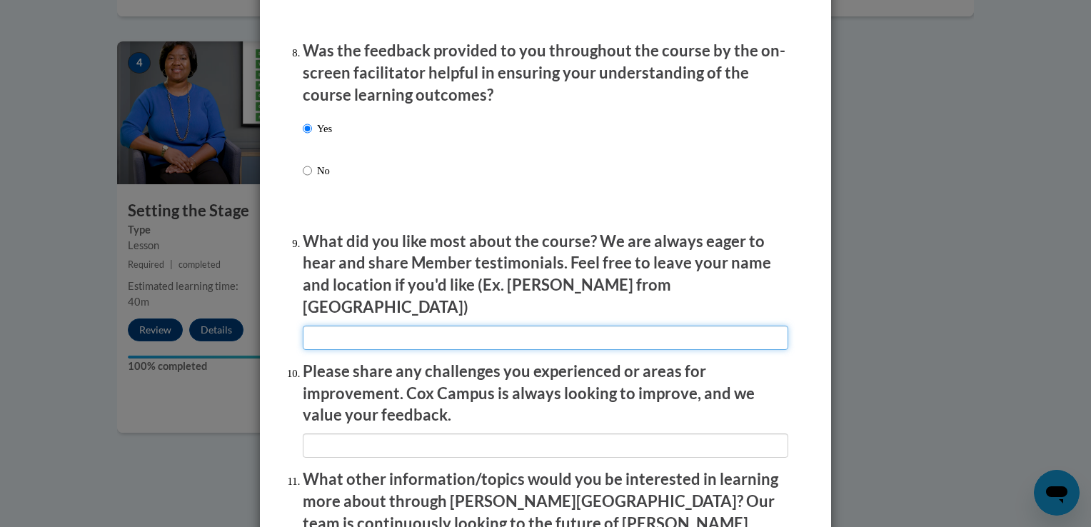
click at [454, 327] on input "textbox" at bounding box center [546, 338] width 486 height 24
type input "gave some feedback"
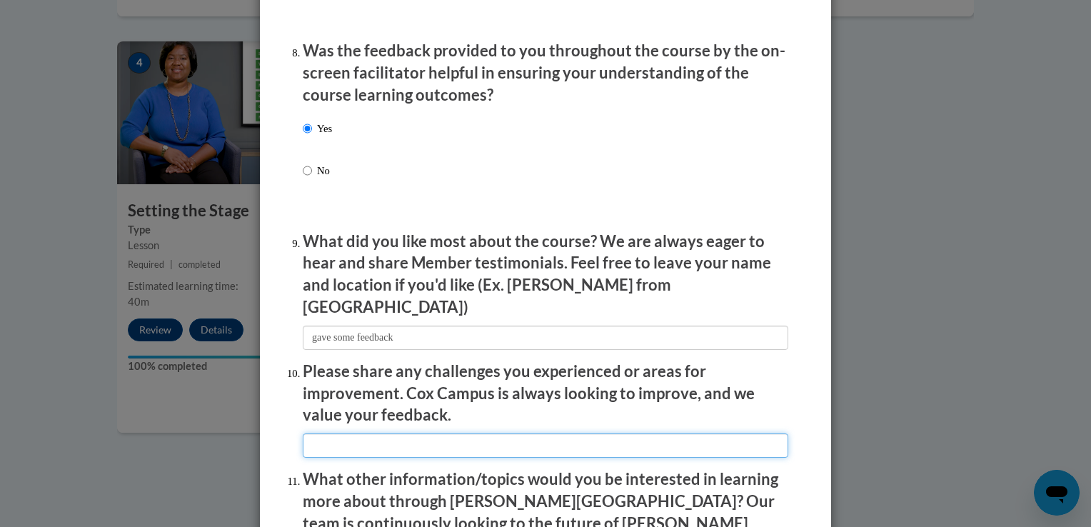
click at [356, 437] on input "textbox" at bounding box center [546, 445] width 486 height 24
type input "na"
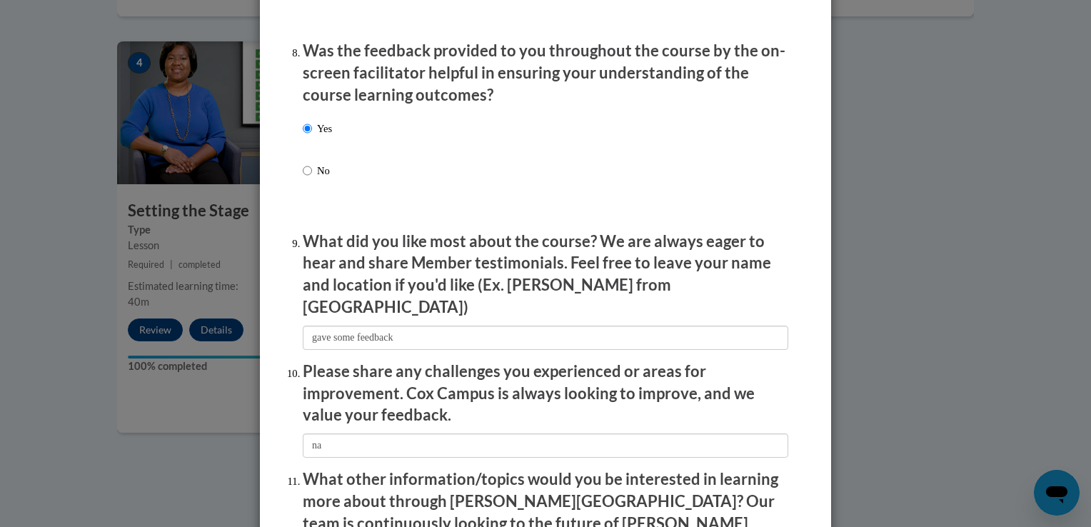
click at [501, 171] on div "Yes No" at bounding box center [546, 167] width 486 height 106
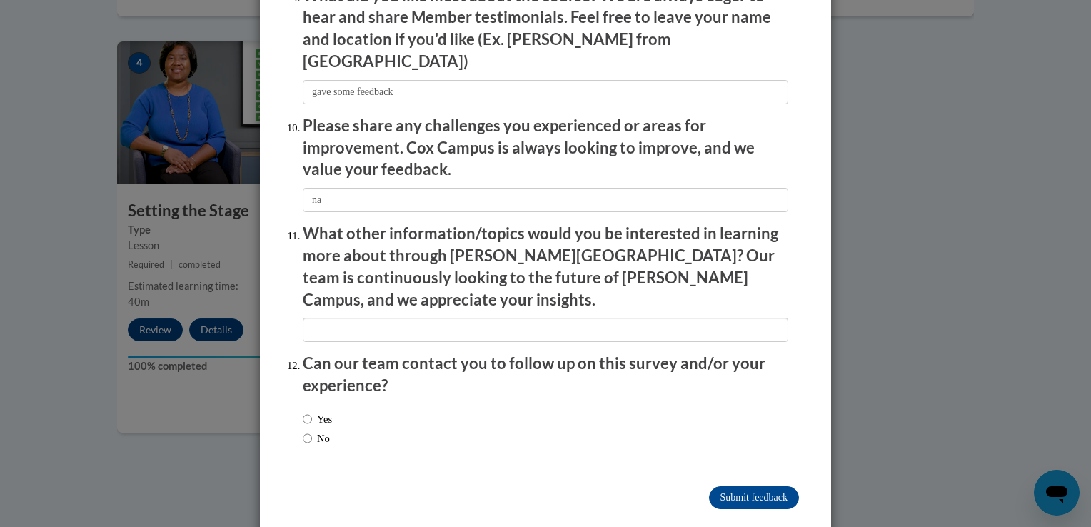
scroll to position [2446, 0]
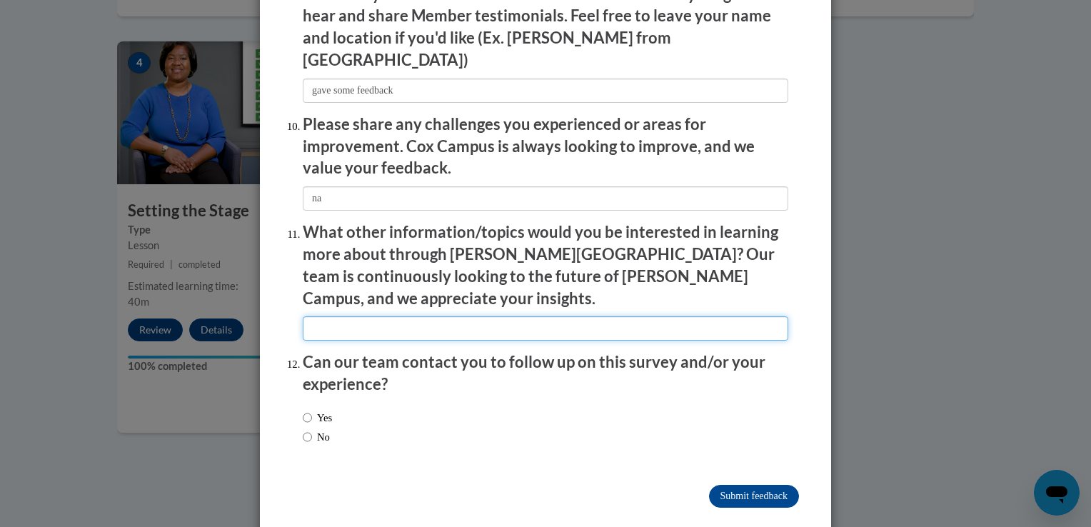
click at [471, 316] on input "textbox" at bounding box center [546, 328] width 486 height 24
type input "na"
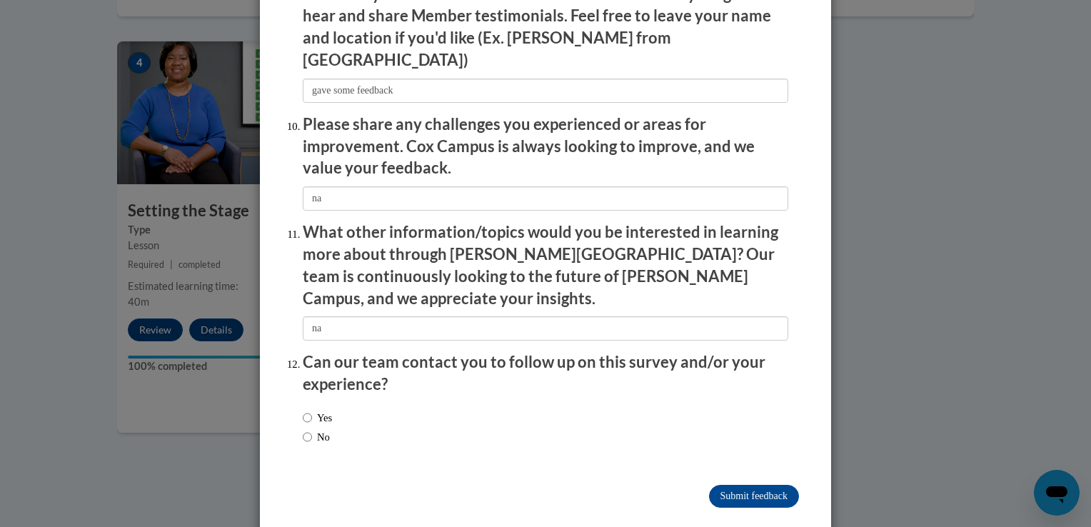
click at [320, 429] on label "No" at bounding box center [316, 437] width 27 height 16
click at [312, 429] on input "No" at bounding box center [307, 437] width 9 height 16
radio input "true"
click at [709, 485] on input "Submit feedback" at bounding box center [754, 496] width 90 height 23
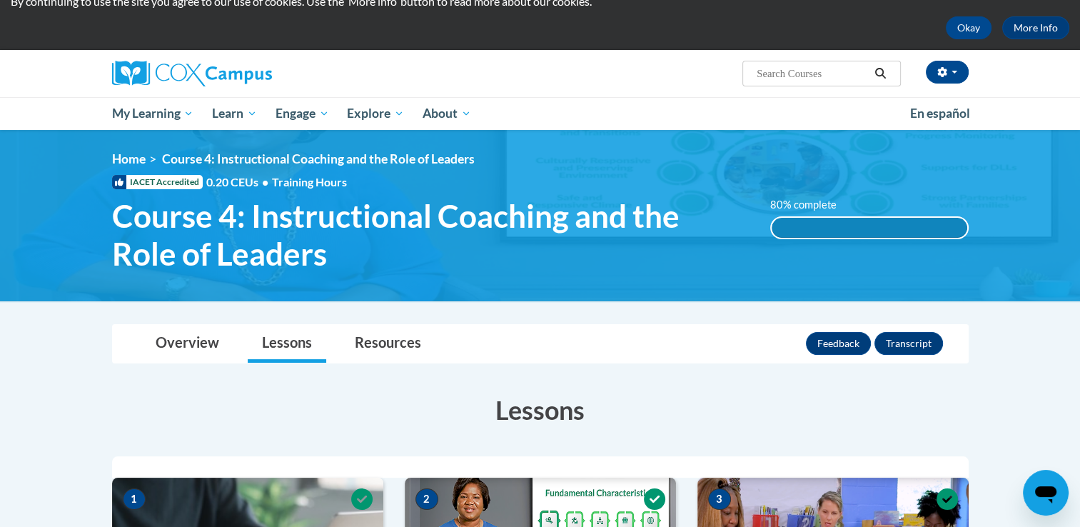
scroll to position [31, 0]
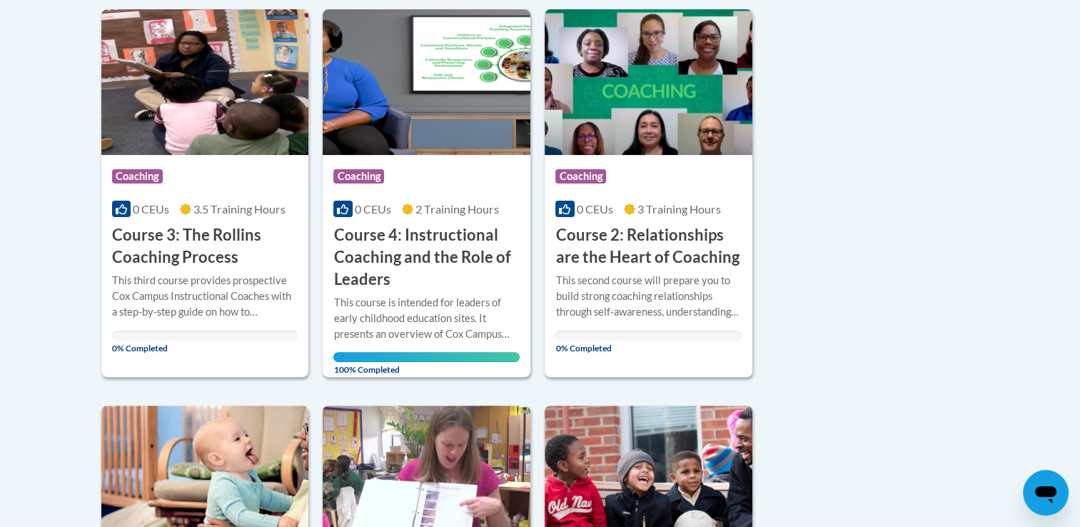
scroll to position [356, 0]
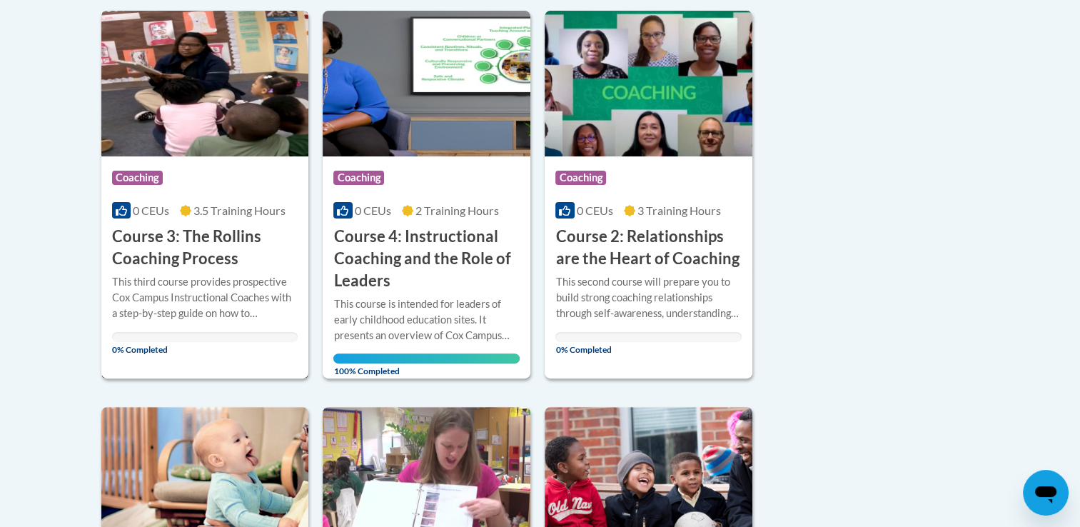
click at [220, 153] on img at bounding box center [205, 84] width 208 height 146
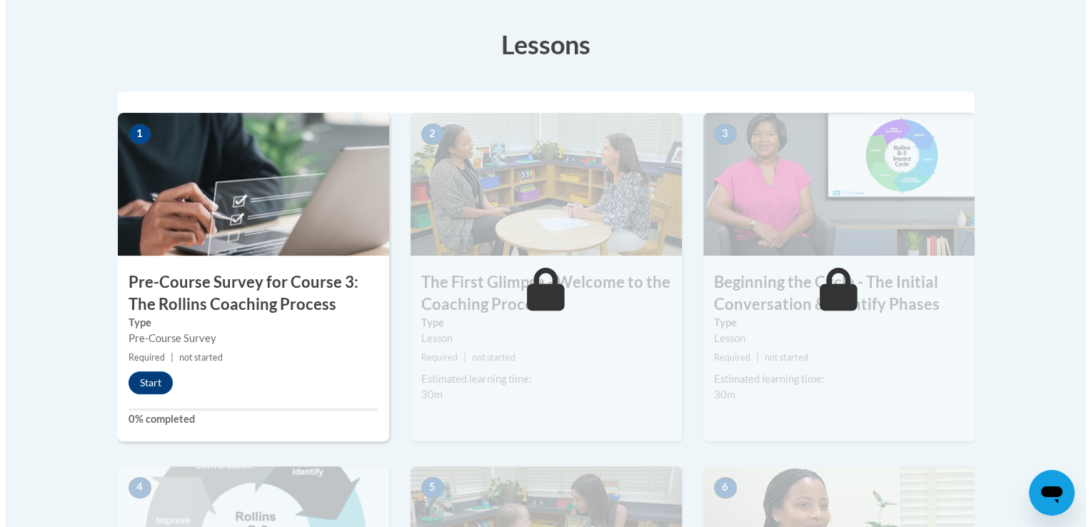
scroll to position [339, 0]
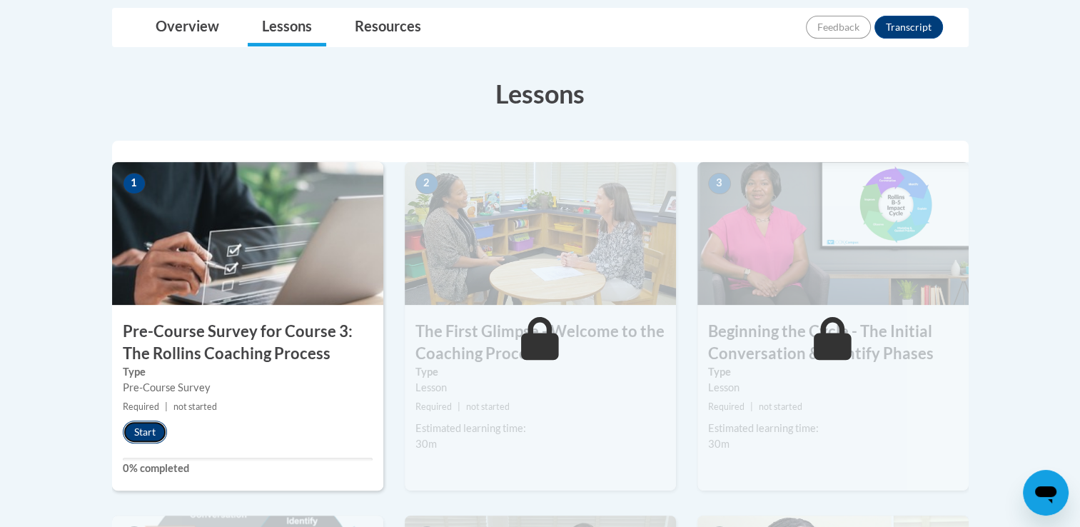
click at [127, 441] on button "Start" at bounding box center [145, 432] width 44 height 23
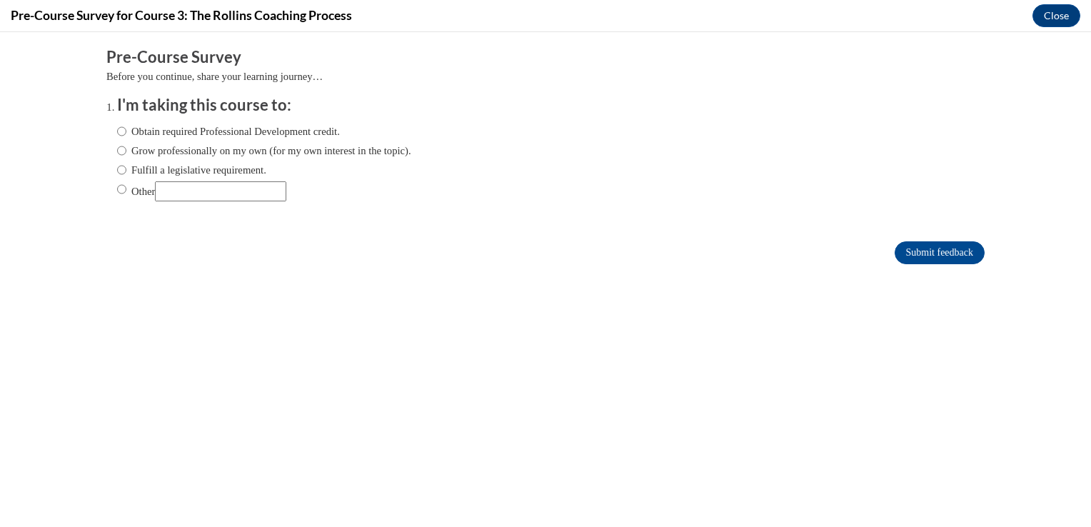
scroll to position [0, 0]
click at [117, 190] on input "Other" at bounding box center [121, 189] width 9 height 16
radio input "true"
click at [179, 196] on input "Other" at bounding box center [220, 191] width 131 height 20
type input "CDA"
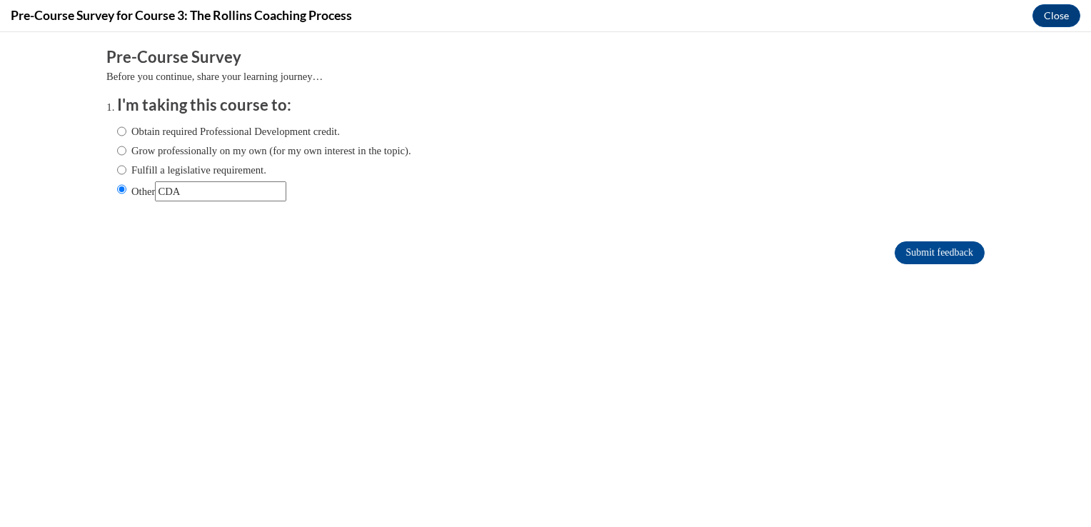
click at [918, 265] on form "Pre-Course Survey Before you continue, share your learning journey… I'm taking …" at bounding box center [545, 162] width 878 height 233
click at [918, 261] on input "Submit feedback" at bounding box center [940, 252] width 90 height 23
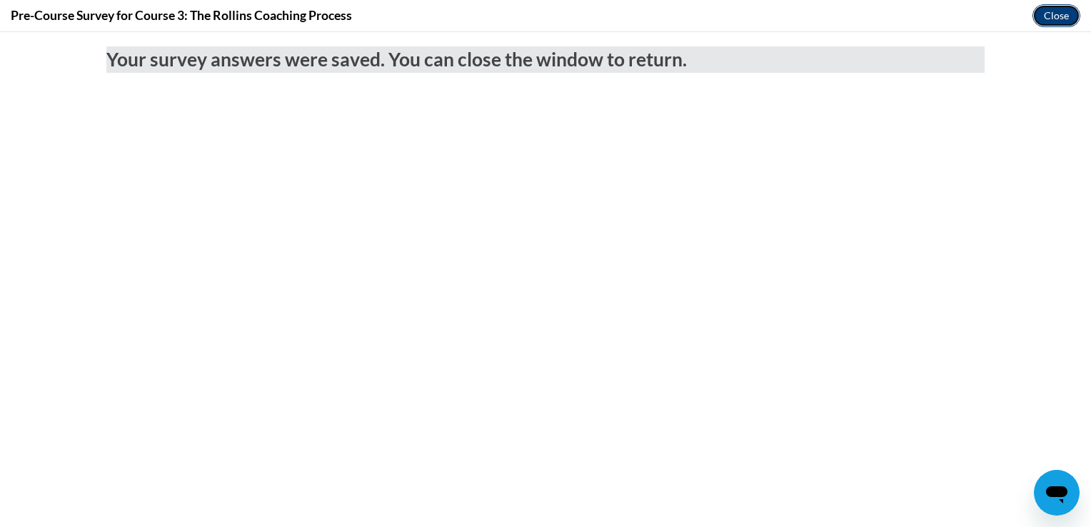
click at [1052, 21] on button "Close" at bounding box center [1056, 15] width 48 height 23
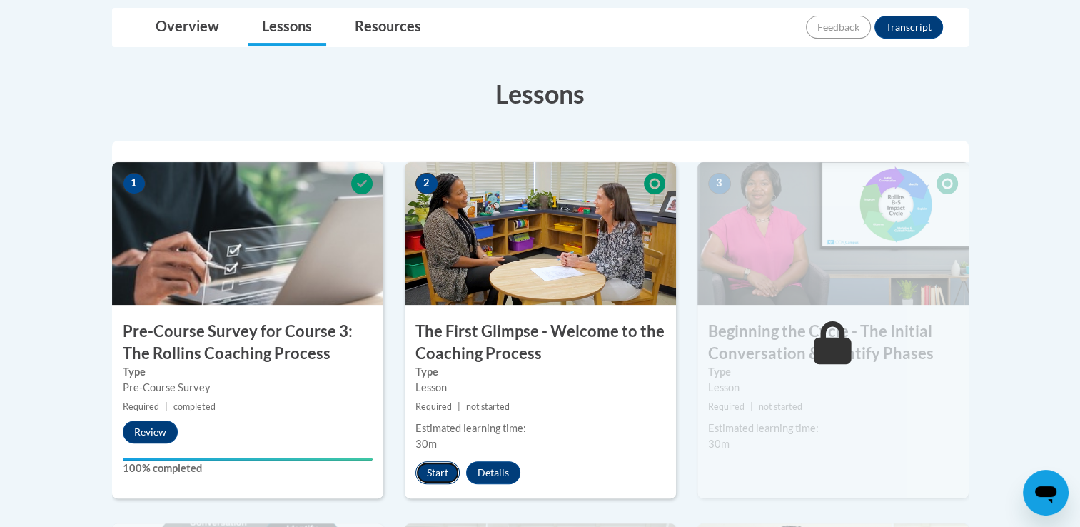
click at [446, 483] on button "Start" at bounding box center [438, 472] width 44 height 23
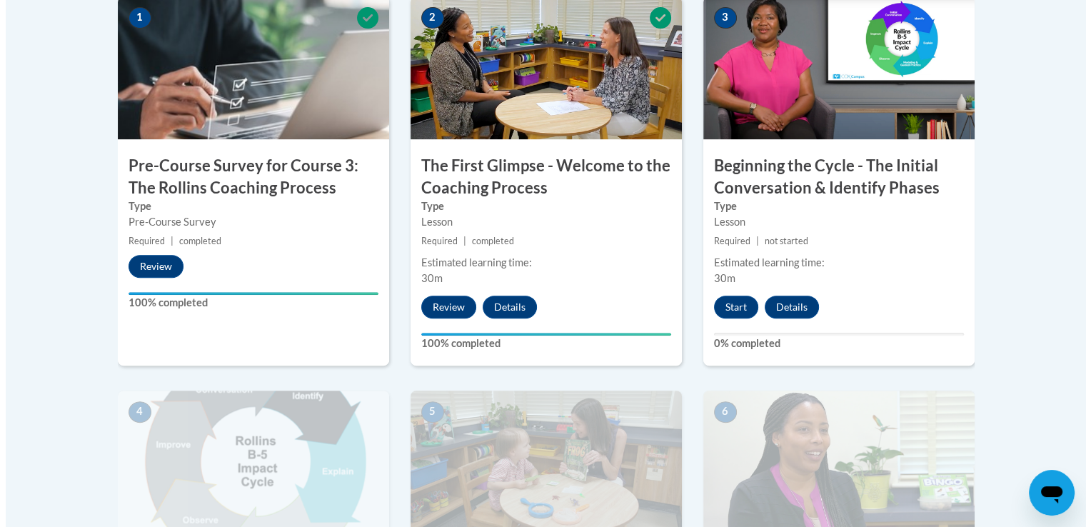
scroll to position [463, 0]
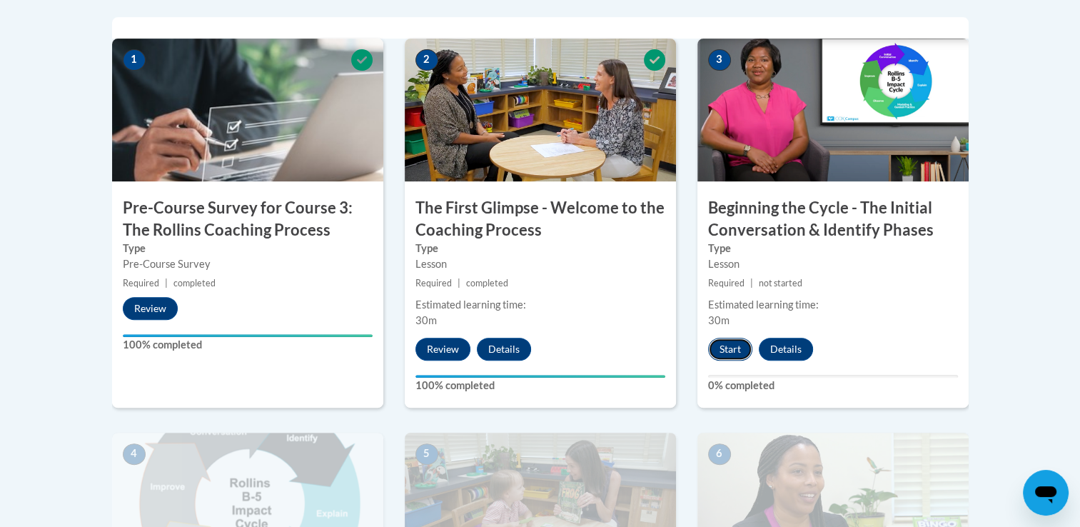
click at [724, 347] on button "Start" at bounding box center [730, 349] width 44 height 23
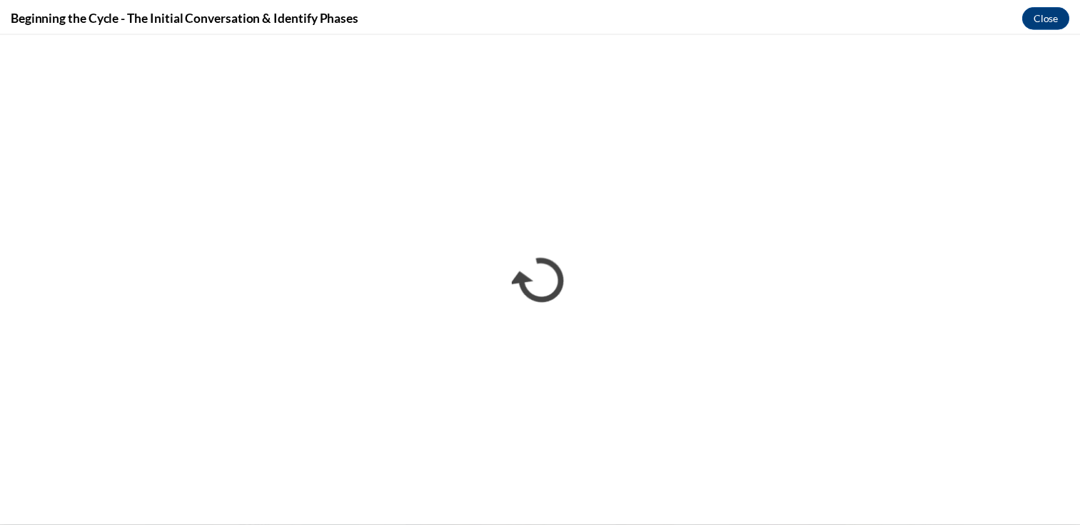
scroll to position [0, 0]
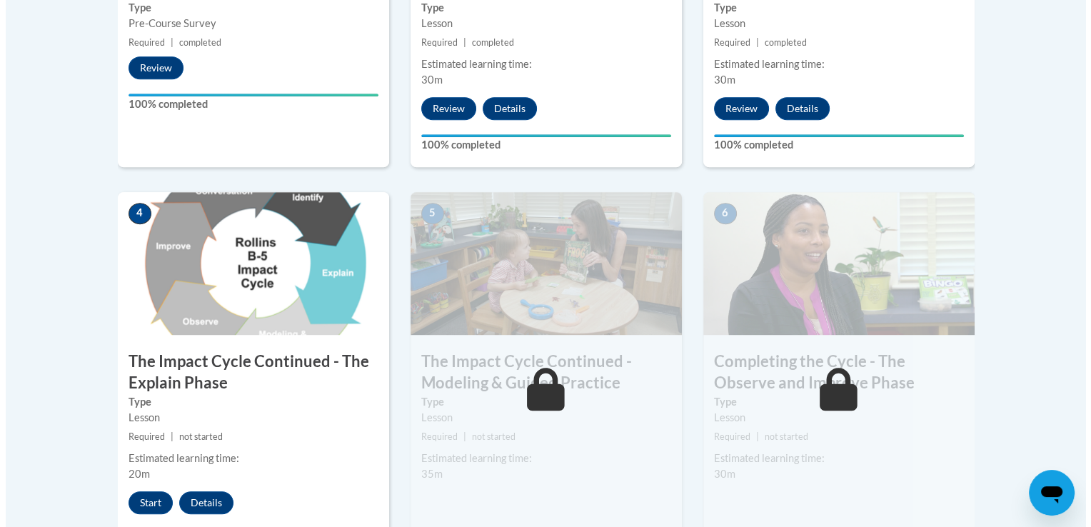
scroll to position [783, 0]
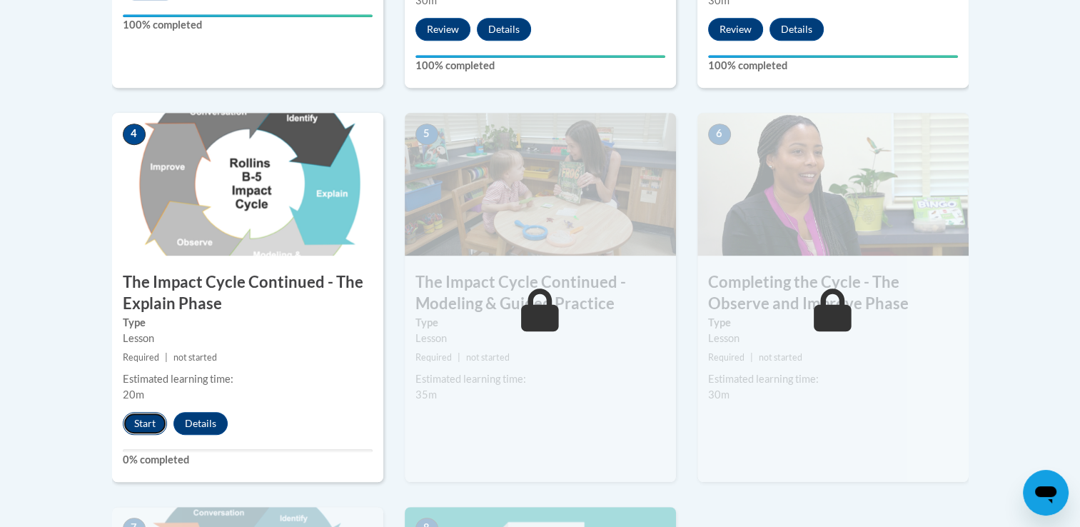
click at [136, 419] on button "Start" at bounding box center [145, 423] width 44 height 23
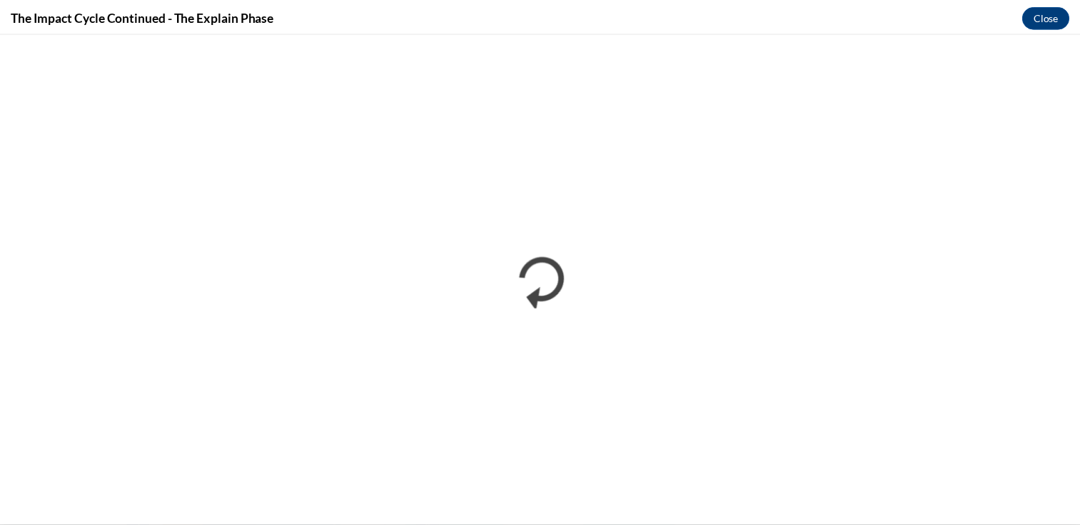
scroll to position [0, 0]
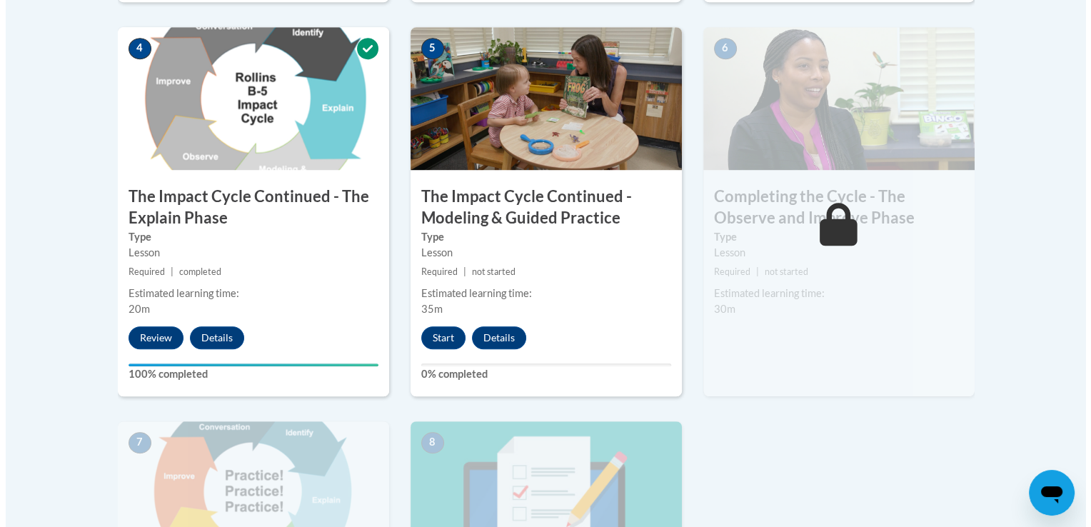
scroll to position [798, 0]
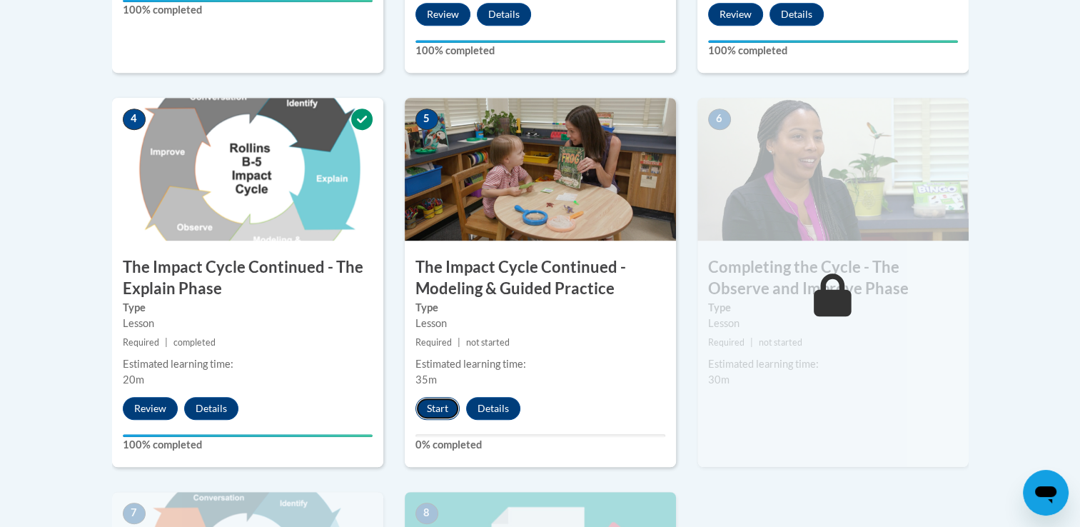
click at [433, 405] on button "Start" at bounding box center [438, 408] width 44 height 23
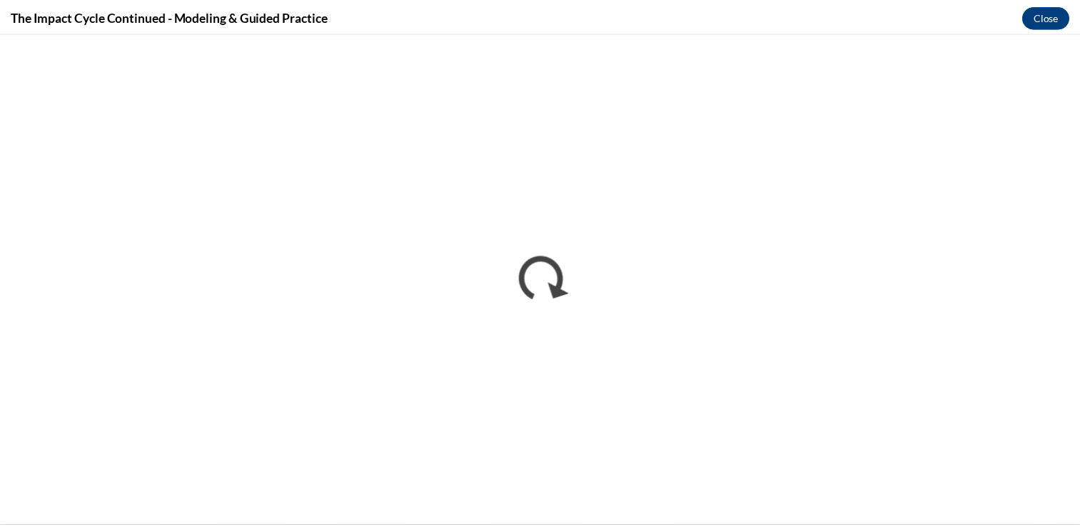
scroll to position [0, 0]
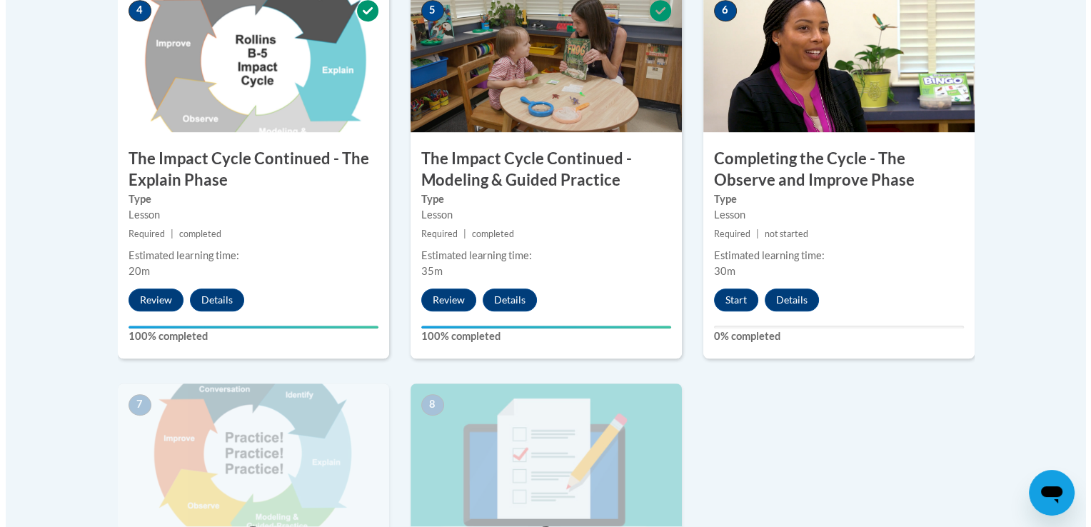
scroll to position [908, 0]
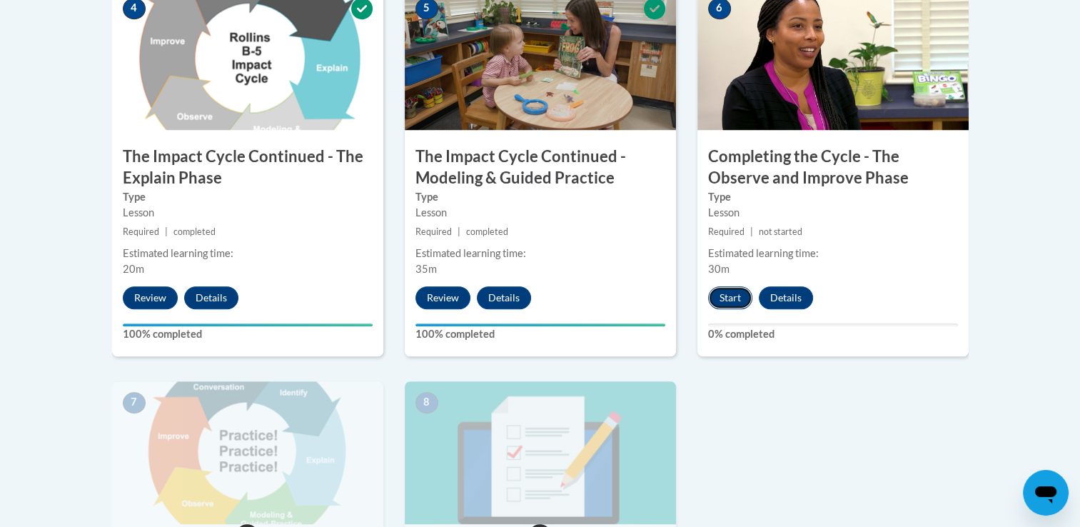
click at [725, 301] on button "Start" at bounding box center [730, 297] width 44 height 23
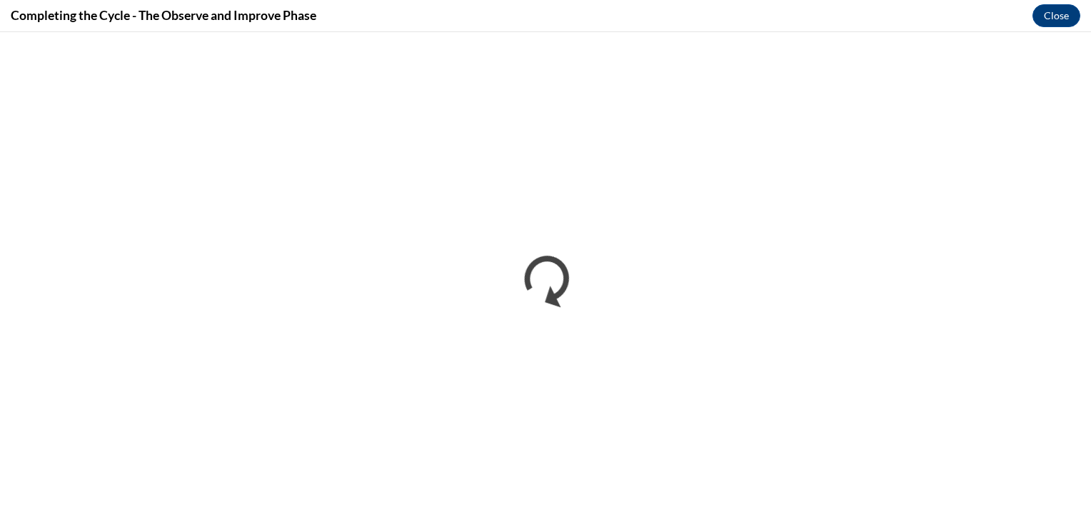
scroll to position [0, 0]
